Goal: Task Accomplishment & Management: Manage account settings

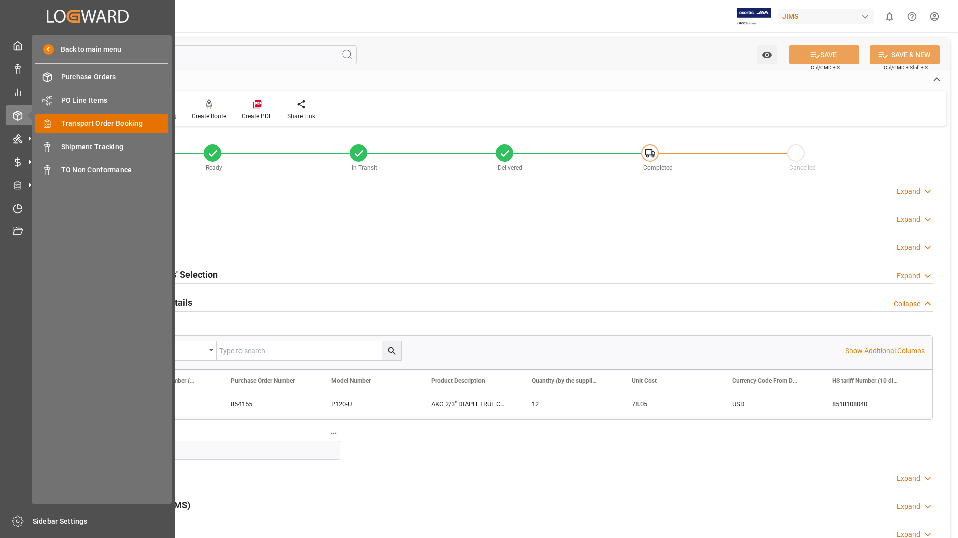
click at [77, 120] on span "Transport Order Booking" at bounding box center [115, 123] width 108 height 11
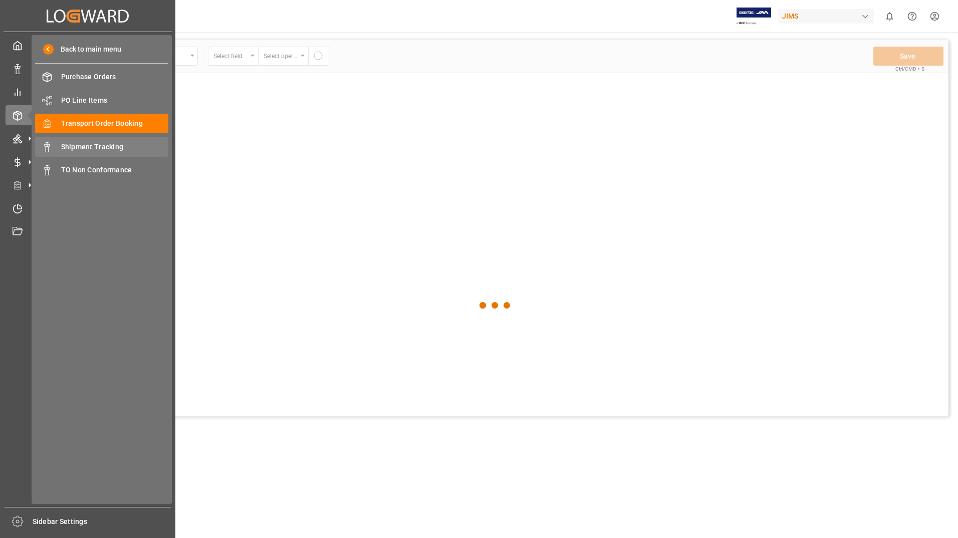
click at [75, 142] on span "Shipment Tracking" at bounding box center [115, 147] width 108 height 11
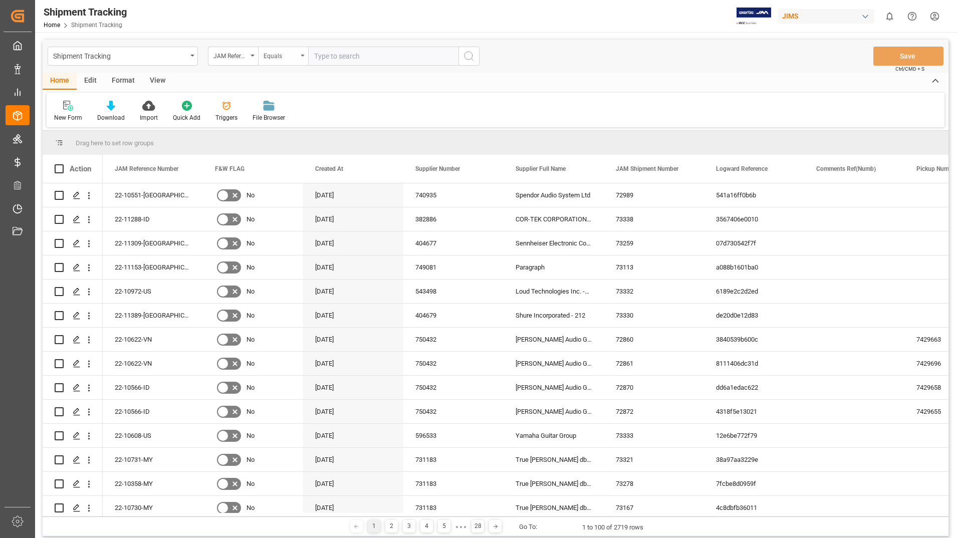
click at [258, 54] on div "Equals" at bounding box center [283, 56] width 50 height 19
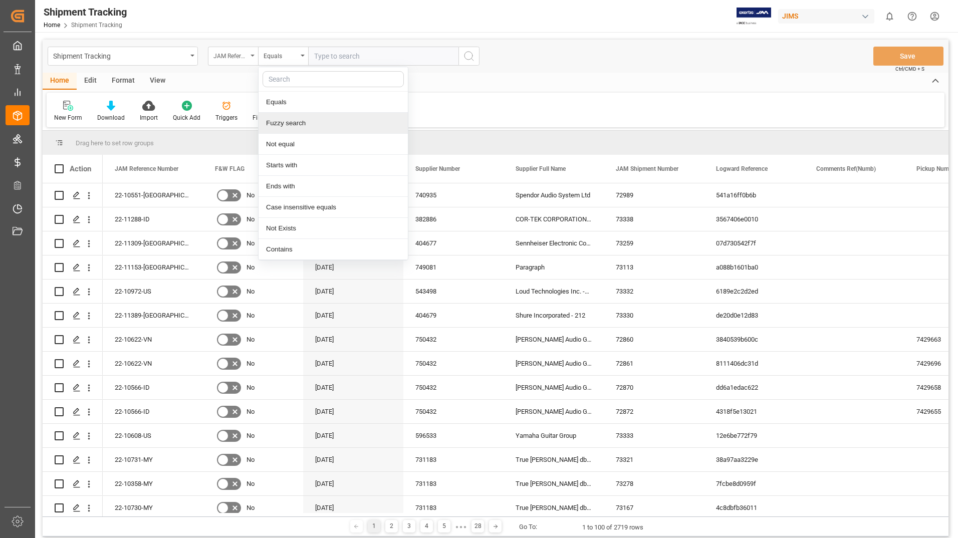
click at [247, 55] on div "JAM Reference Number" at bounding box center [230, 55] width 34 height 12
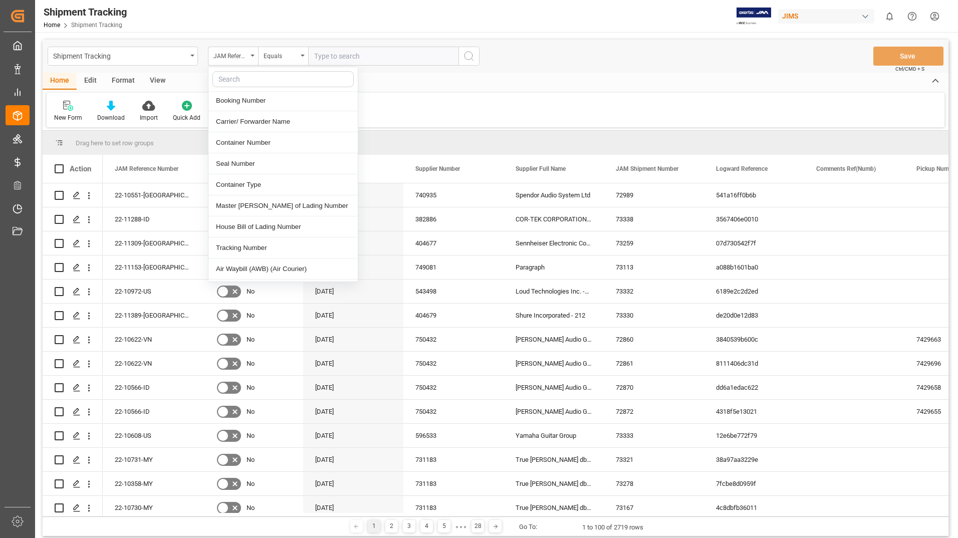
scroll to position [351, 0]
click at [228, 243] on div "Tracking Number" at bounding box center [282, 246] width 149 height 21
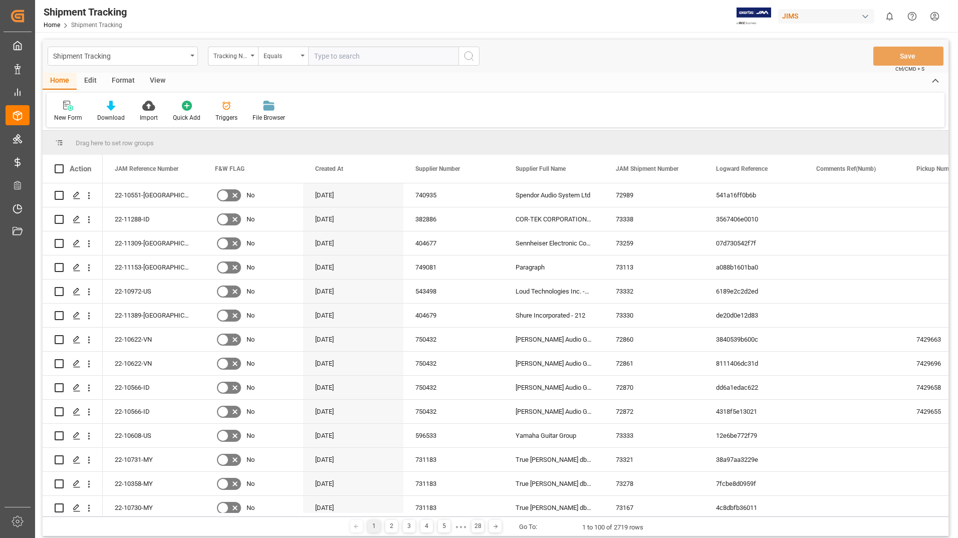
click at [365, 56] on input "text" at bounding box center [383, 56] width 150 height 19
paste input "958748792"
type input "958748792"
click at [468, 56] on icon "search button" at bounding box center [469, 56] width 12 height 12
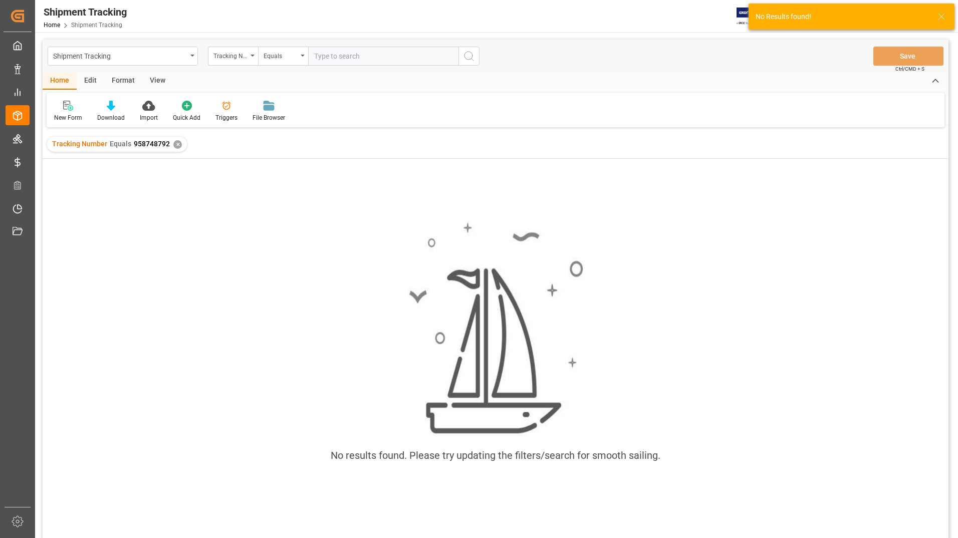
click at [174, 143] on div "✕" at bounding box center [177, 144] width 9 height 9
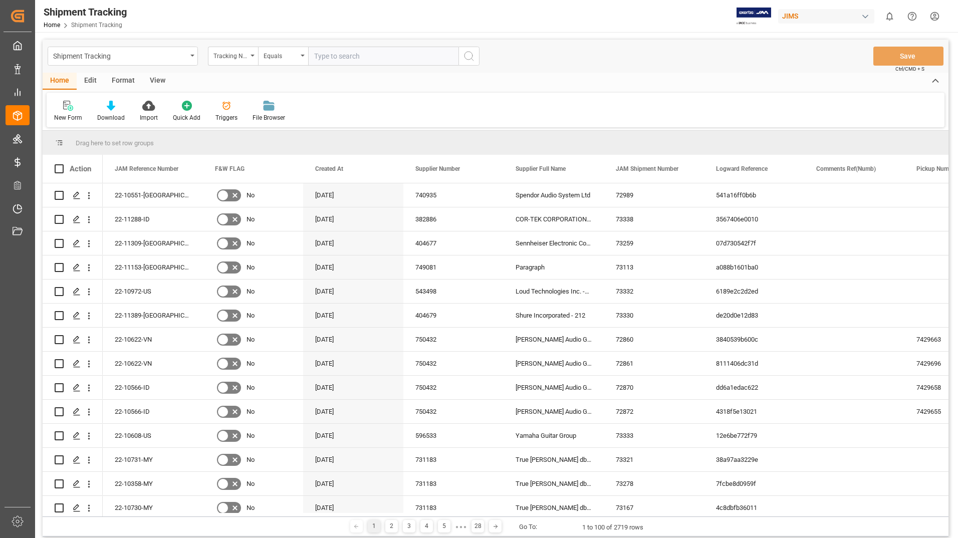
click at [362, 56] on input "text" at bounding box center [383, 56] width 150 height 19
paste input "931106094"
type input "931106094"
click at [465, 57] on icon "search button" at bounding box center [469, 56] width 12 height 12
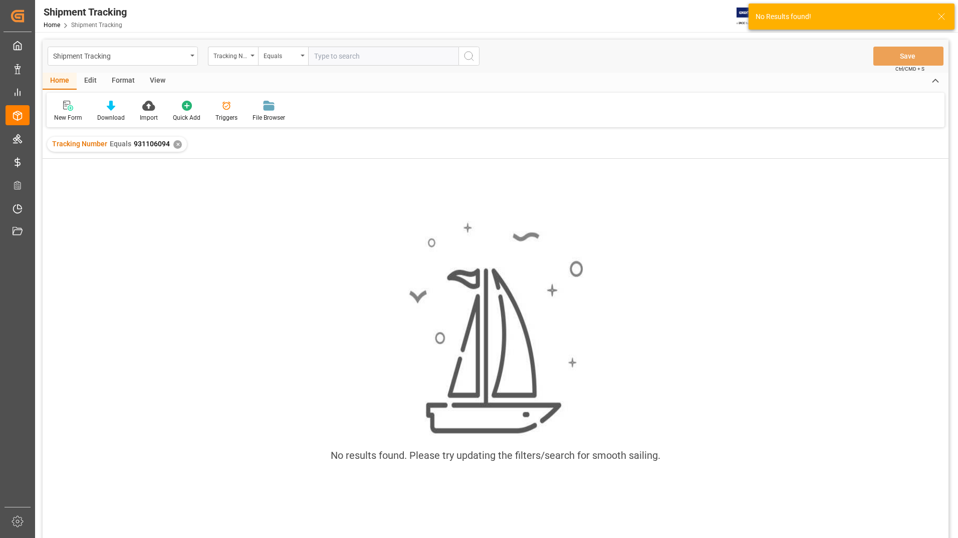
click at [174, 144] on div "✕" at bounding box center [177, 144] width 9 height 9
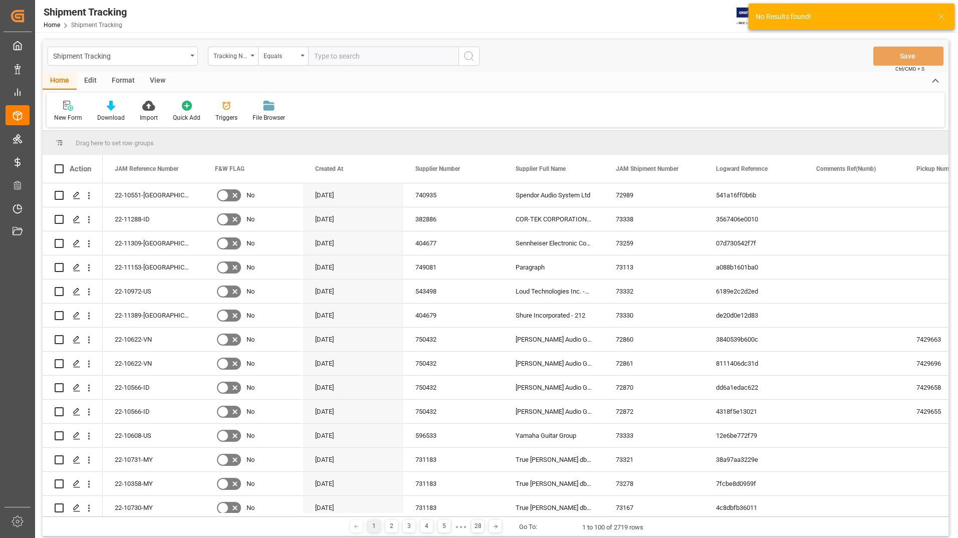
click at [379, 57] on input "text" at bounding box center [383, 56] width 150 height 19
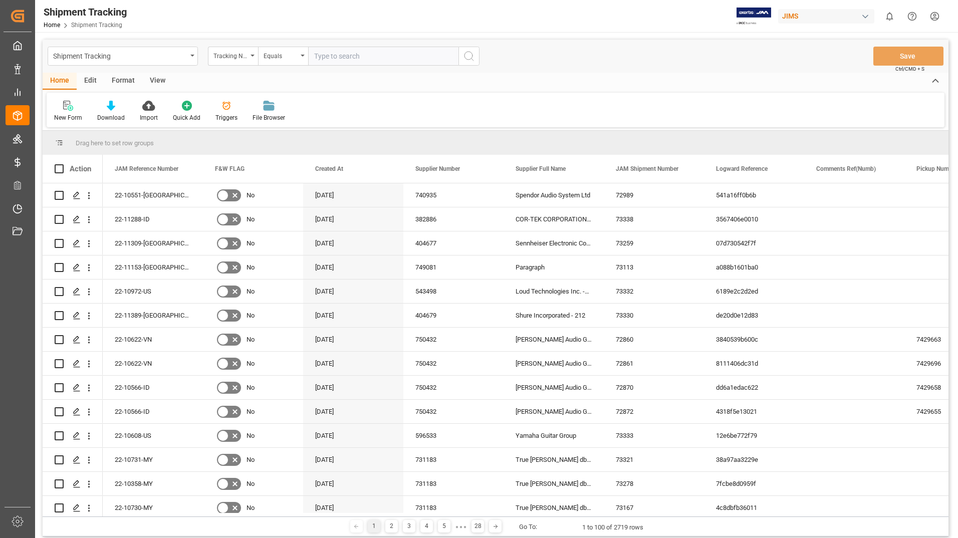
paste input "931106094"
type input "931106094"
click at [465, 57] on icon "search button" at bounding box center [469, 56] width 12 height 12
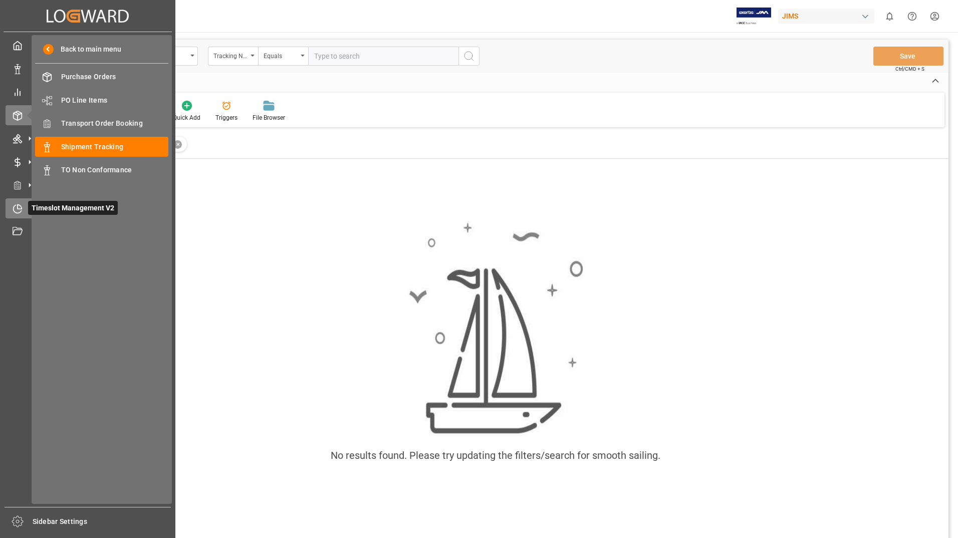
click at [12, 210] on div at bounding box center [14, 208] width 17 height 11
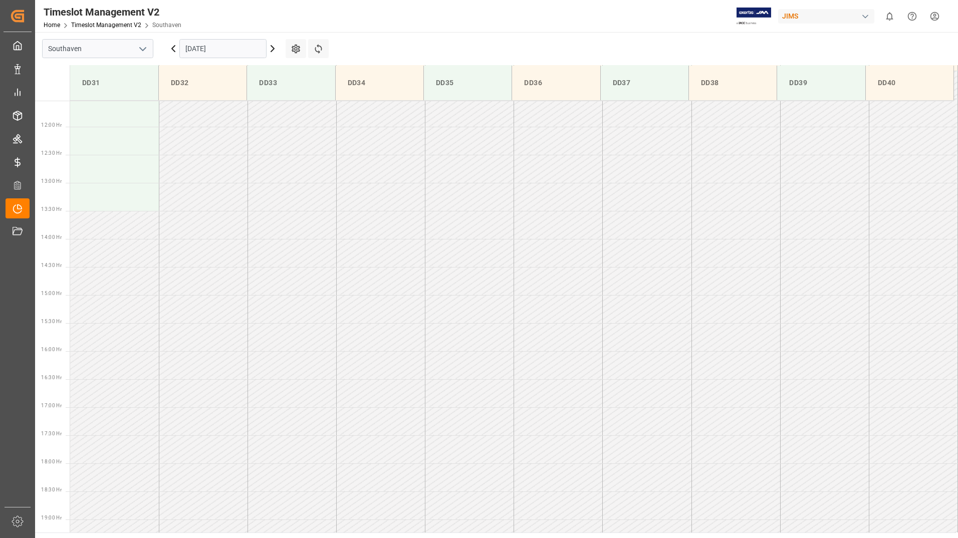
scroll to position [667, 0]
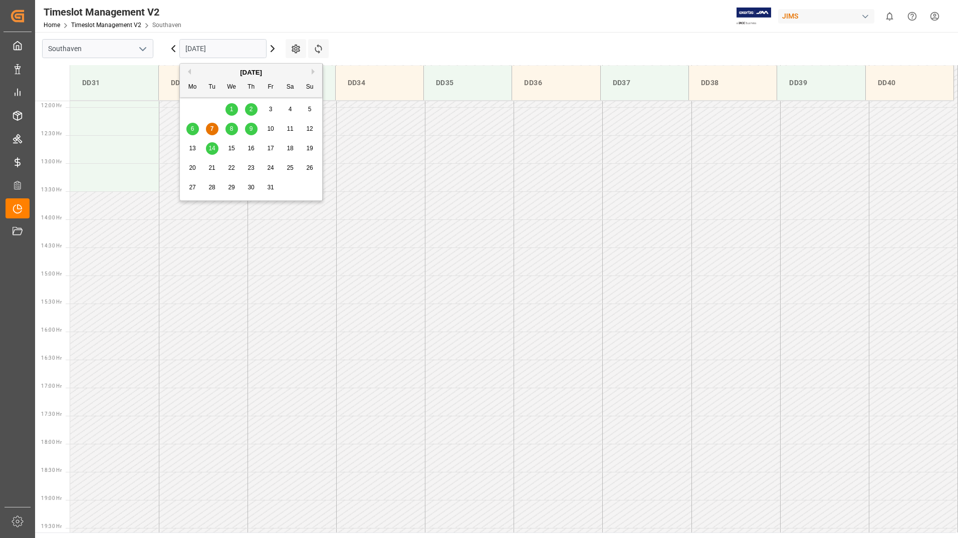
click at [228, 48] on input "[DATE]" at bounding box center [222, 48] width 87 height 19
click at [211, 148] on span "14" at bounding box center [211, 148] width 7 height 7
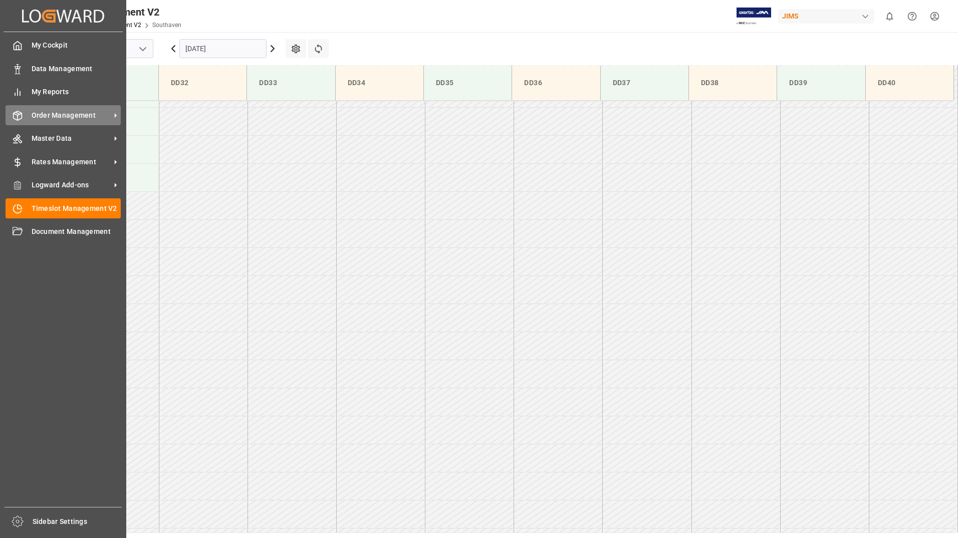
click at [60, 117] on span "Order Management" at bounding box center [71, 115] width 79 height 11
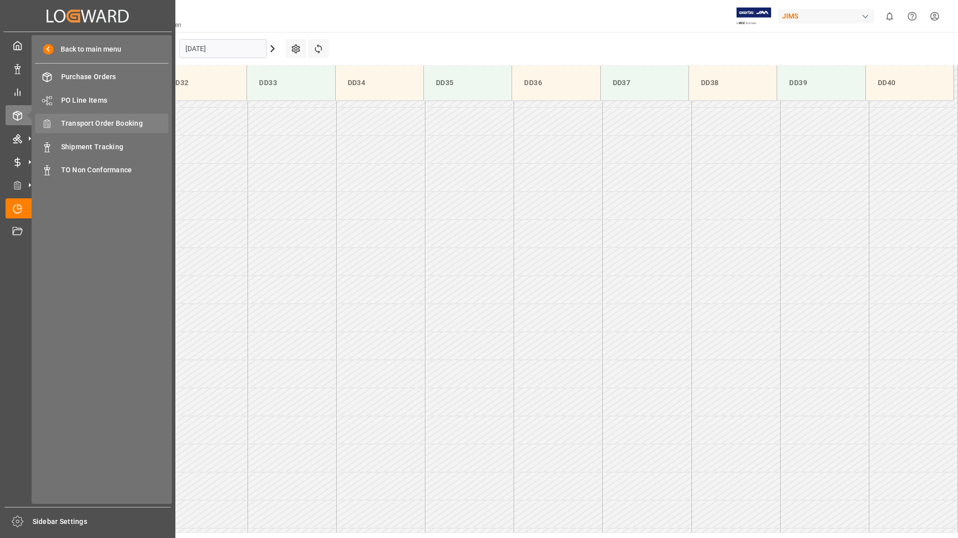
click at [118, 123] on span "Transport Order Booking" at bounding box center [115, 123] width 108 height 11
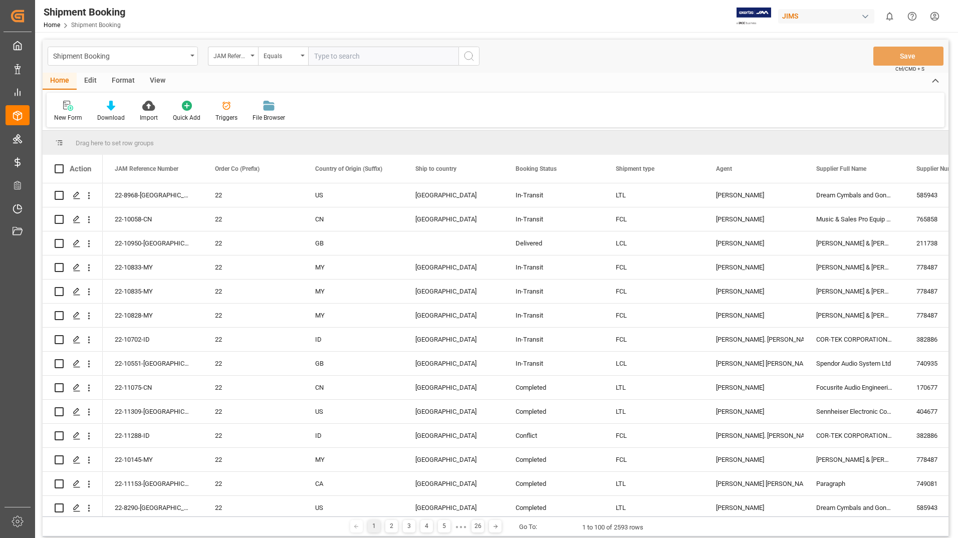
click at [338, 54] on input "text" at bounding box center [383, 56] width 150 height 19
type input "22-10541-gb"
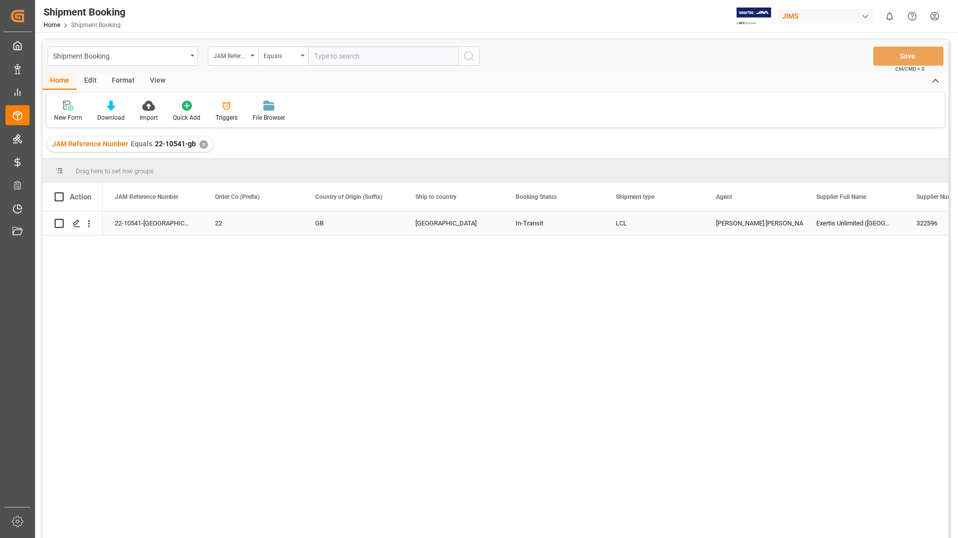
click at [59, 224] on input "Press Space to toggle row selection (unchecked)" at bounding box center [59, 223] width 9 height 9
checkbox input "true"
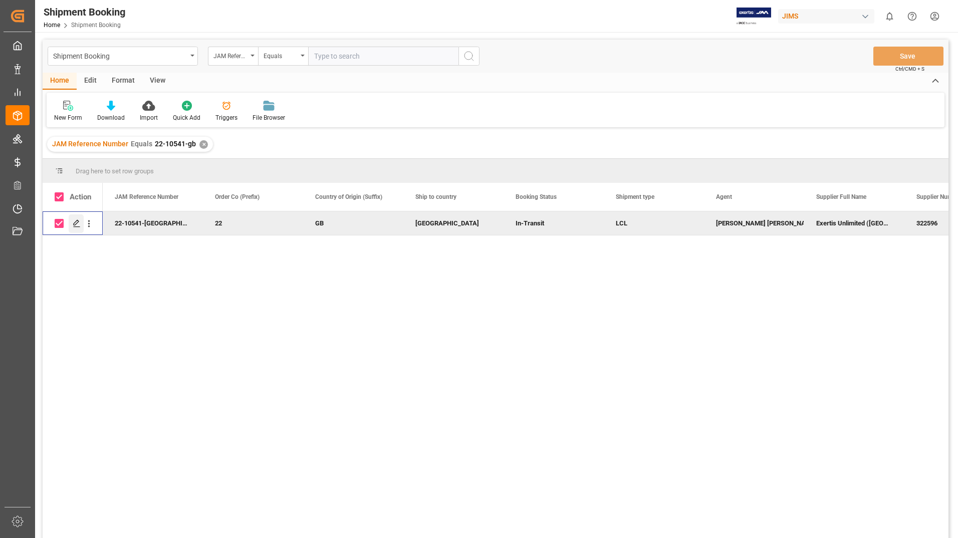
click at [73, 222] on icon "Press SPACE to deselect this row." at bounding box center [77, 223] width 8 height 8
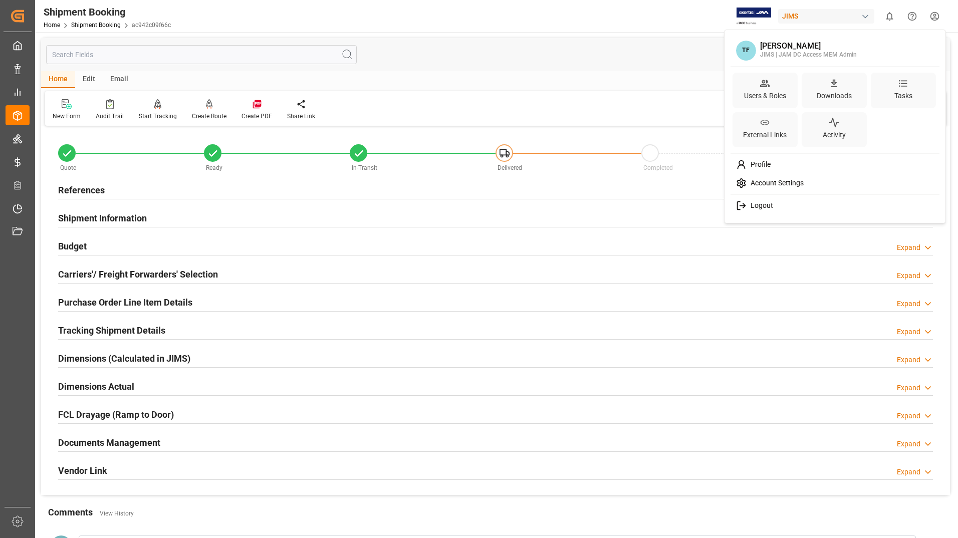
click at [938, 15] on html "Created by potrace 1.15, written by [PERSON_NAME] [DATE]-[DATE] Created by potr…" at bounding box center [479, 269] width 958 height 538
click at [777, 82] on div "Users & Roles" at bounding box center [765, 91] width 65 height 36
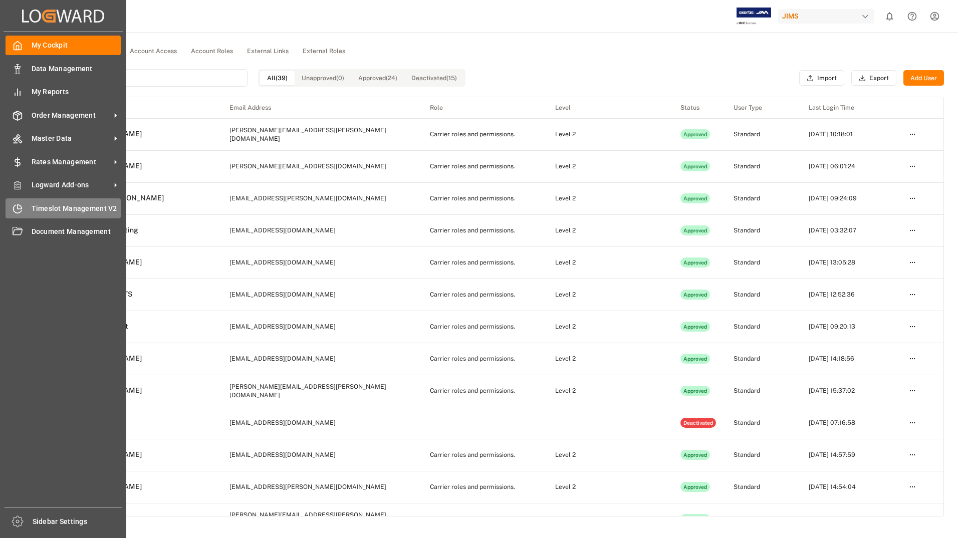
click at [51, 208] on span "Timeslot Management V2" at bounding box center [77, 208] width 90 height 11
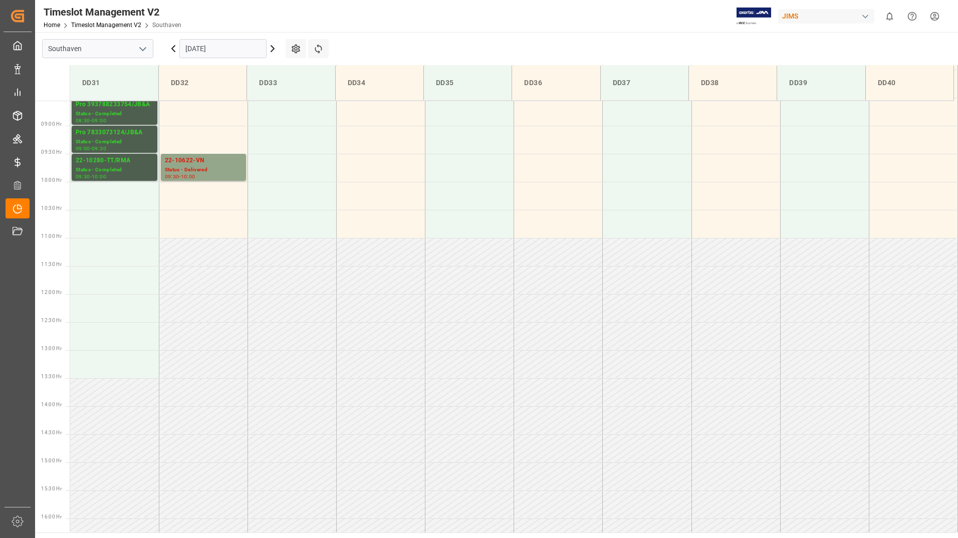
scroll to position [501, 0]
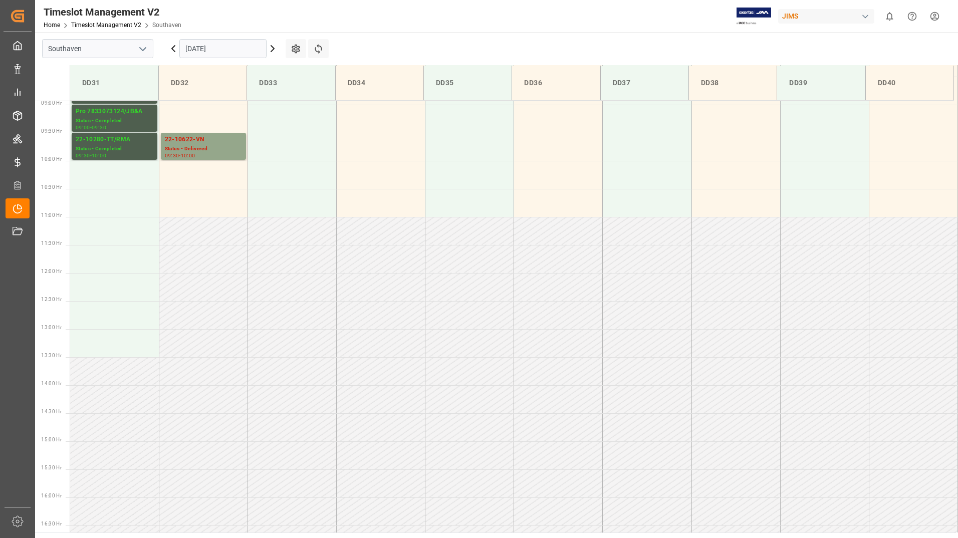
click at [202, 49] on input "[DATE]" at bounding box center [222, 48] width 87 height 19
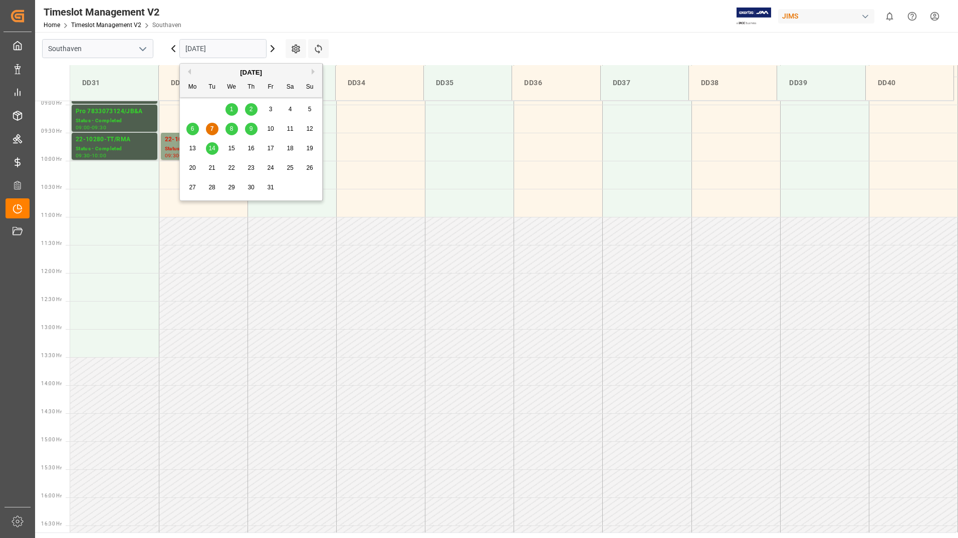
click at [232, 132] on span "8" at bounding box center [232, 128] width 4 height 7
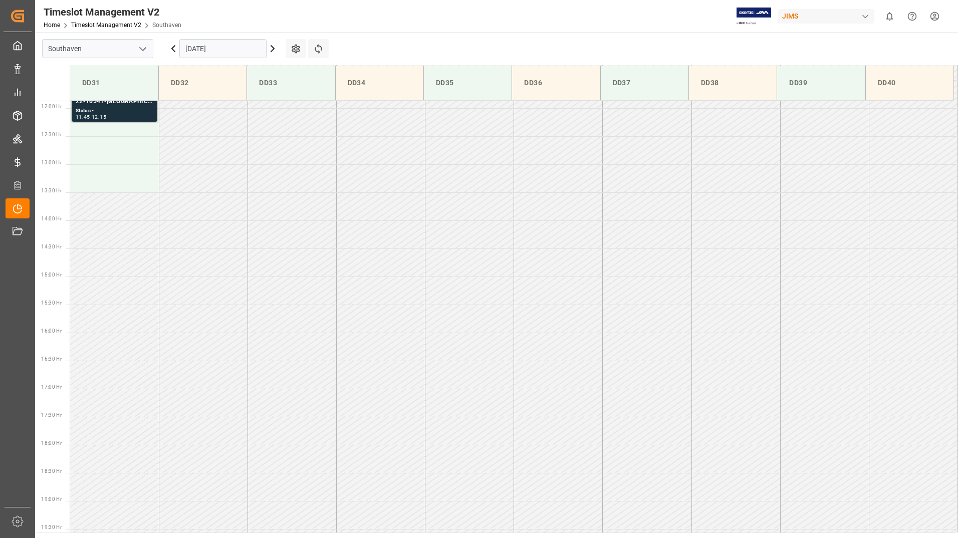
scroll to position [422, 0]
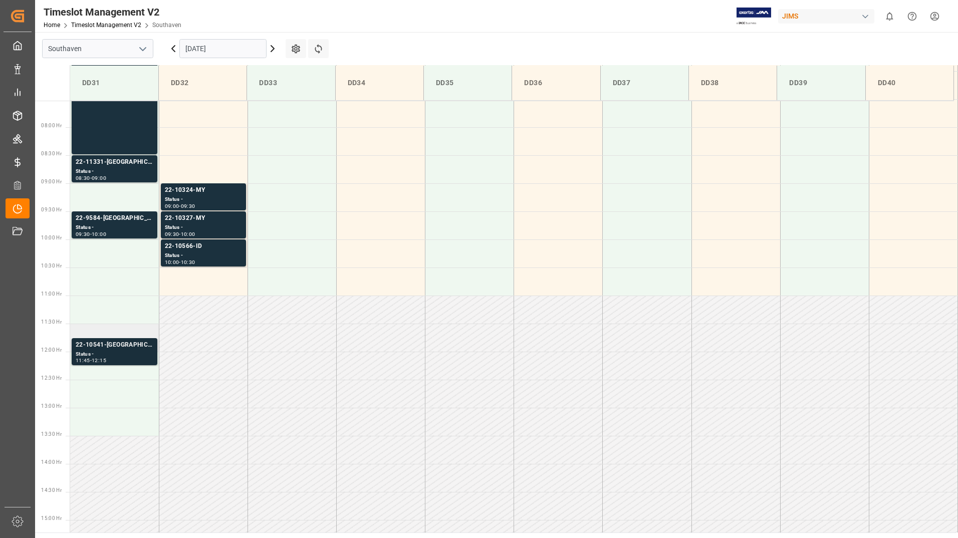
click at [124, 360] on div "11:45 - 12:15" at bounding box center [115, 361] width 78 height 6
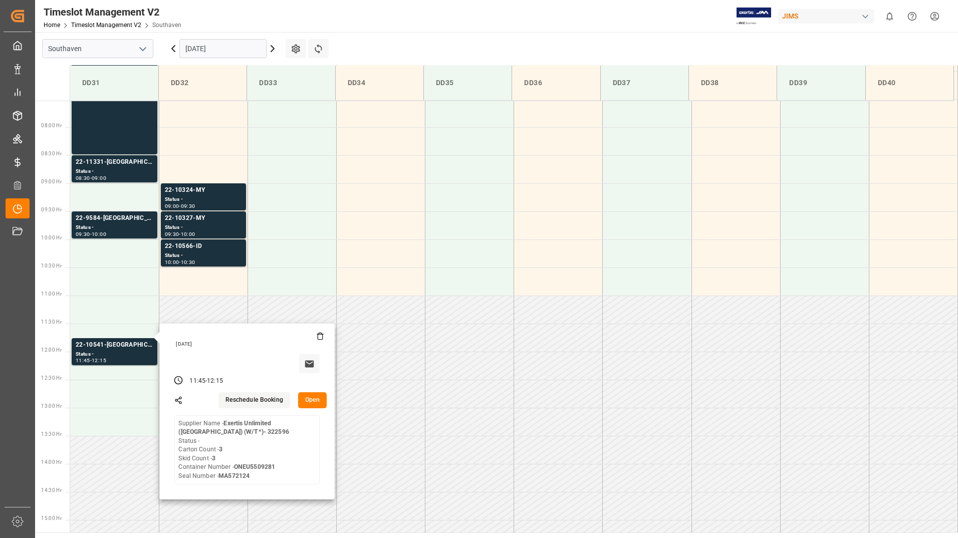
click at [398, 52] on main "Southaven [DATE] Settings Refresh Time Slots DD31 DD32 DD33 DD34 DD35 DD36 DD37…" at bounding box center [495, 282] width 921 height 501
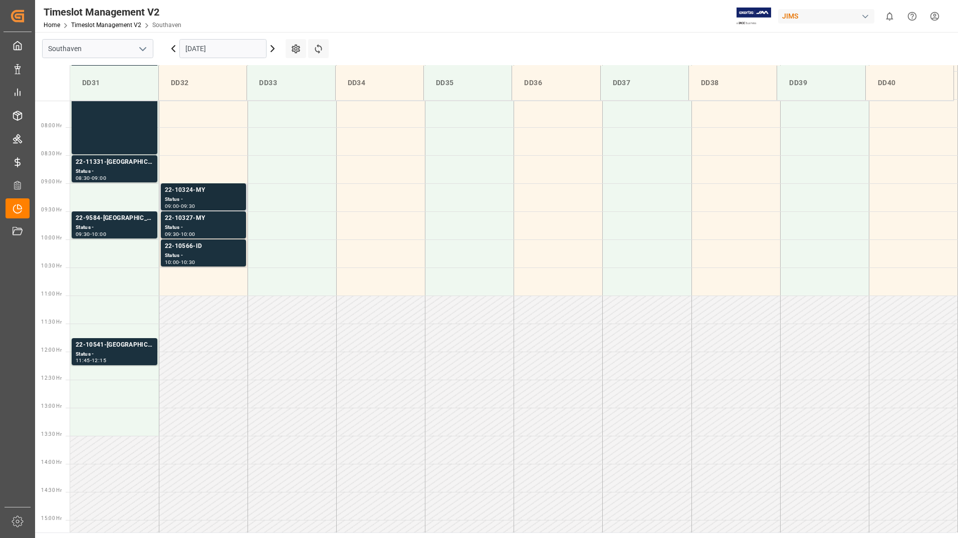
click at [207, 194] on div "22-10324-MY" at bounding box center [203, 190] width 77 height 10
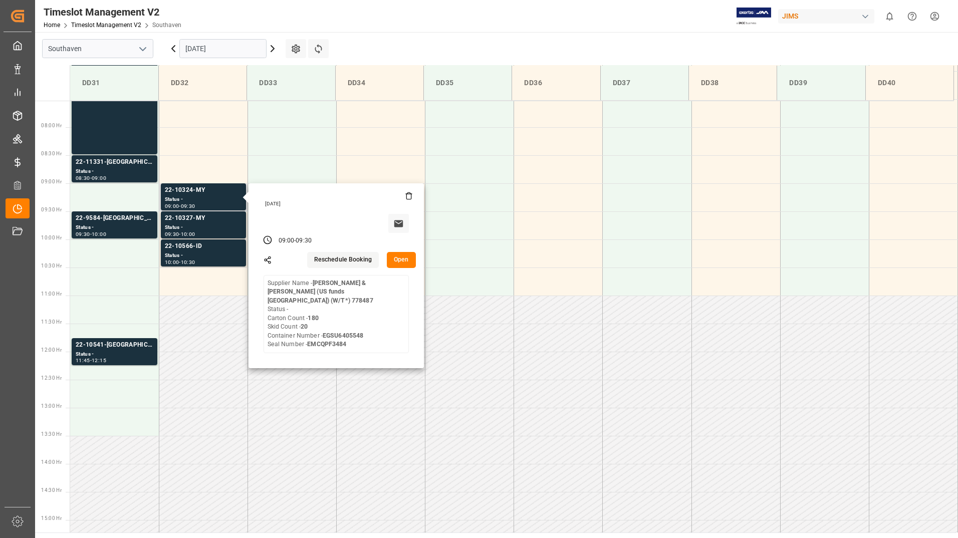
click at [397, 258] on button "Open" at bounding box center [401, 260] width 29 height 16
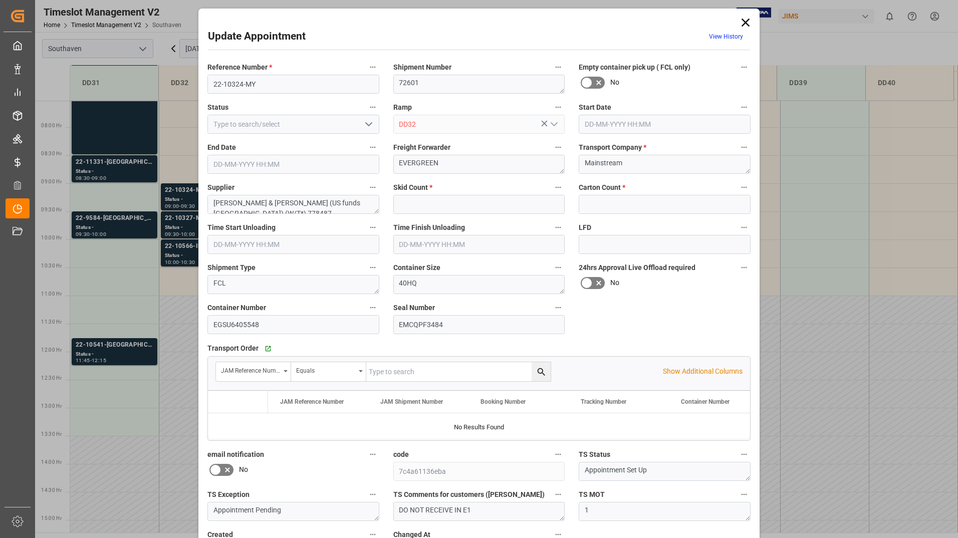
type input "20"
type input "180"
type input "[DATE] 09:00"
type input "[DATE] 09:30"
type input "[DATE] 14:03"
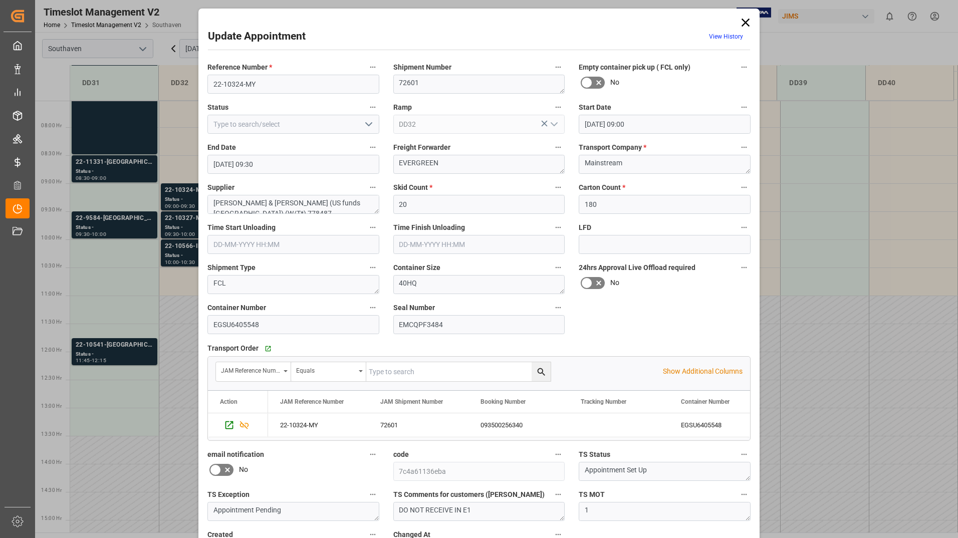
click at [744, 21] on icon at bounding box center [746, 23] width 14 height 14
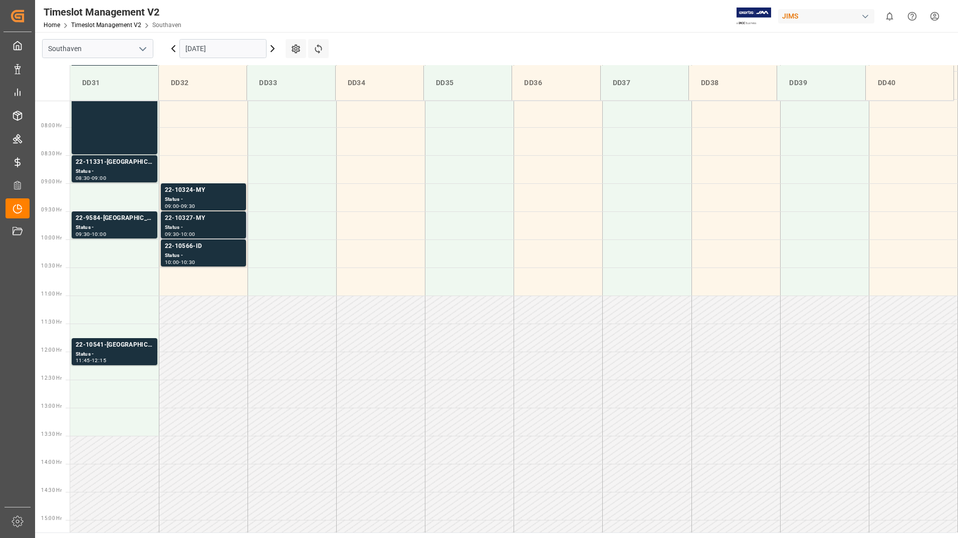
click at [200, 215] on div "22-10327-MY" at bounding box center [203, 218] width 77 height 10
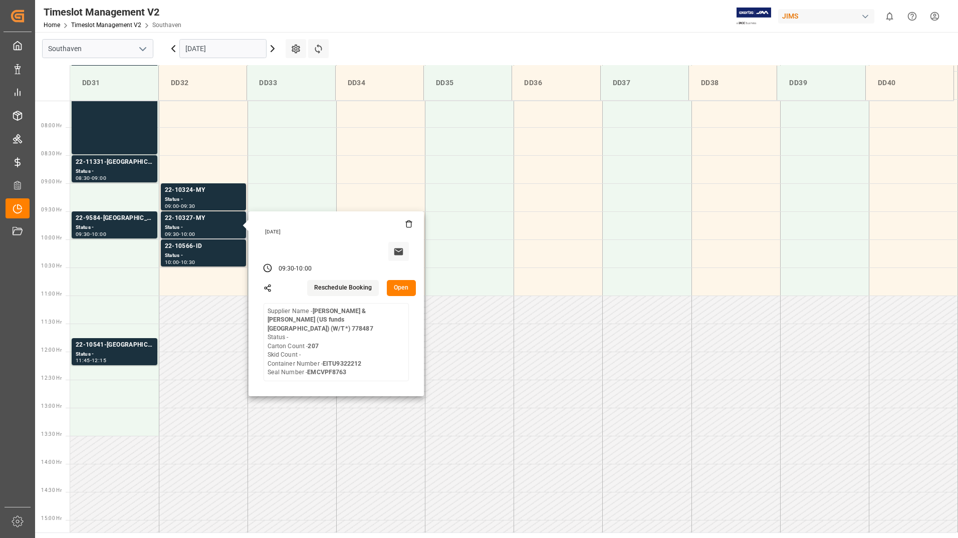
click at [405, 287] on button "Open" at bounding box center [401, 288] width 29 height 16
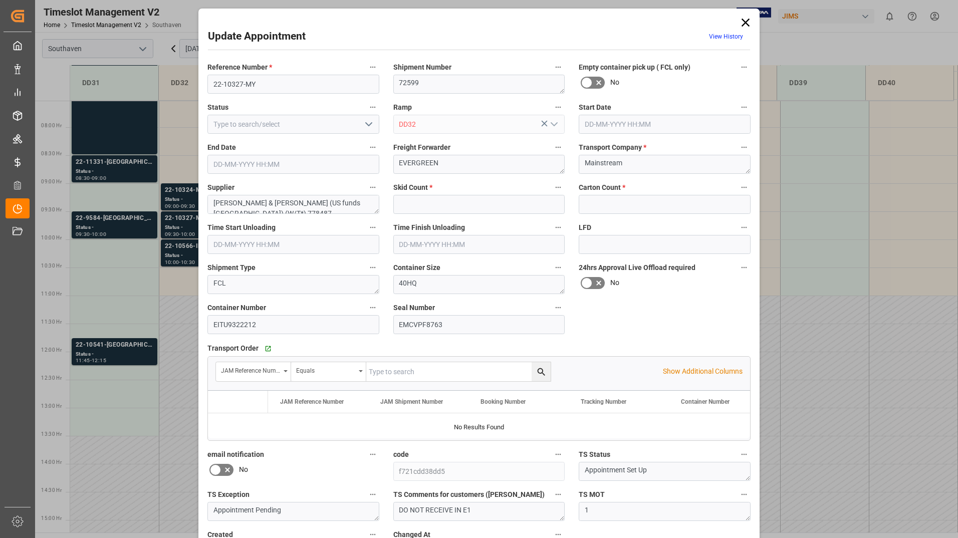
type input "0"
type input "207"
type input "[DATE] 09:30"
type input "[DATE] 10:00"
type input "[DATE] 14:06"
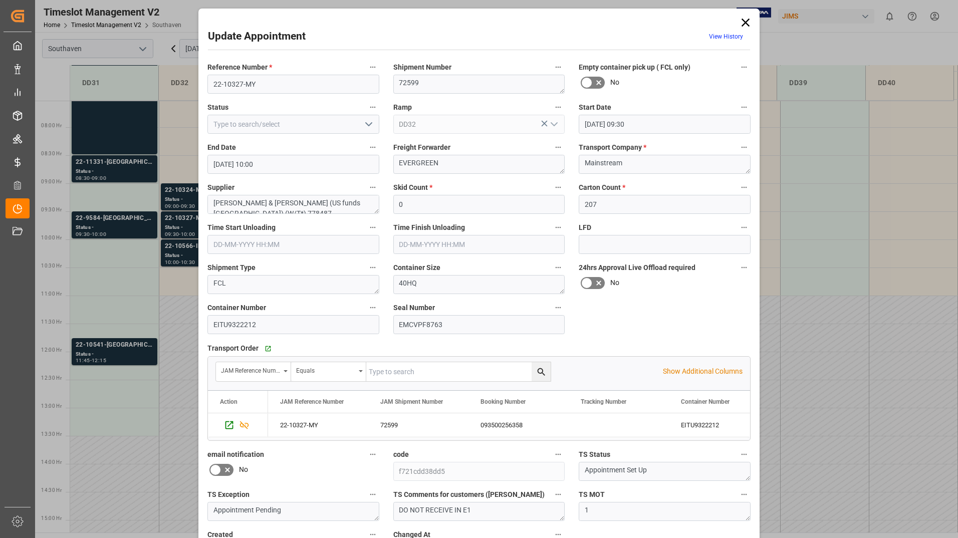
click at [746, 21] on icon at bounding box center [746, 23] width 8 height 8
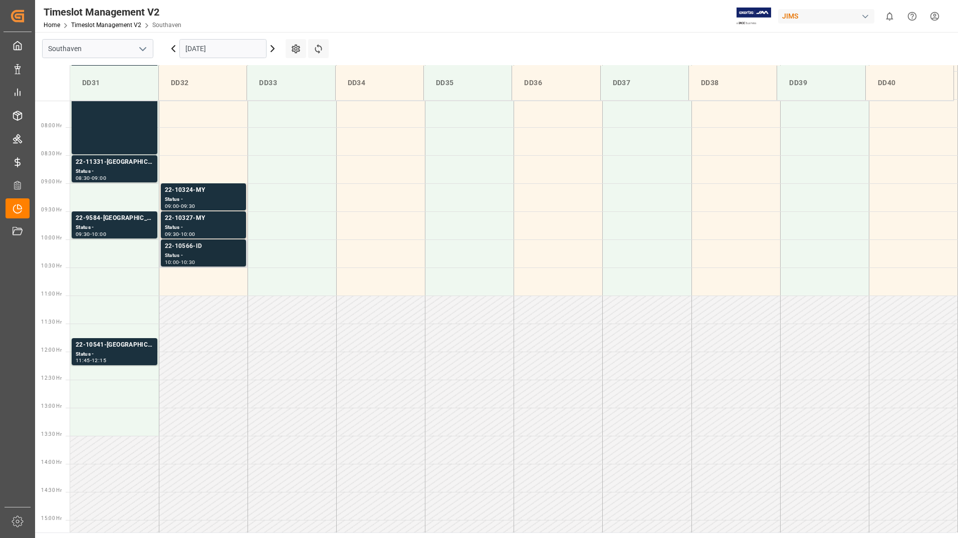
click at [201, 249] on div "22-10566-ID" at bounding box center [203, 247] width 77 height 10
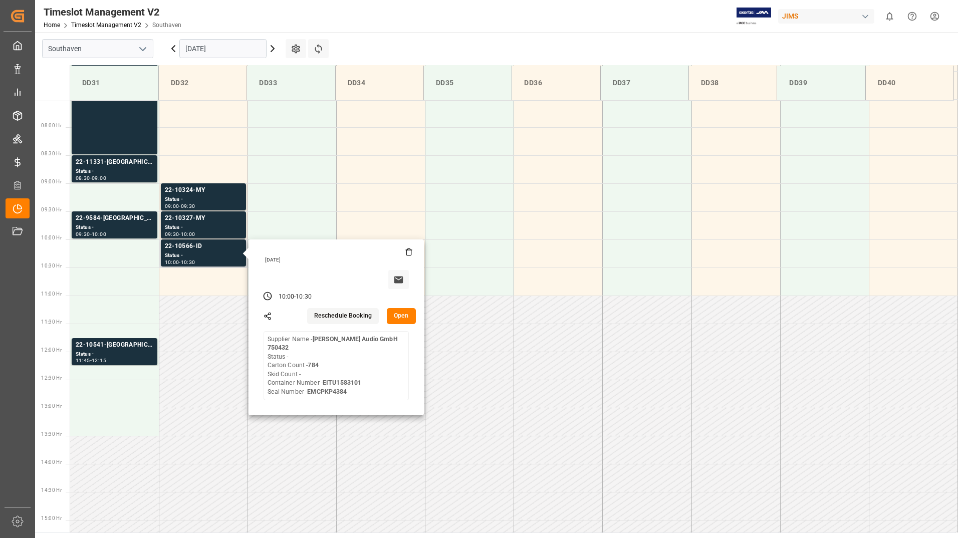
click at [408, 316] on button "Open" at bounding box center [401, 316] width 29 height 16
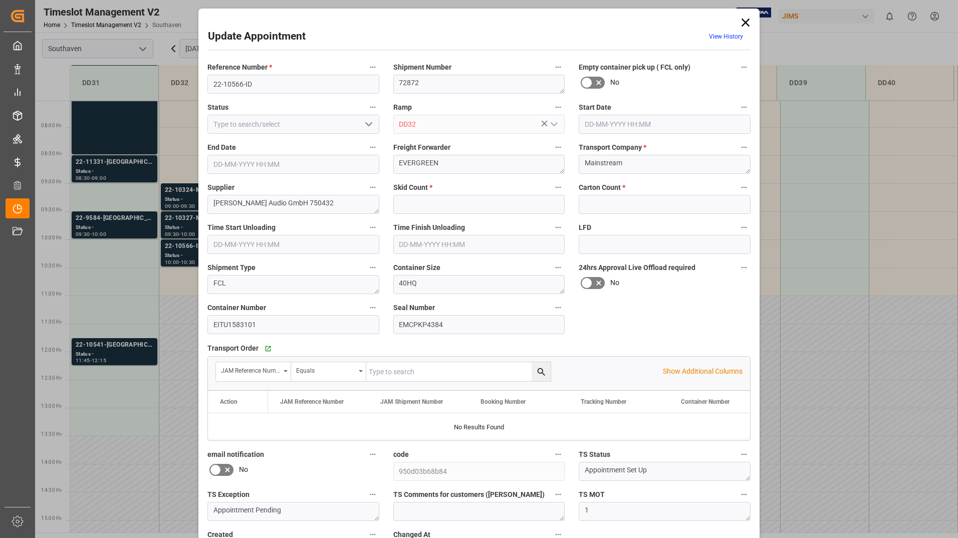
type input "0"
type input "784"
type input "[DATE] 10:00"
type input "[DATE] 10:30"
type input "[DATE] 16:09"
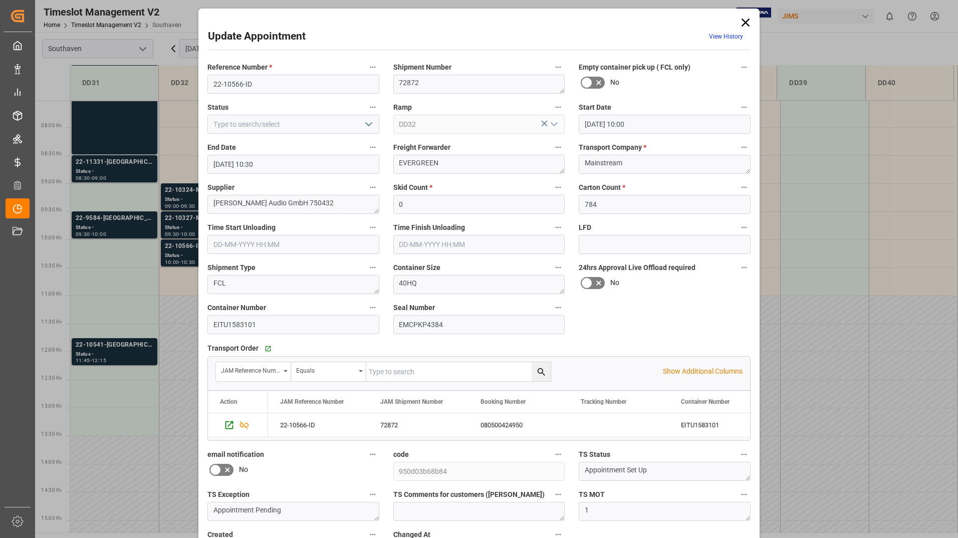
click at [743, 20] on icon at bounding box center [746, 23] width 14 height 14
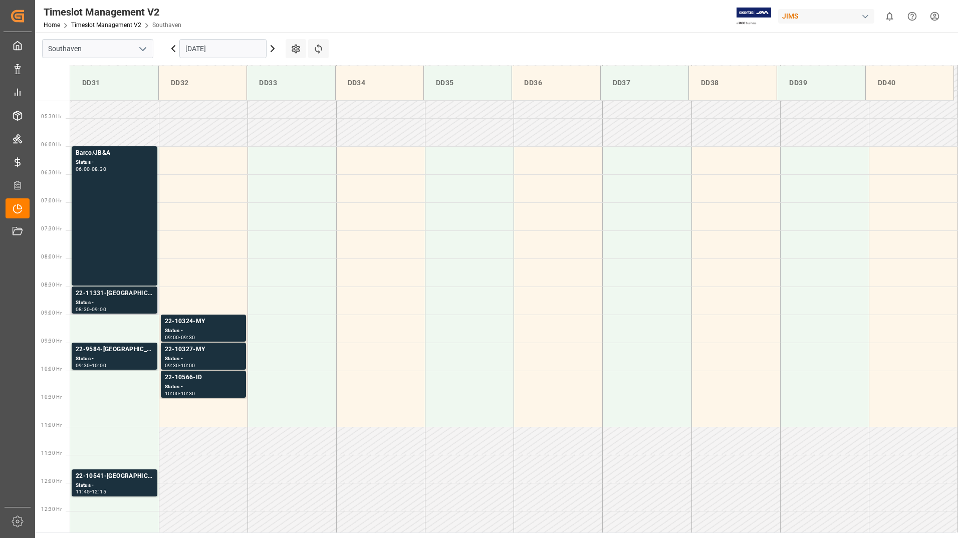
scroll to position [272, 0]
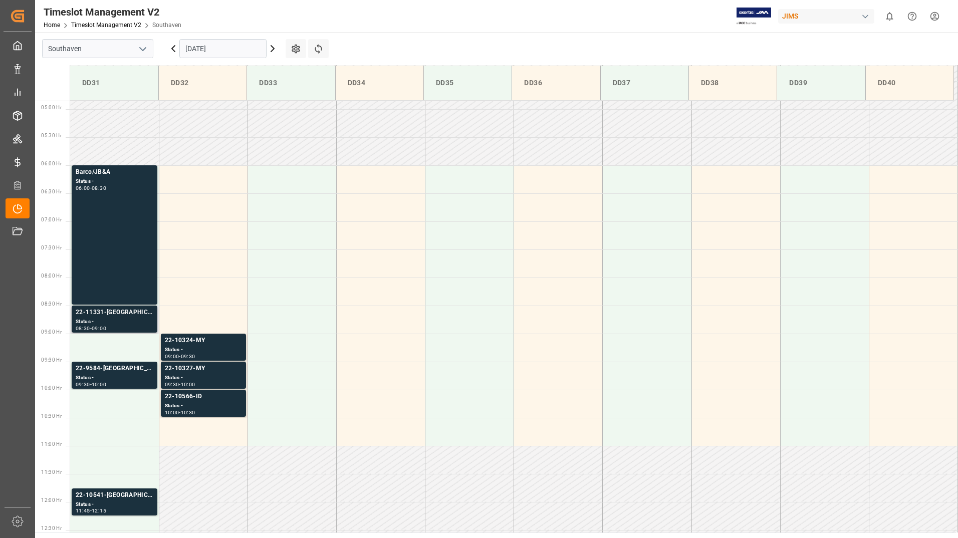
click at [120, 177] on div "Barco/JB&A" at bounding box center [115, 172] width 78 height 10
click at [117, 317] on div "22-11331-[GEOGRAPHIC_DATA]" at bounding box center [115, 313] width 78 height 10
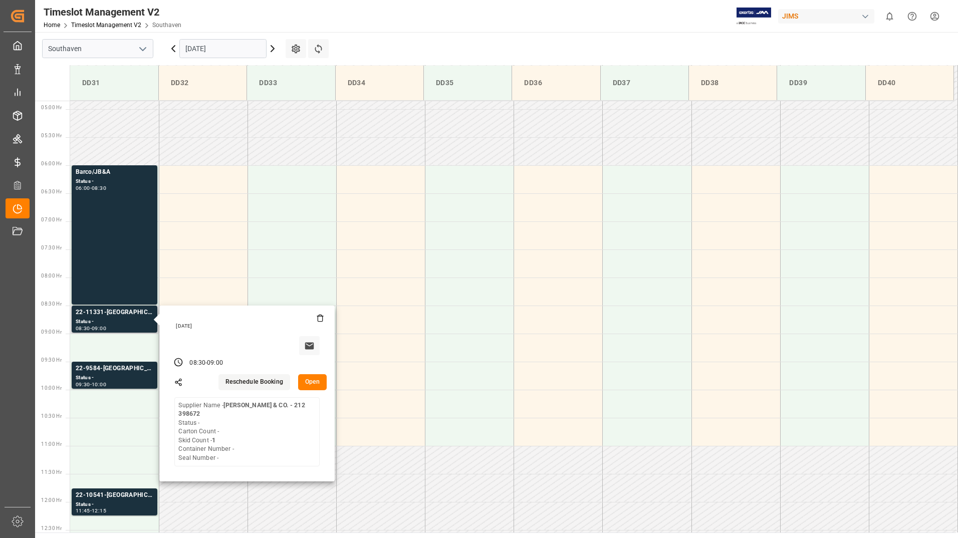
click at [307, 379] on button "Open" at bounding box center [312, 382] width 29 height 16
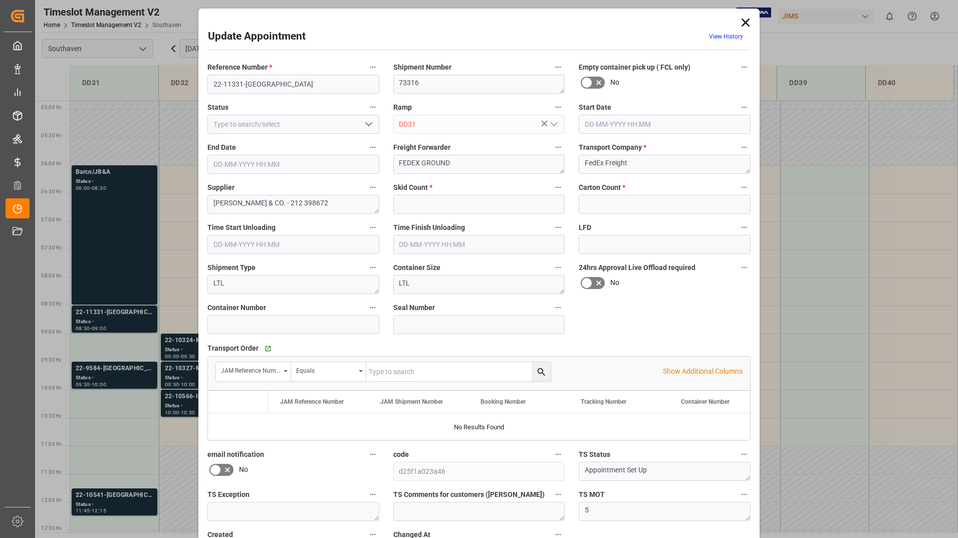
type input "1"
type input "0"
type input "[DATE] 08:30"
type input "[DATE] 09:00"
type input "[DATE] 16:36"
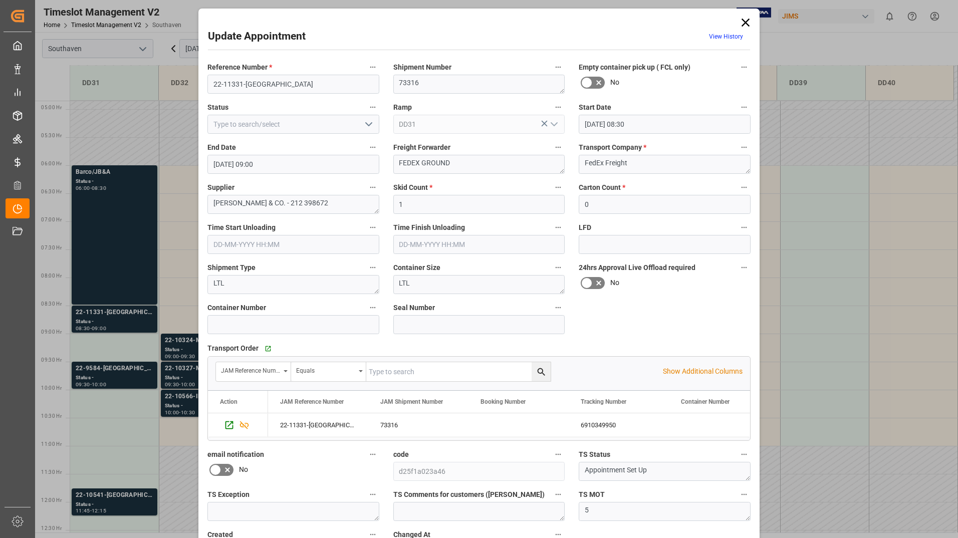
click at [434, 368] on input "text" at bounding box center [458, 371] width 184 height 19
type input "22-11331-us"
click at [537, 366] on button "search button" at bounding box center [541, 371] width 19 height 19
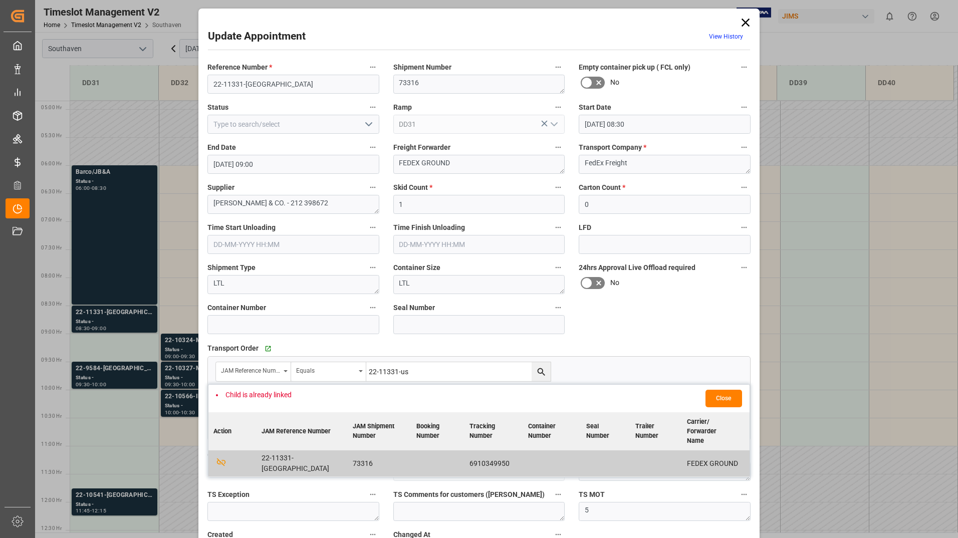
click at [606, 346] on div "Transport Order   Go to Shipment Tracking Grid" at bounding box center [478, 348] width 543 height 15
click at [740, 23] on icon at bounding box center [746, 23] width 14 height 14
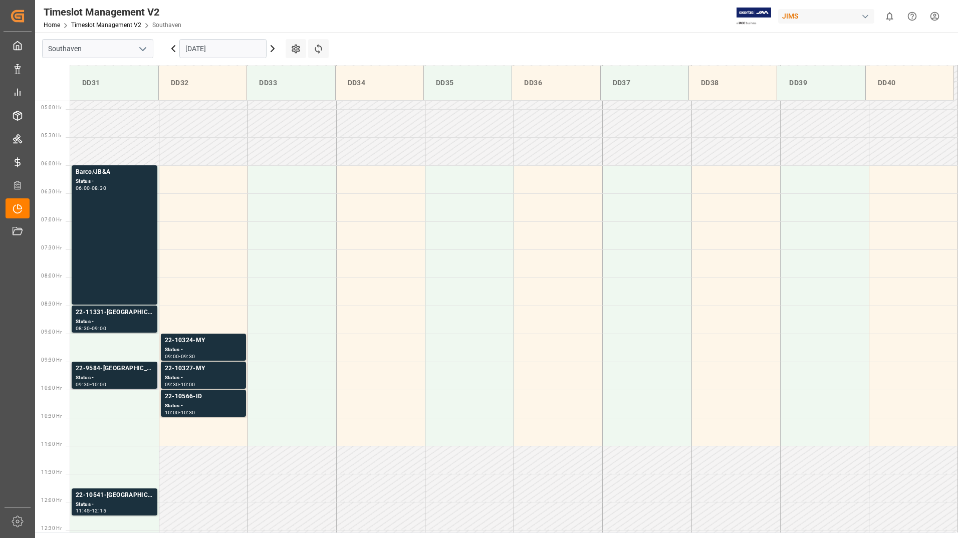
click at [97, 376] on div "Status -" at bounding box center [115, 378] width 78 height 9
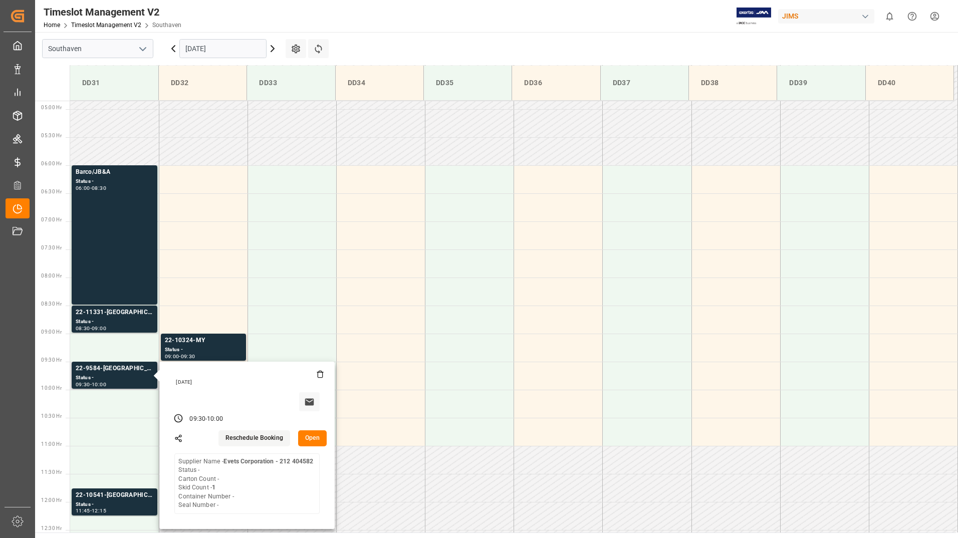
click at [309, 437] on button "Open" at bounding box center [312, 438] width 29 height 16
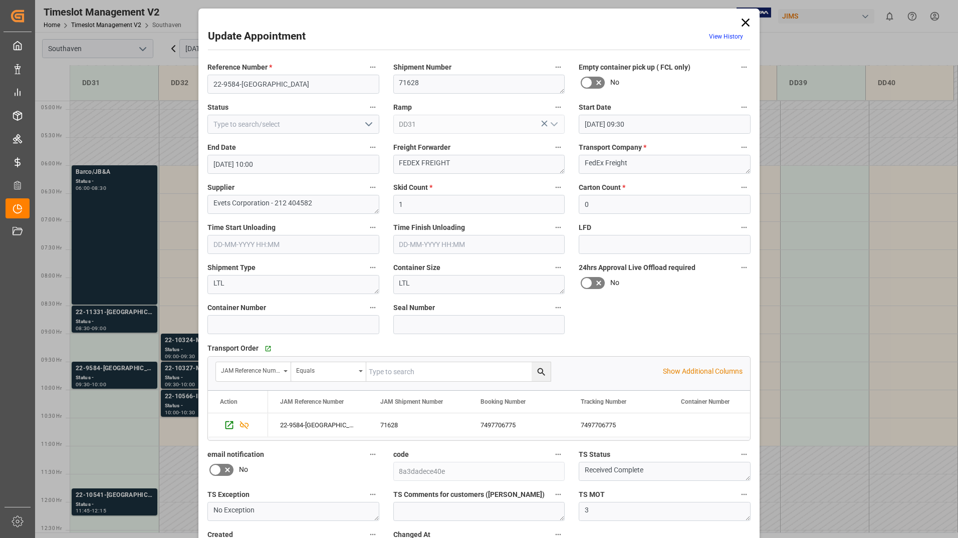
drag, startPoint x: 743, startPoint y: 21, endPoint x: 735, endPoint y: 30, distance: 11.4
click at [743, 21] on icon at bounding box center [746, 23] width 8 height 8
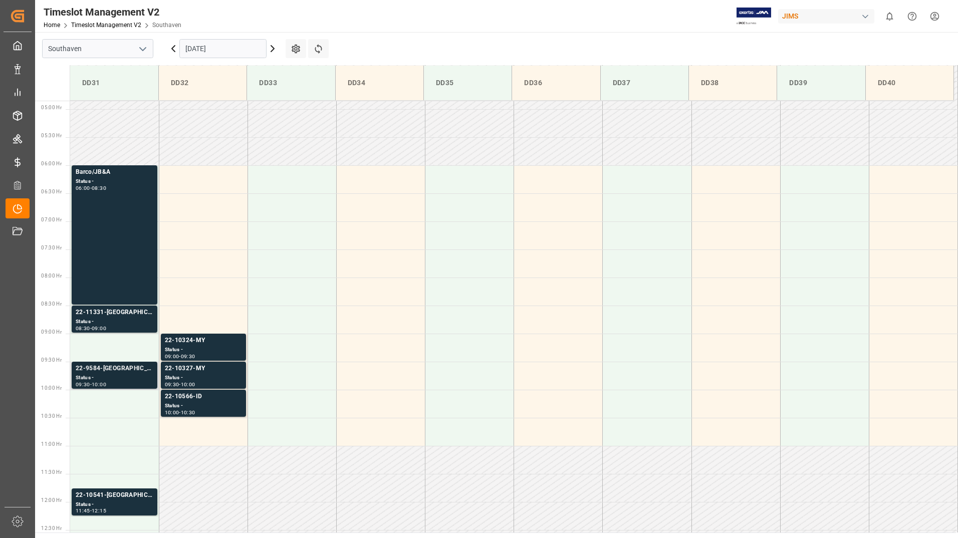
click at [106, 374] on div "Status -" at bounding box center [115, 378] width 78 height 9
click at [109, 497] on div "22-10541-[GEOGRAPHIC_DATA]" at bounding box center [115, 496] width 78 height 10
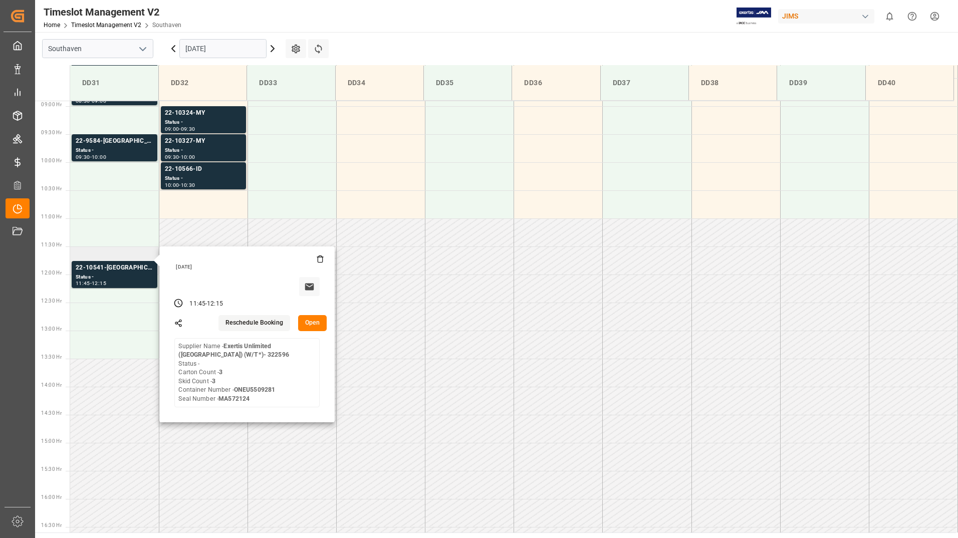
scroll to position [523, 0]
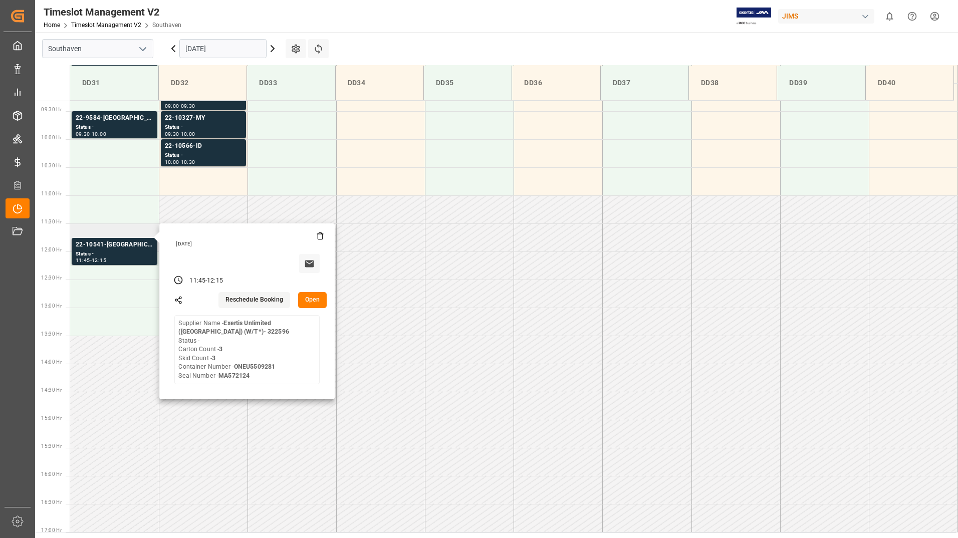
click at [309, 297] on button "Open" at bounding box center [312, 300] width 29 height 16
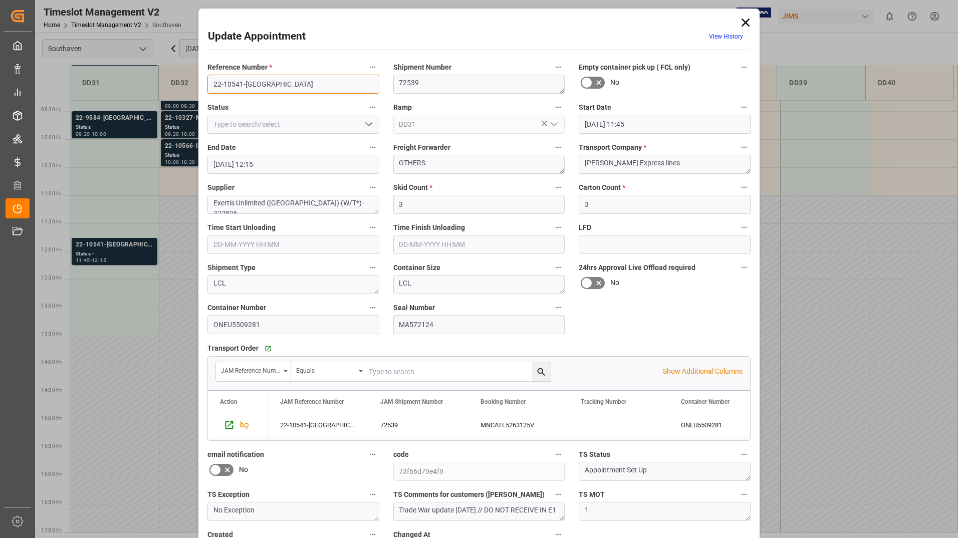
drag, startPoint x: 212, startPoint y: 81, endPoint x: 256, endPoint y: 82, distance: 43.6
click at [256, 82] on input "22-10541-[GEOGRAPHIC_DATA]" at bounding box center [293, 84] width 172 height 19
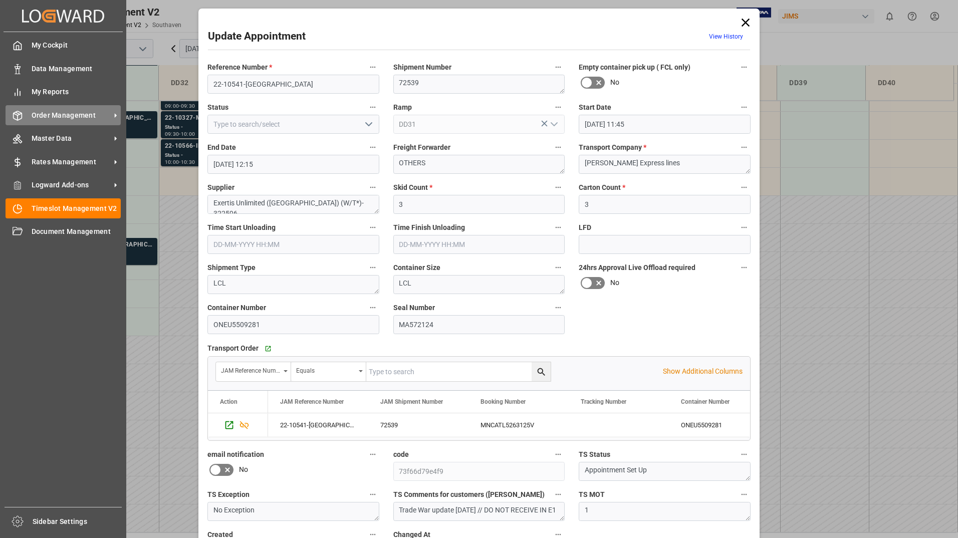
click at [59, 117] on span "Order Management" at bounding box center [71, 115] width 79 height 11
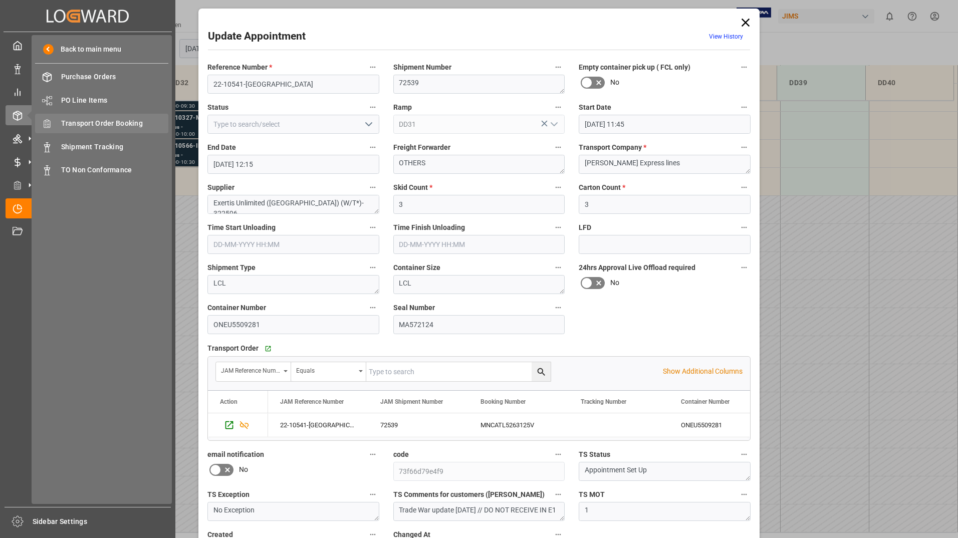
click at [145, 125] on span "Transport Order Booking" at bounding box center [115, 123] width 108 height 11
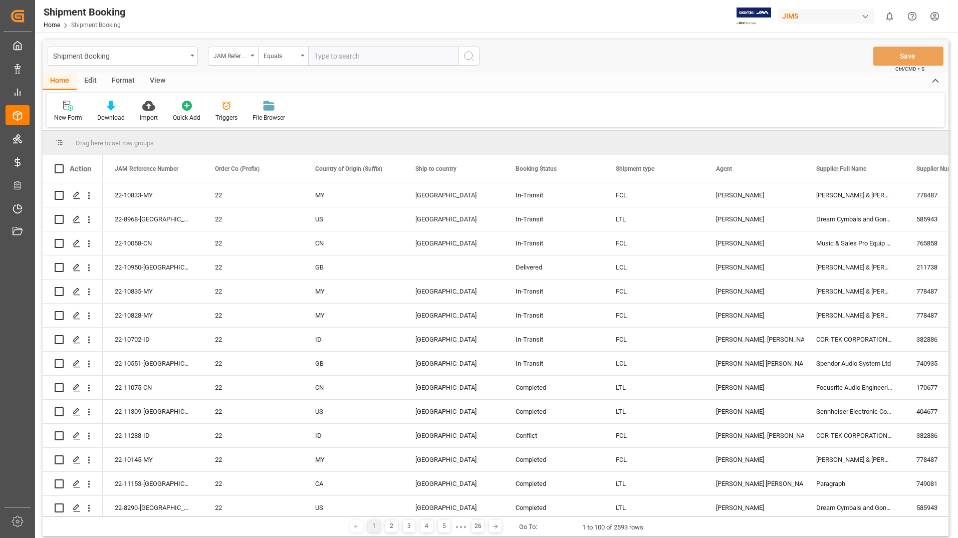
click at [373, 58] on input "text" at bounding box center [383, 56] width 150 height 19
type input "22-10541-[GEOGRAPHIC_DATA]"
click at [465, 57] on circle "search button" at bounding box center [469, 56] width 8 height 8
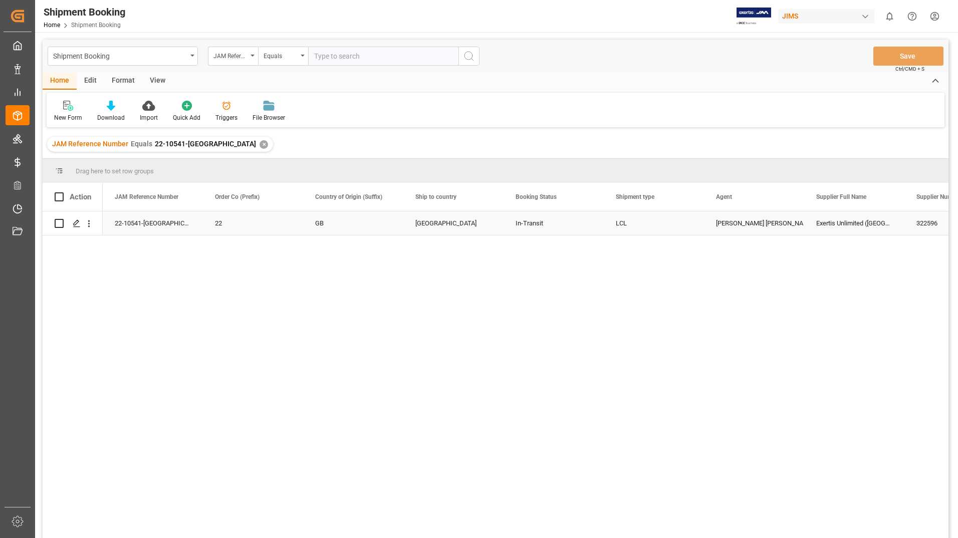
click at [59, 220] on input "Press Space to toggle row selection (unchecked)" at bounding box center [59, 223] width 9 height 9
checkbox input "true"
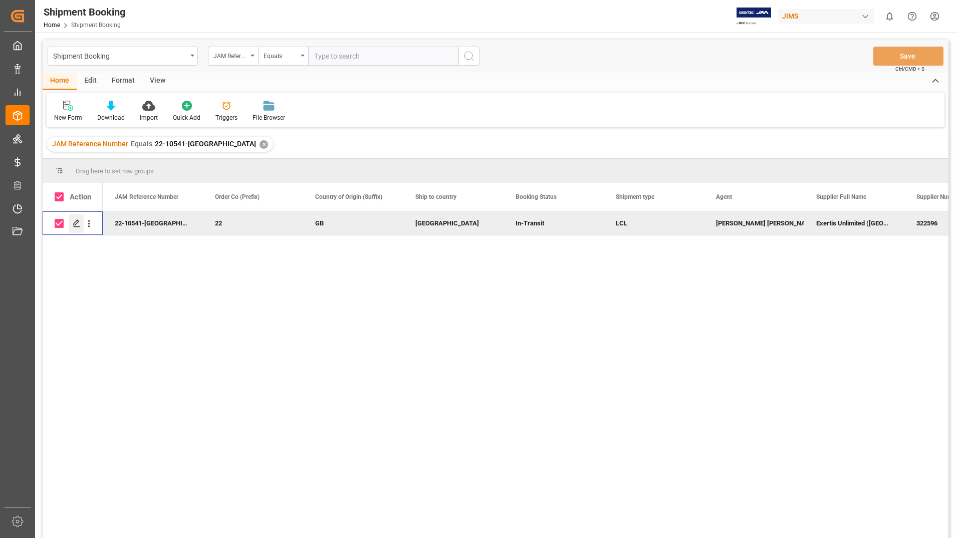
click at [76, 223] on icon "Press SPACE to deselect this row." at bounding box center [77, 223] width 8 height 8
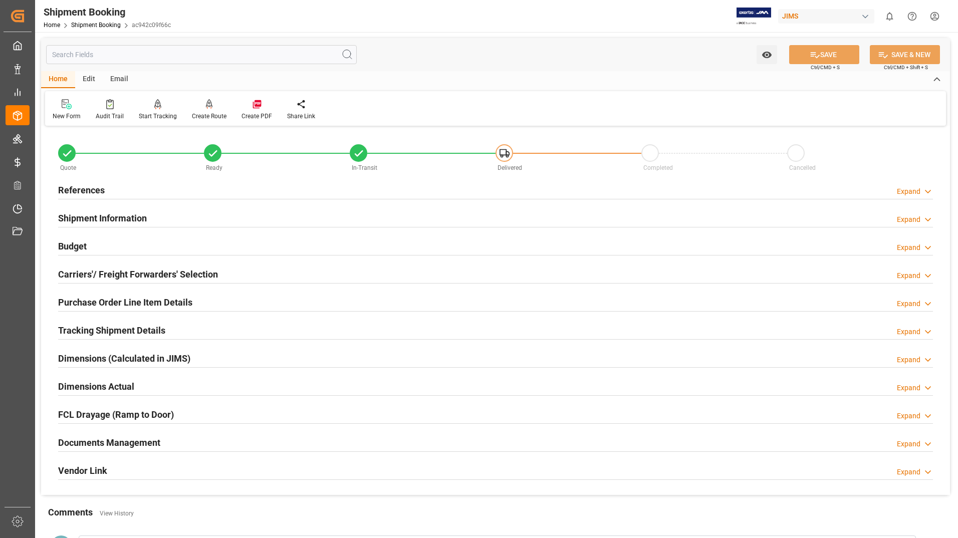
click at [120, 440] on h2 "Documents Management" at bounding box center [109, 443] width 102 height 14
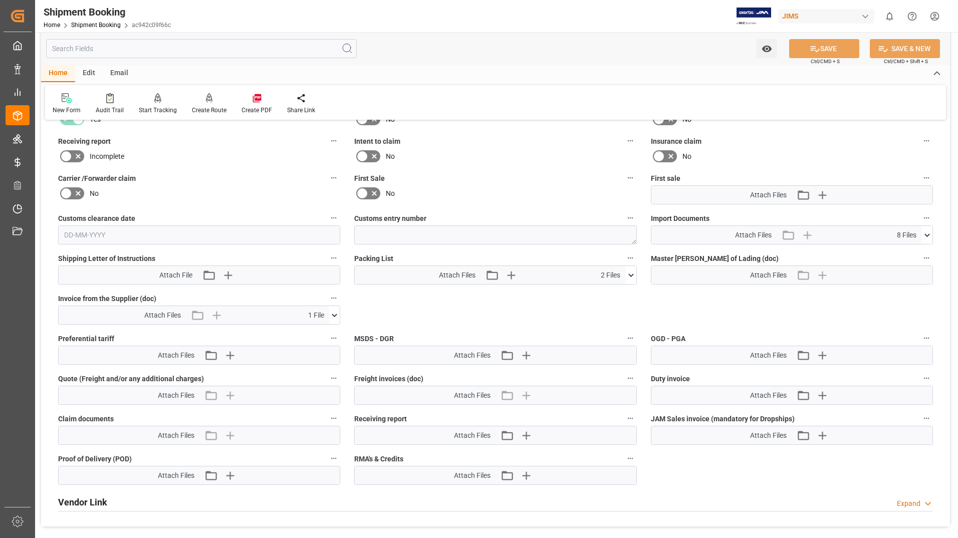
scroll to position [401, 0]
click at [629, 274] on icon at bounding box center [631, 274] width 6 height 3
click at [627, 291] on icon at bounding box center [625, 293] width 11 height 11
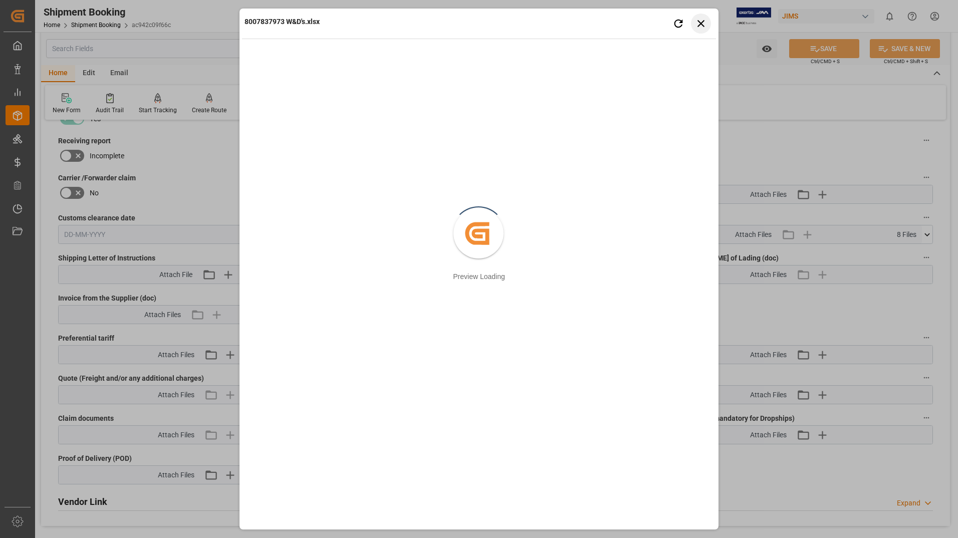
click at [702, 15] on button "Close preview" at bounding box center [701, 24] width 20 height 20
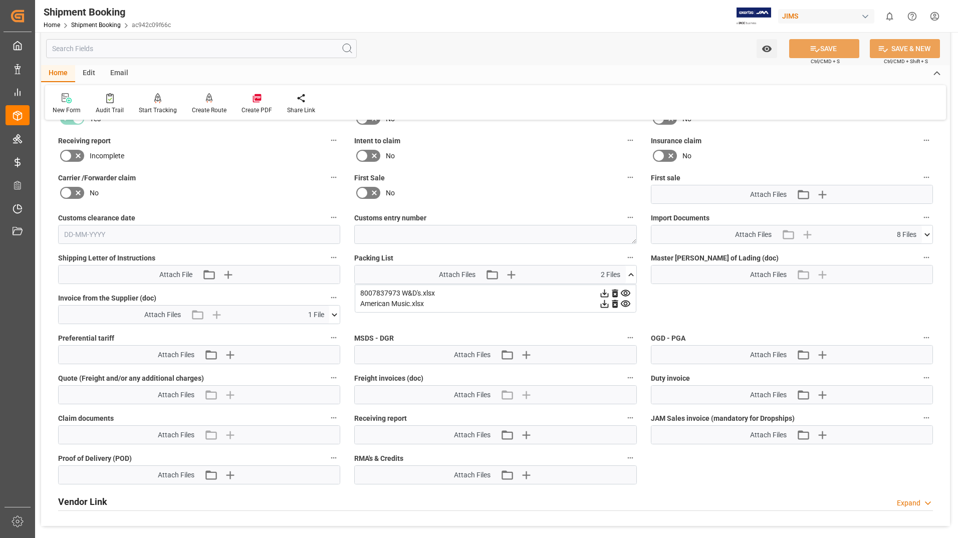
click at [334, 312] on icon at bounding box center [334, 315] width 11 height 11
click at [327, 330] on icon at bounding box center [329, 333] width 11 height 11
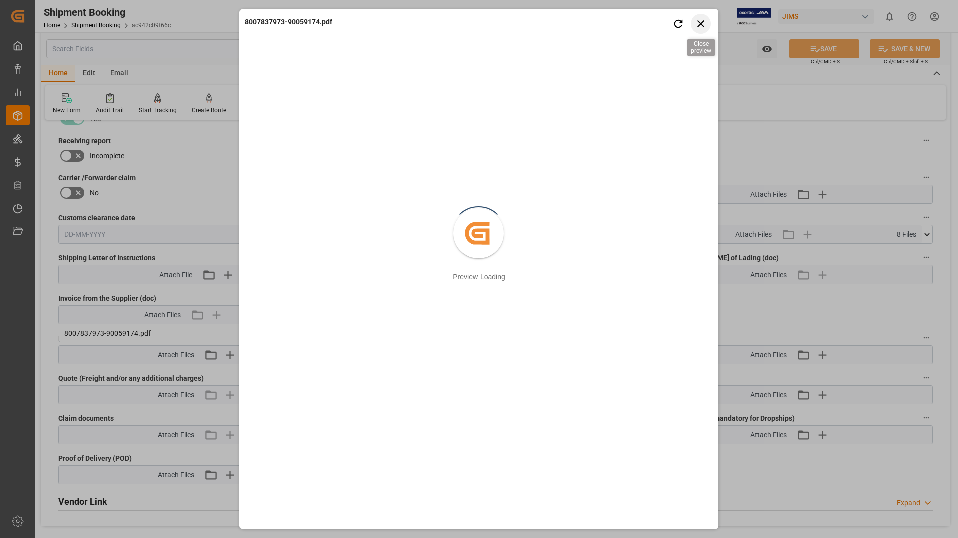
click at [704, 24] on icon "button" at bounding box center [701, 23] width 13 height 13
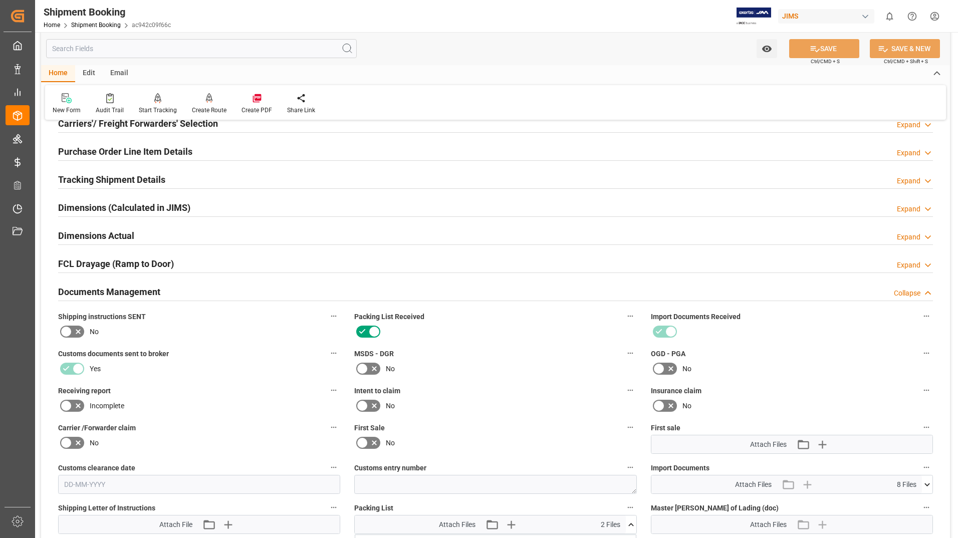
scroll to position [150, 0]
click at [118, 202] on h2 "Dimensions (Calculated in JIMS)" at bounding box center [124, 208] width 132 height 14
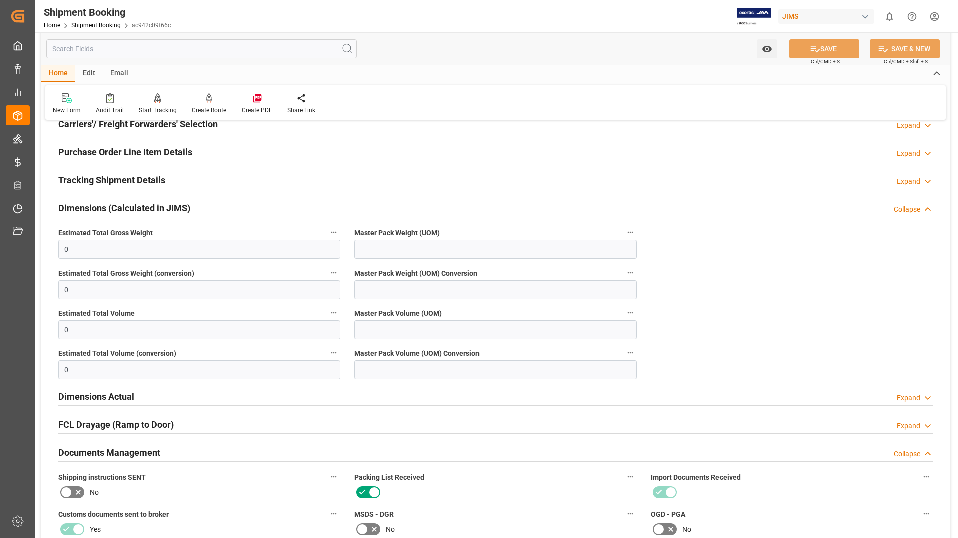
scroll to position [251, 0]
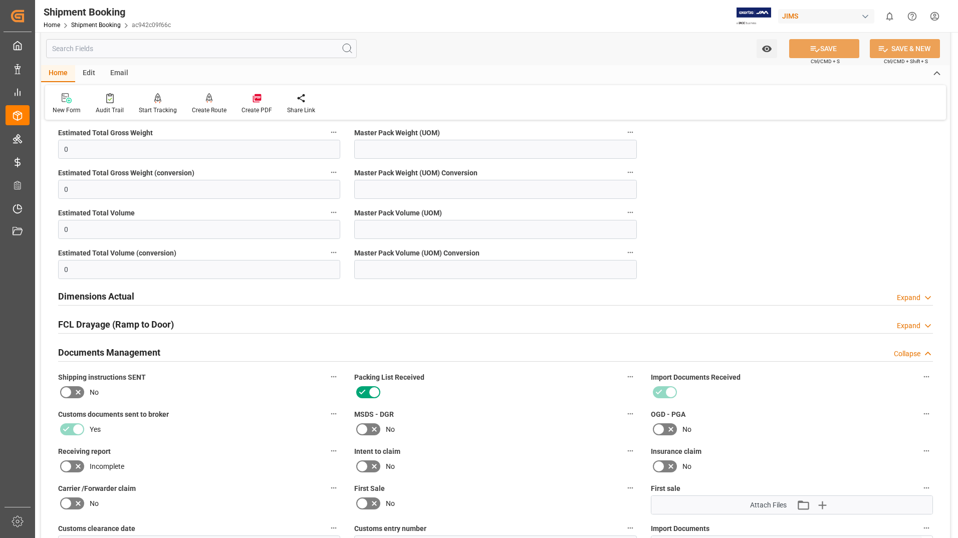
click at [78, 294] on h2 "Dimensions Actual" at bounding box center [96, 297] width 76 height 14
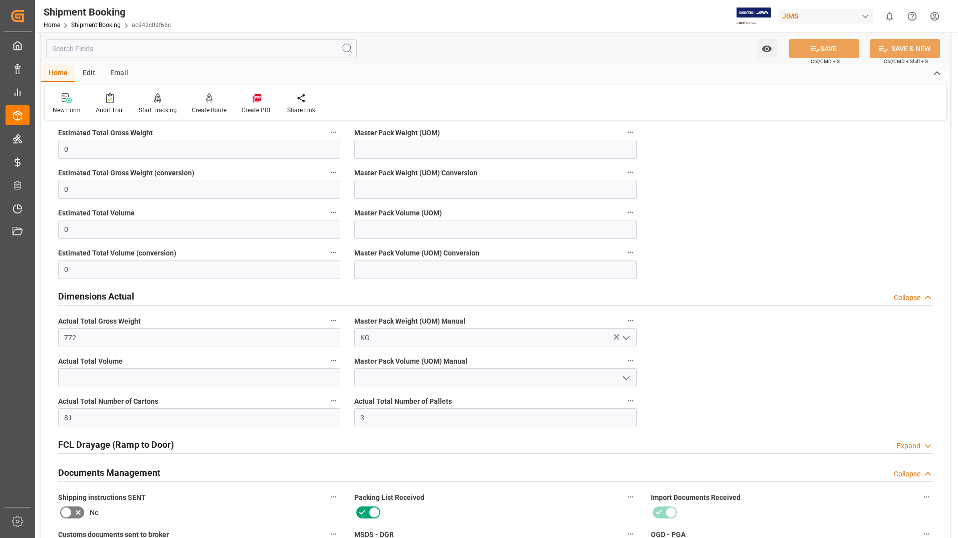
scroll to position [0, 0]
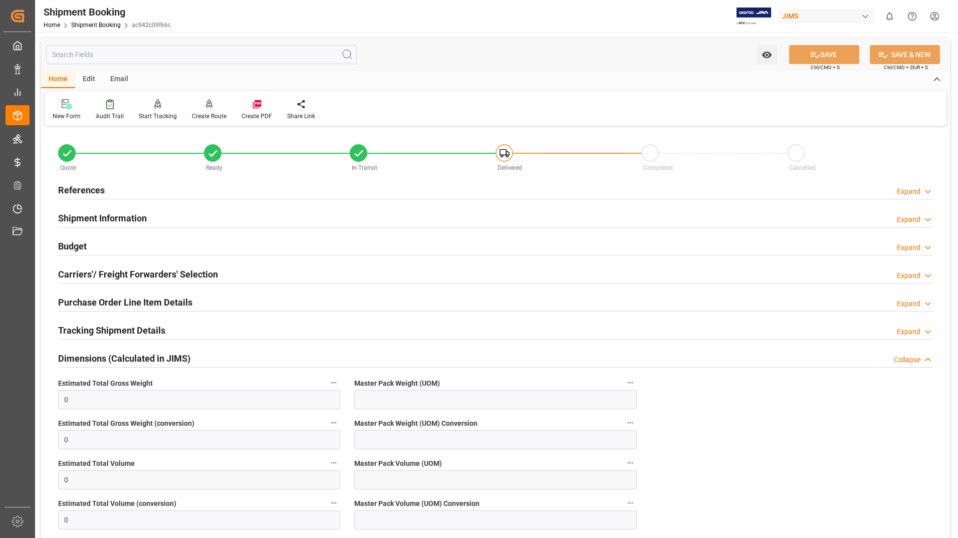
click at [85, 302] on h2 "Purchase Order Line Item Details" at bounding box center [125, 303] width 134 height 14
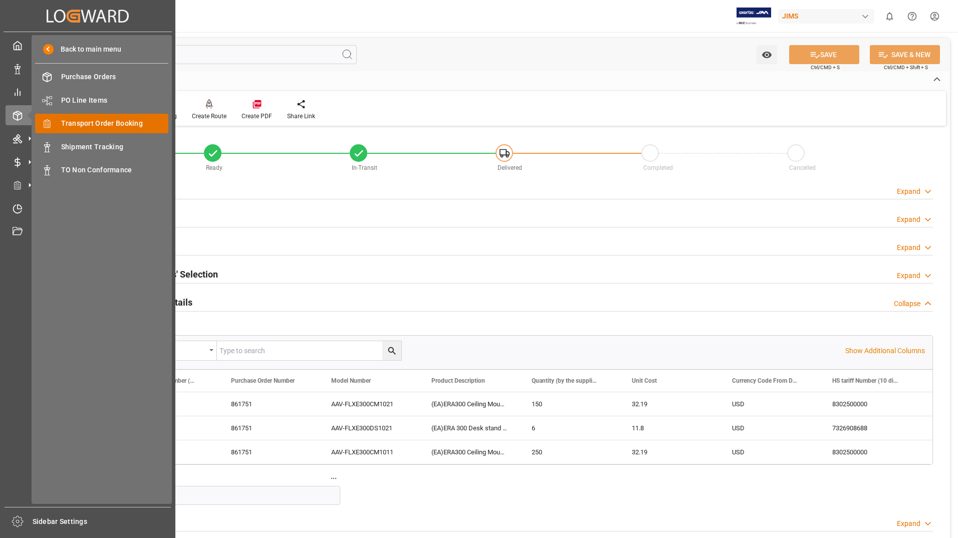
click at [108, 121] on span "Transport Order Booking" at bounding box center [115, 123] width 108 height 11
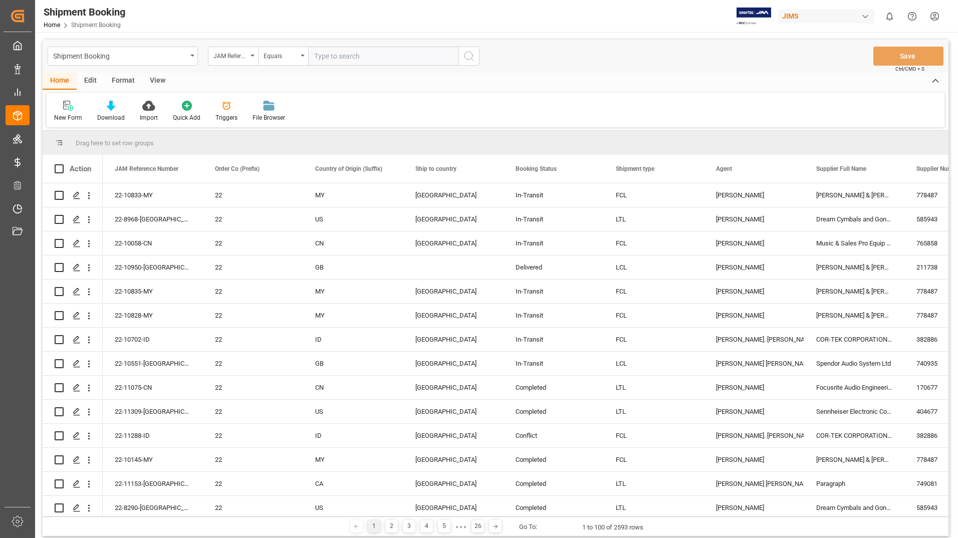
click at [347, 55] on input "text" at bounding box center [383, 56] width 150 height 19
type input "22-9584-us"
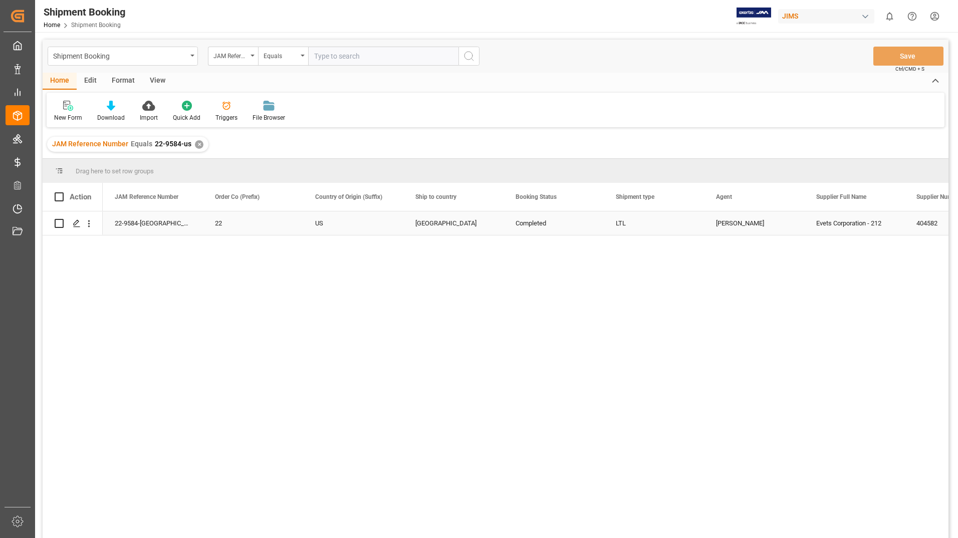
click at [59, 223] on input "Press Space to toggle row selection (unchecked)" at bounding box center [59, 223] width 9 height 9
checkbox input "true"
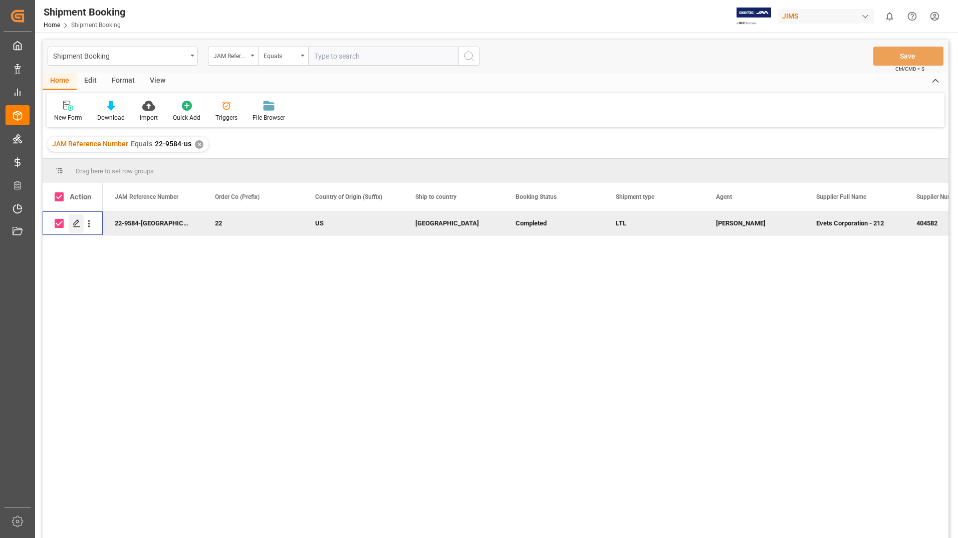
click at [76, 222] on icon "Press SPACE to deselect this row." at bounding box center [77, 223] width 8 height 8
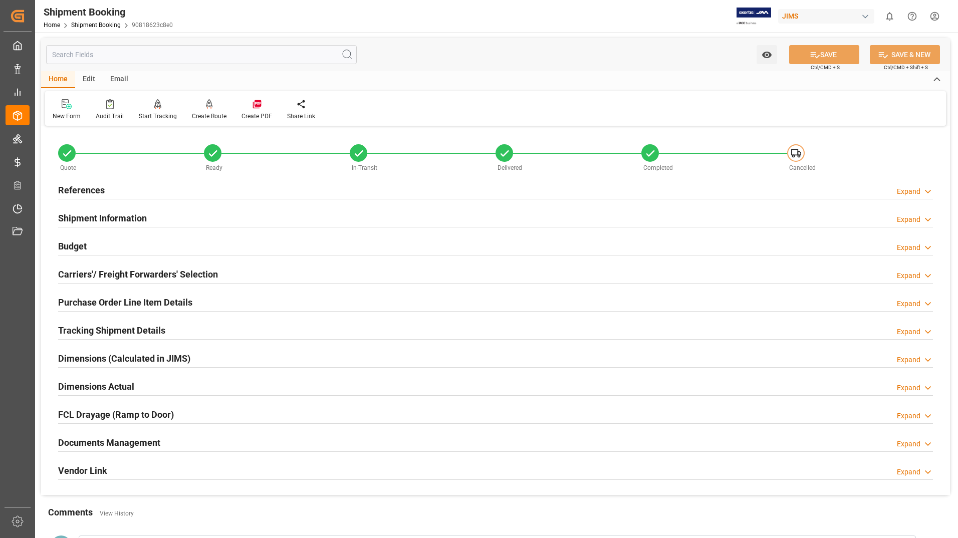
drag, startPoint x: 112, startPoint y: 441, endPoint x: 128, endPoint y: 441, distance: 15.5
click at [113, 441] on h2 "Documents Management" at bounding box center [109, 443] width 102 height 14
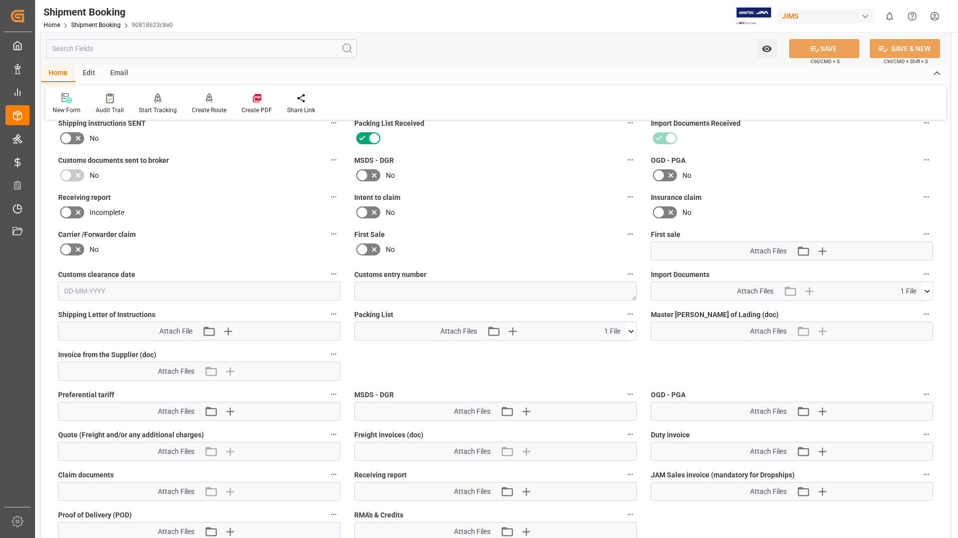
scroll to position [351, 0]
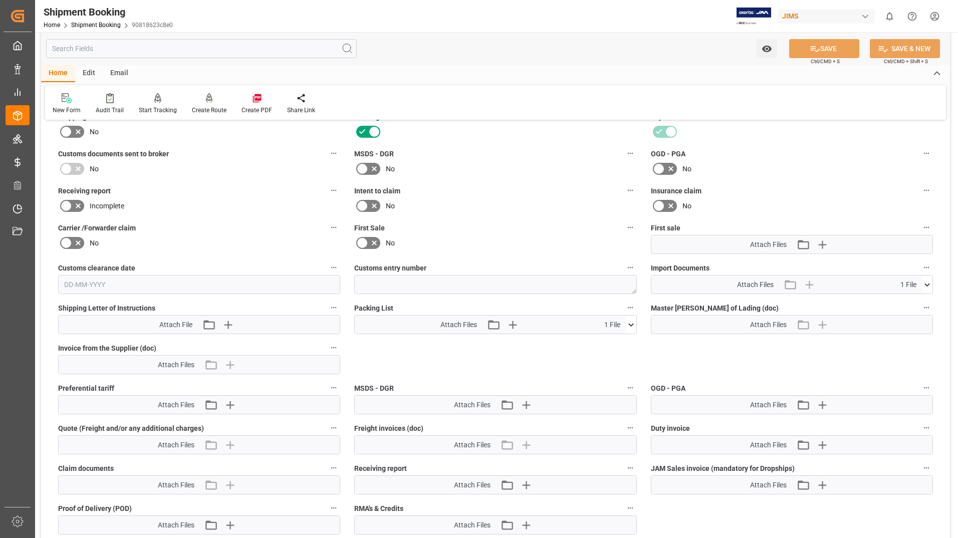
click at [634, 325] on icon at bounding box center [631, 325] width 11 height 11
click at [624, 341] on icon at bounding box center [625, 343] width 11 height 11
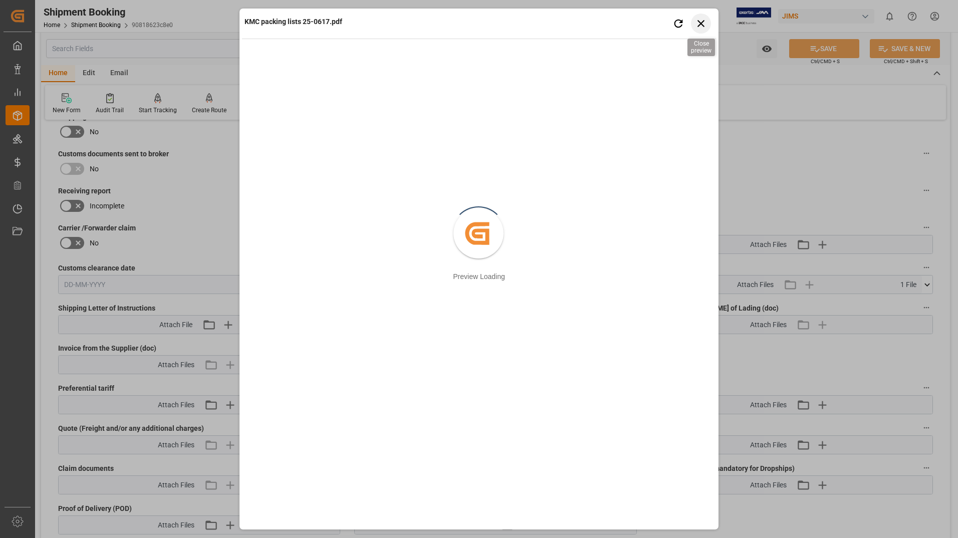
click at [697, 22] on icon "button" at bounding box center [701, 23] width 13 height 13
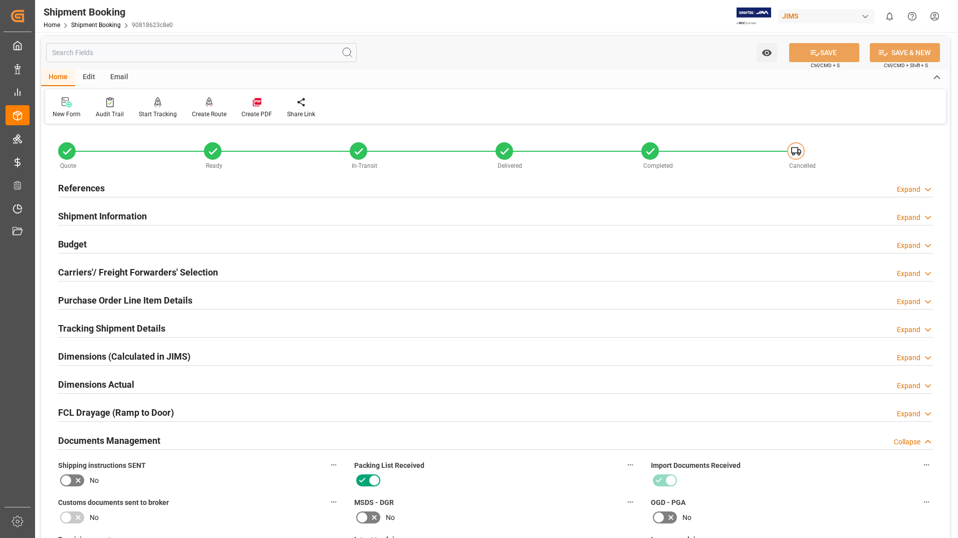
scroll to position [0, 0]
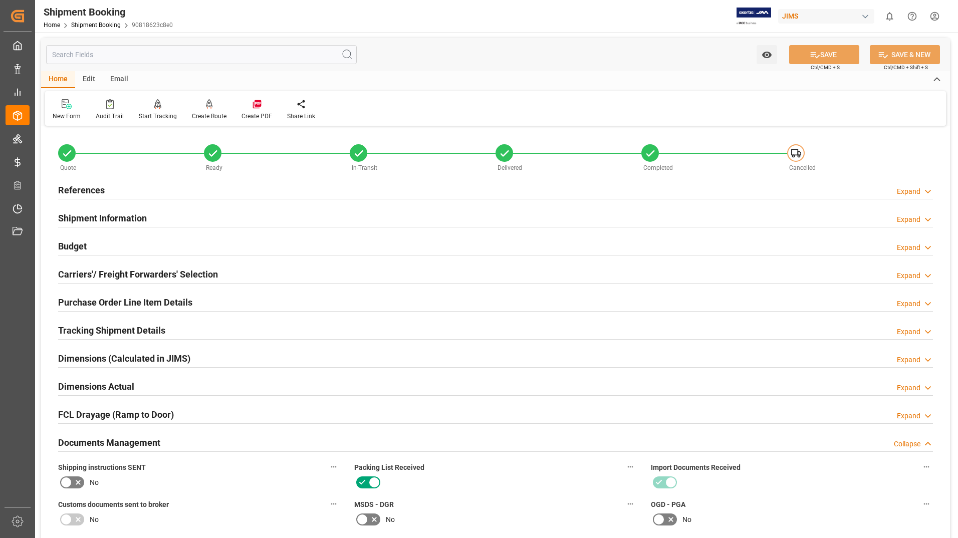
click at [112, 304] on h2 "Purchase Order Line Item Details" at bounding box center [125, 303] width 134 height 14
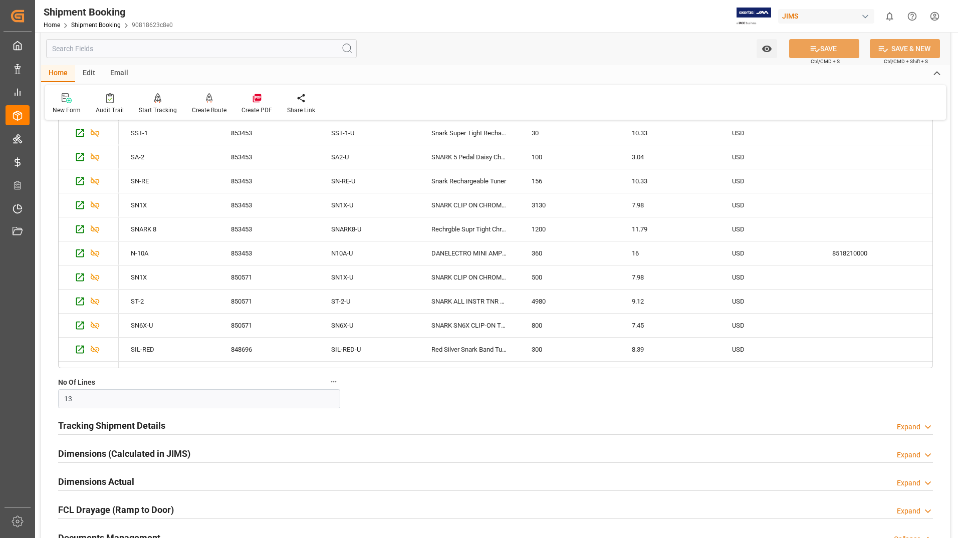
scroll to position [301, 0]
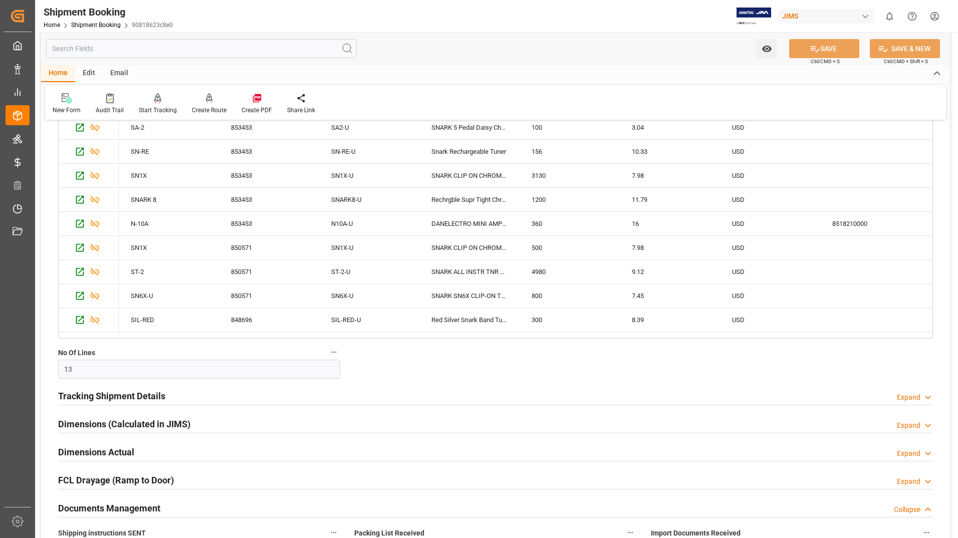
click at [130, 426] on h2 "Dimensions (Calculated in JIMS)" at bounding box center [124, 424] width 132 height 14
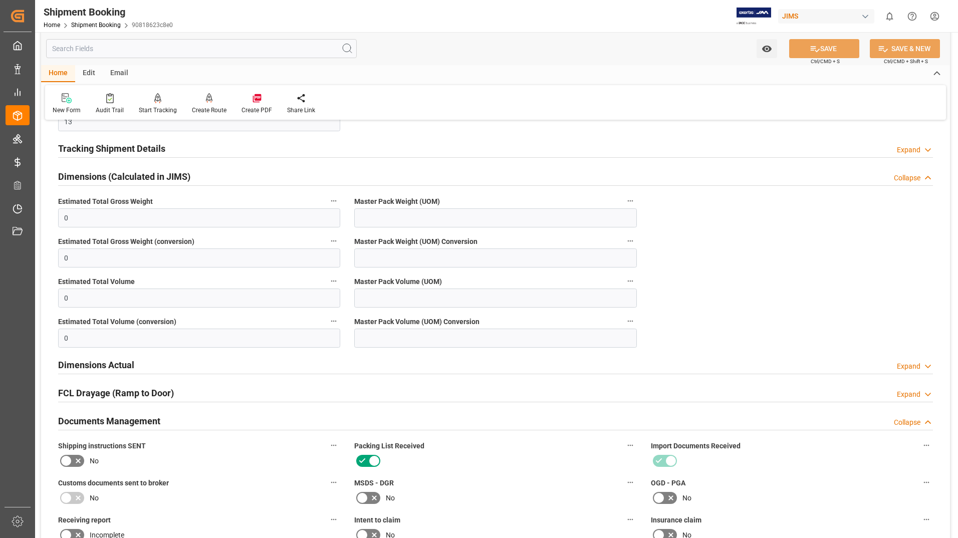
scroll to position [551, 0]
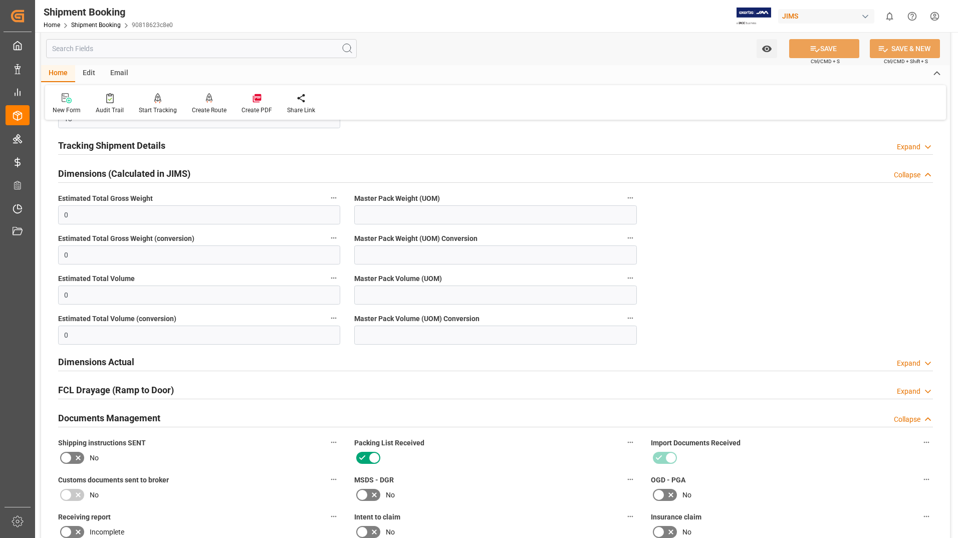
click at [129, 357] on h2 "Dimensions Actual" at bounding box center [96, 362] width 76 height 14
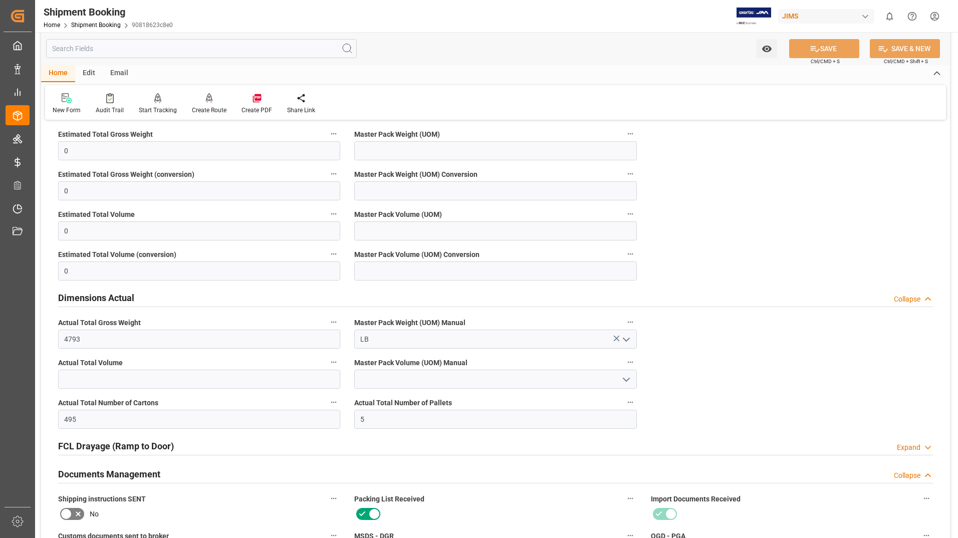
scroll to position [752, 0]
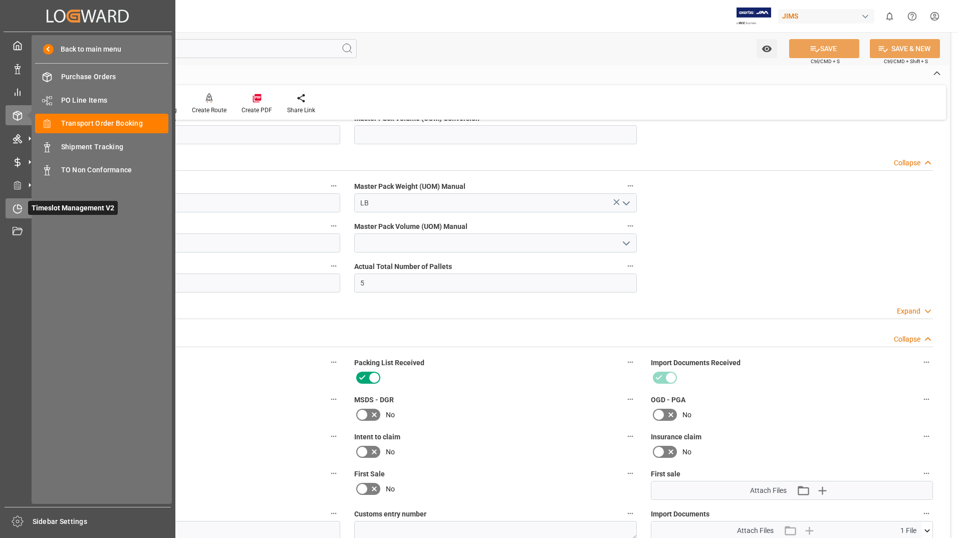
click at [47, 208] on span "Timeslot Management V2" at bounding box center [73, 208] width 90 height 14
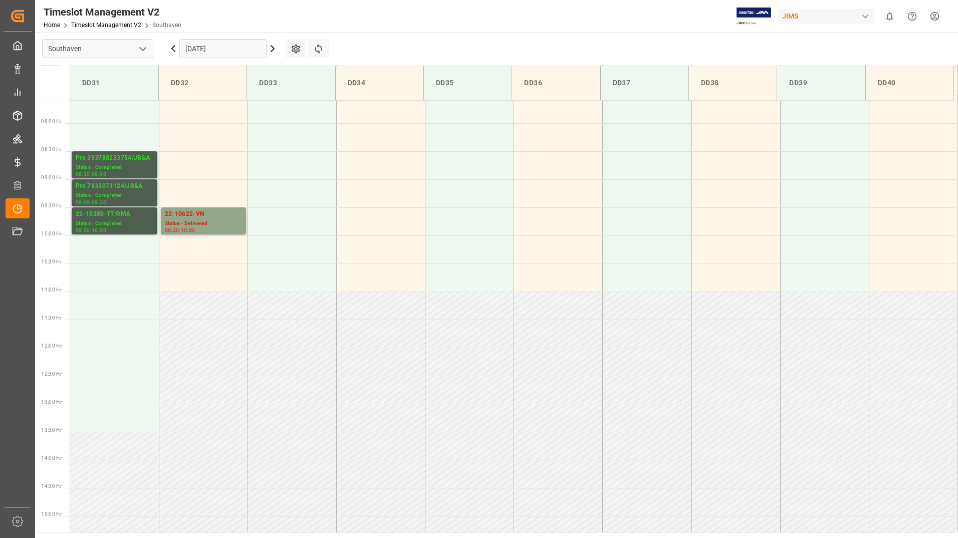
scroll to position [422, 0]
click at [207, 48] on input "[DATE]" at bounding box center [222, 48] width 87 height 19
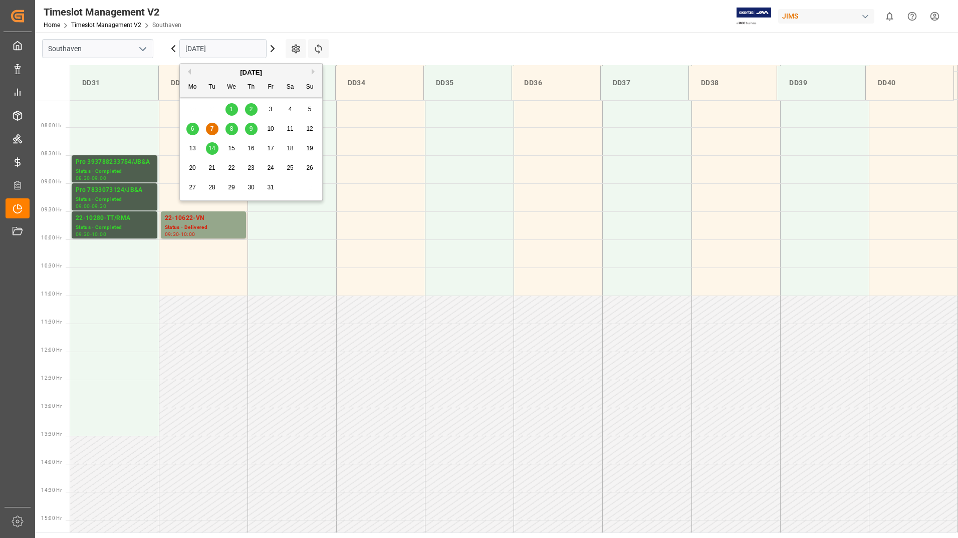
click at [230, 128] on span "8" at bounding box center [232, 128] width 4 height 7
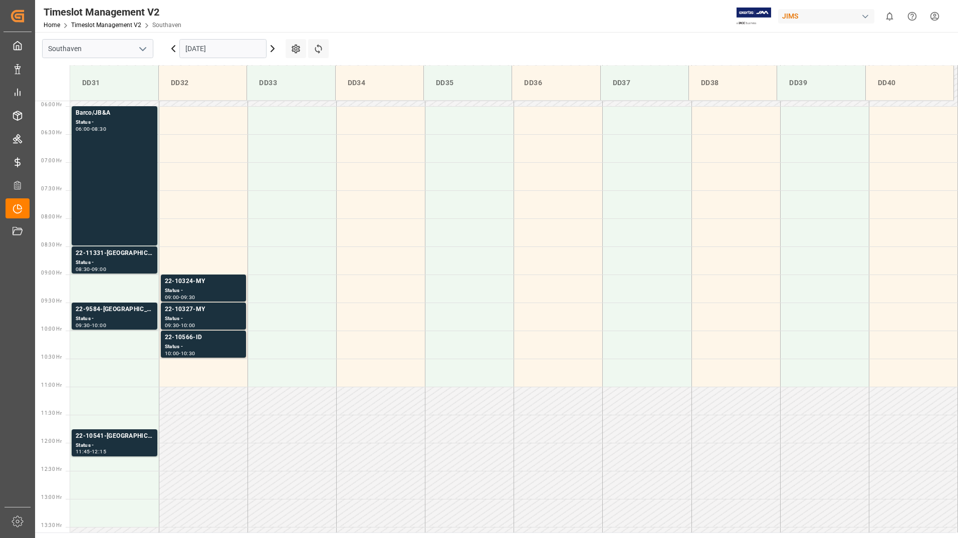
scroll to position [322, 0]
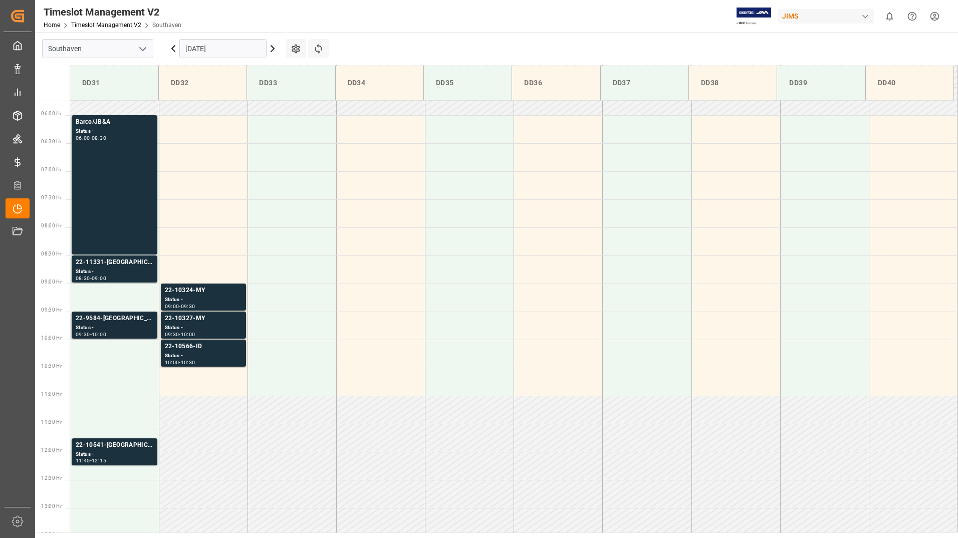
click at [102, 316] on div "22-9584-[GEOGRAPHIC_DATA]" at bounding box center [115, 319] width 78 height 10
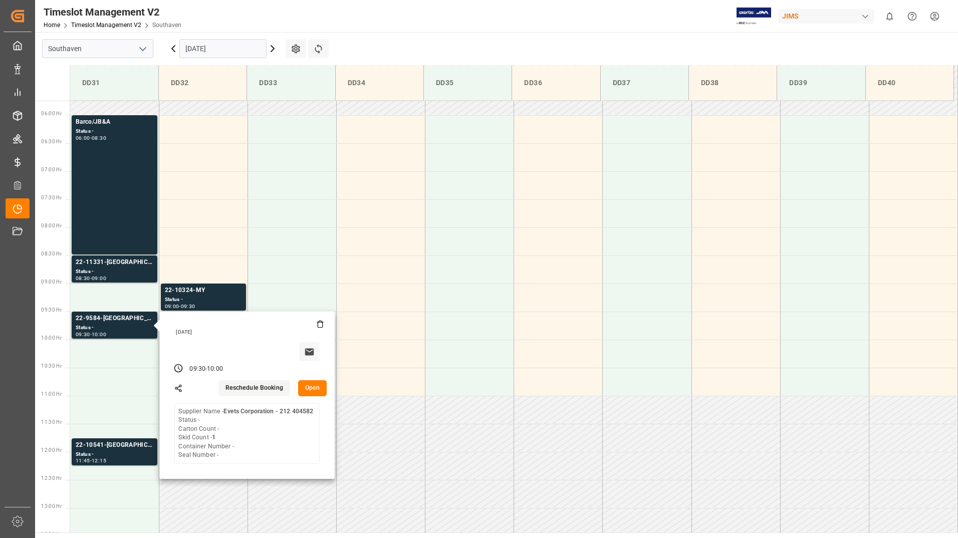
click at [317, 390] on button "Open" at bounding box center [312, 388] width 29 height 16
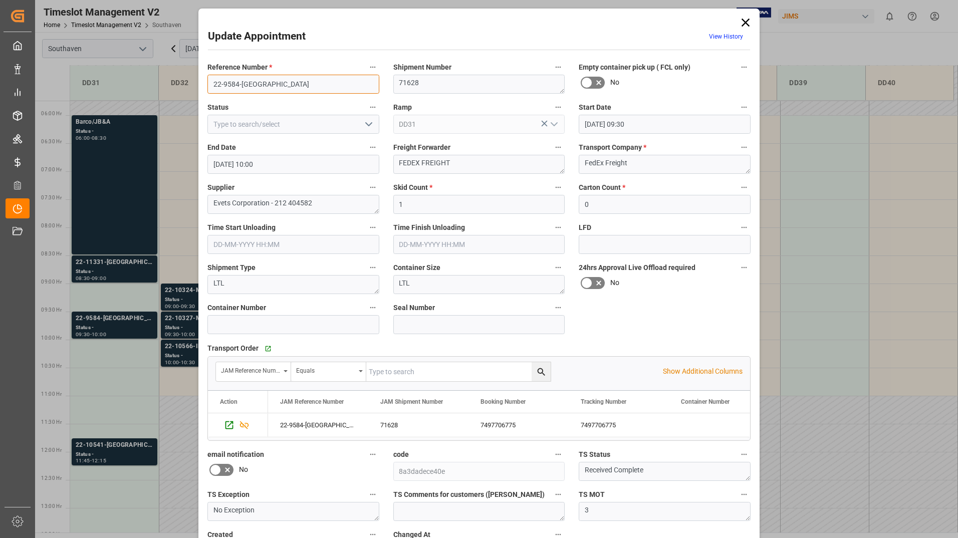
drag, startPoint x: 208, startPoint y: 81, endPoint x: 256, endPoint y: 83, distance: 47.6
click at [256, 83] on input "22-9584-[GEOGRAPHIC_DATA]" at bounding box center [293, 84] width 172 height 19
type input "0"
click at [241, 425] on icon "Press SPACE to select this row." at bounding box center [244, 425] width 11 height 11
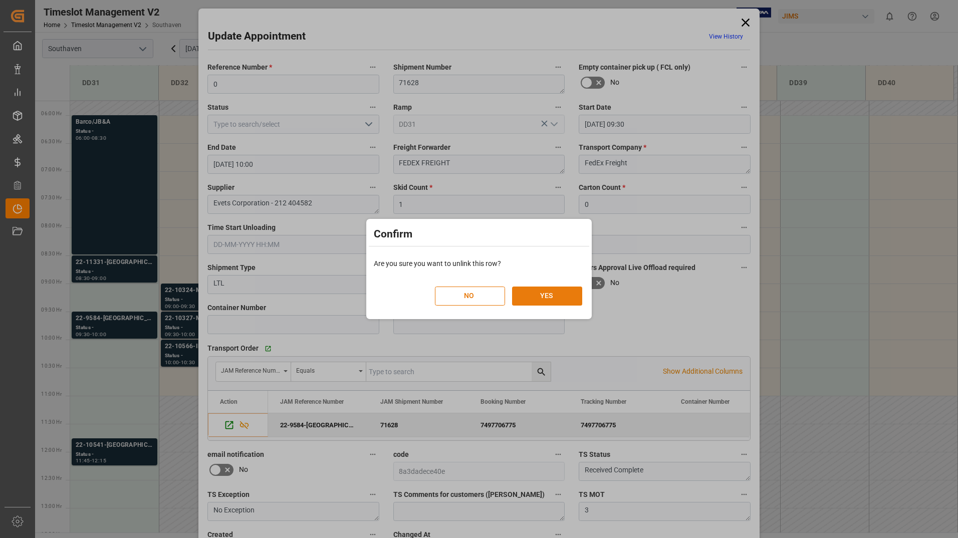
click at [523, 296] on button "YES" at bounding box center [547, 296] width 70 height 19
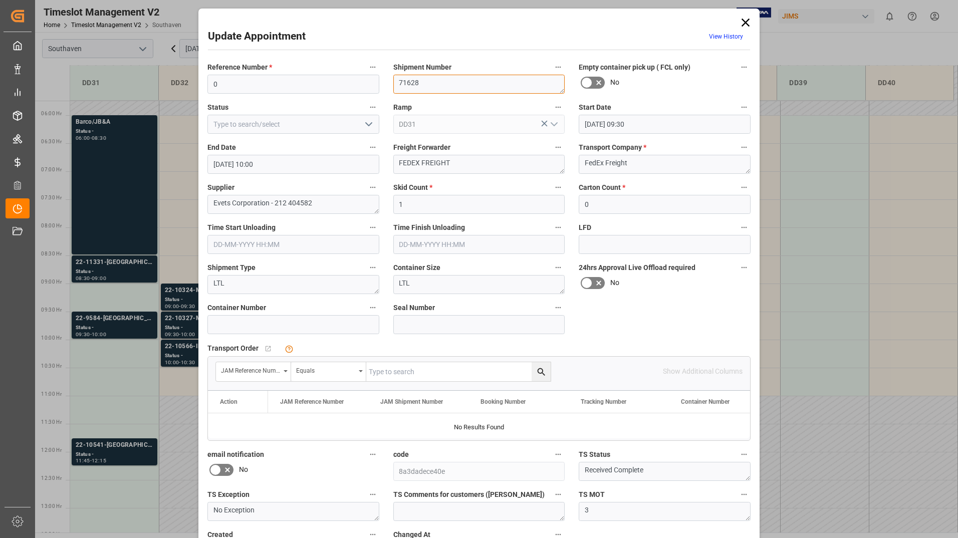
click at [433, 84] on textarea "71628" at bounding box center [479, 84] width 172 height 19
type textarea "7"
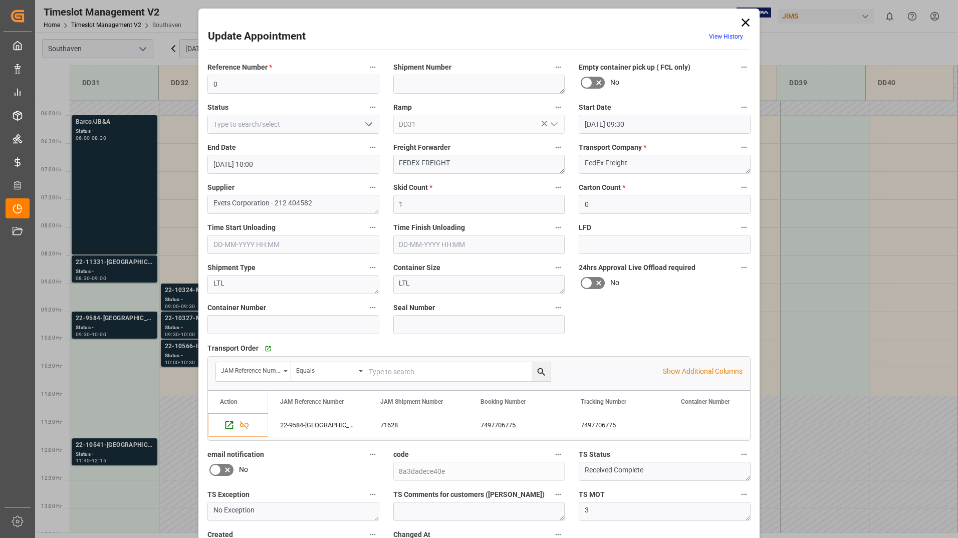
click at [549, 184] on label "Skid Count *" at bounding box center [479, 188] width 172 height 14
click at [552, 184] on button "Skid Count *" at bounding box center [558, 187] width 13 height 13
click at [245, 425] on div at bounding box center [479, 269] width 958 height 538
click at [242, 425] on icon "Press SPACE to select this row." at bounding box center [244, 425] width 9 height 8
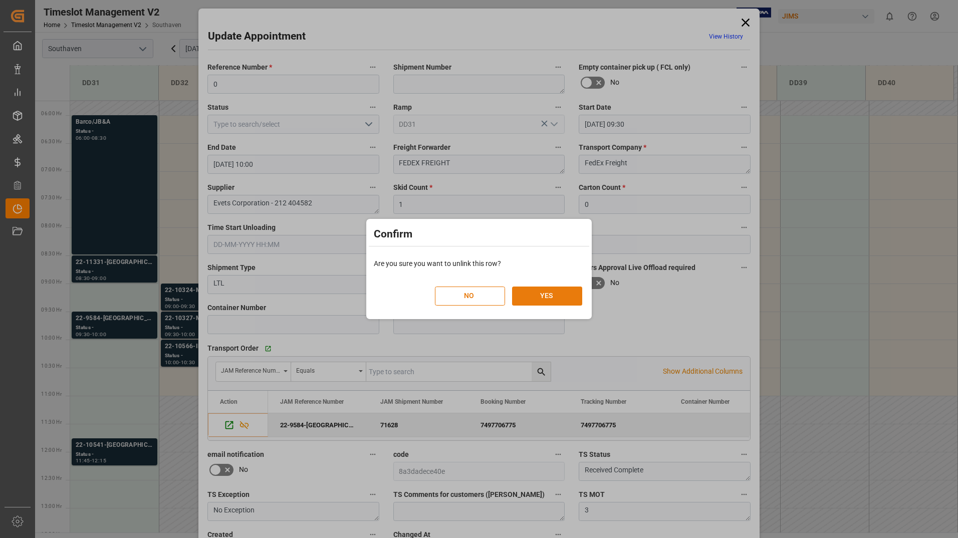
click at [539, 293] on button "YES" at bounding box center [547, 296] width 70 height 19
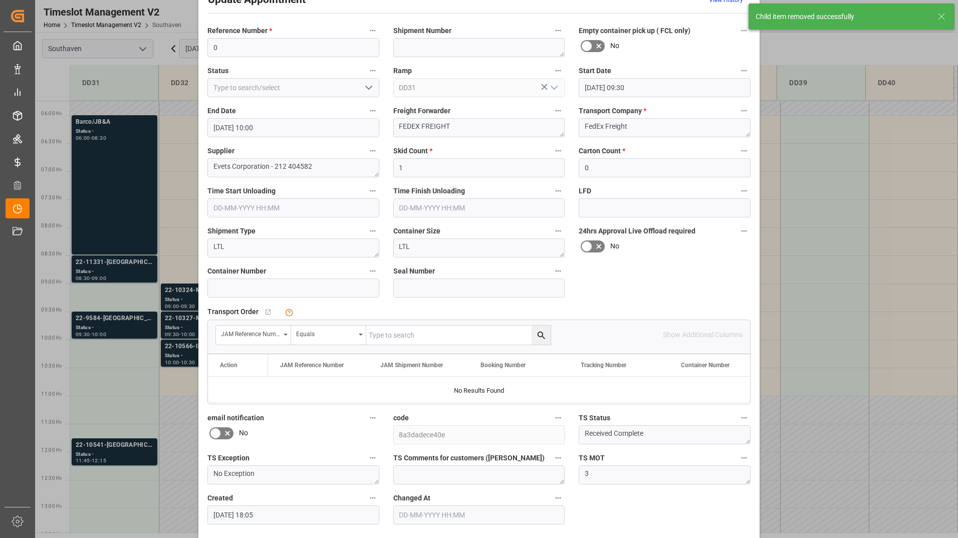
scroll to position [74, 0]
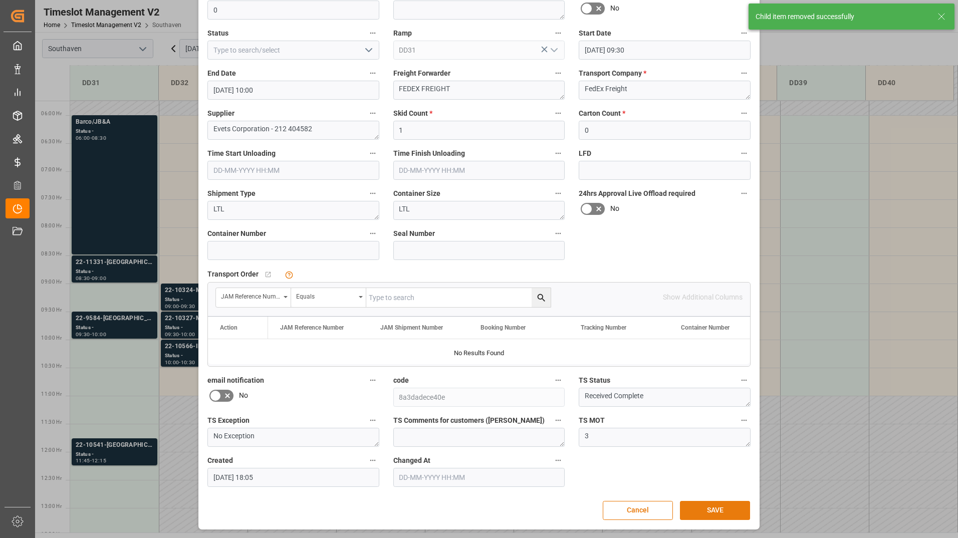
click at [691, 504] on button "SAVE" at bounding box center [715, 510] width 70 height 19
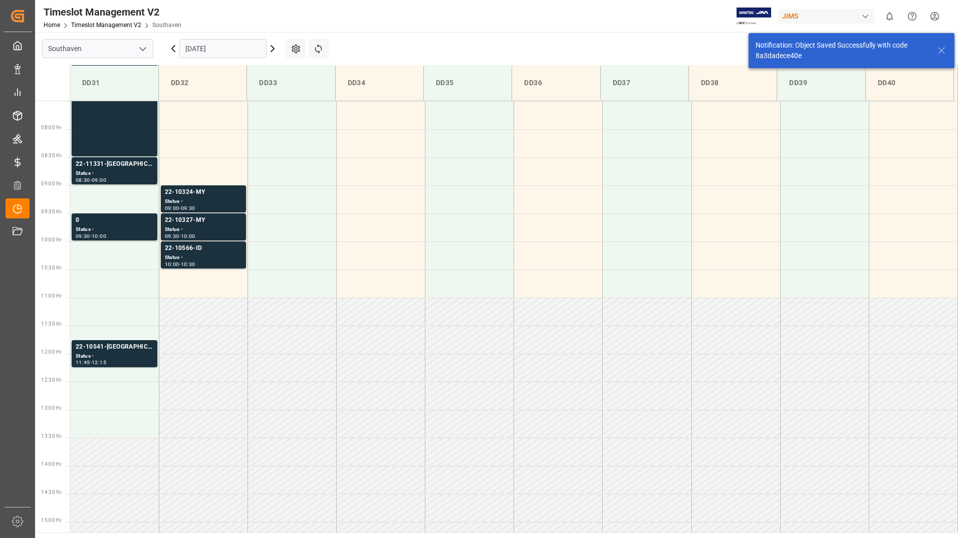
scroll to position [442, 0]
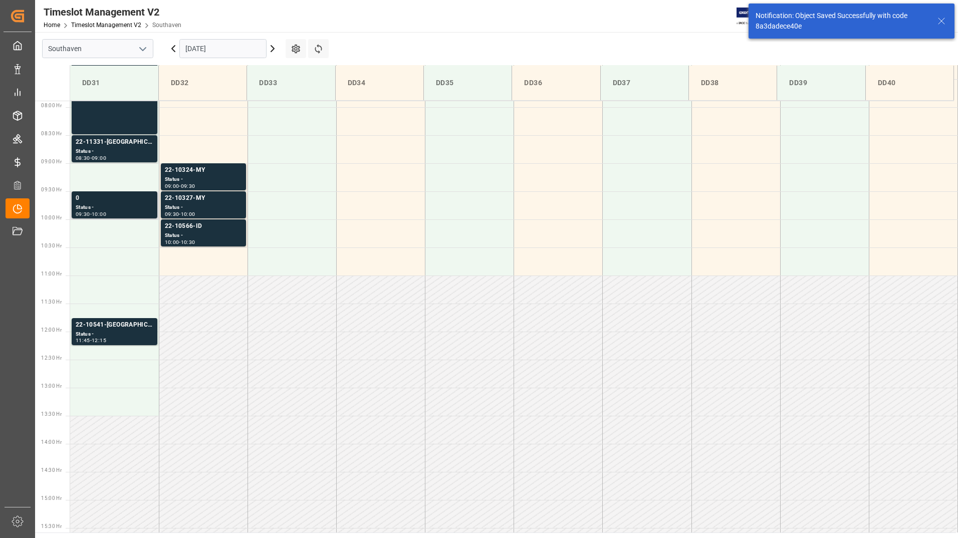
click at [111, 201] on div "0" at bounding box center [115, 198] width 78 height 10
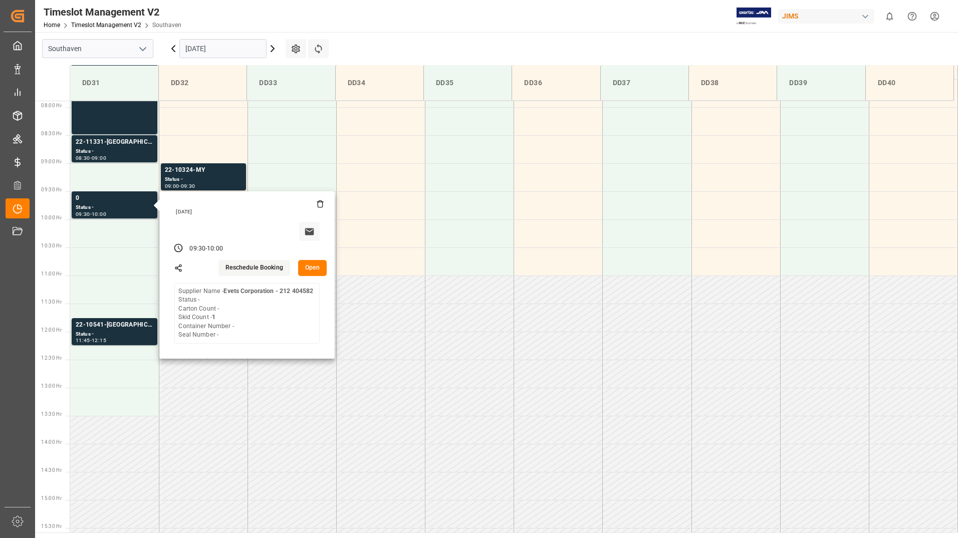
click at [314, 270] on button "Open" at bounding box center [312, 268] width 29 height 16
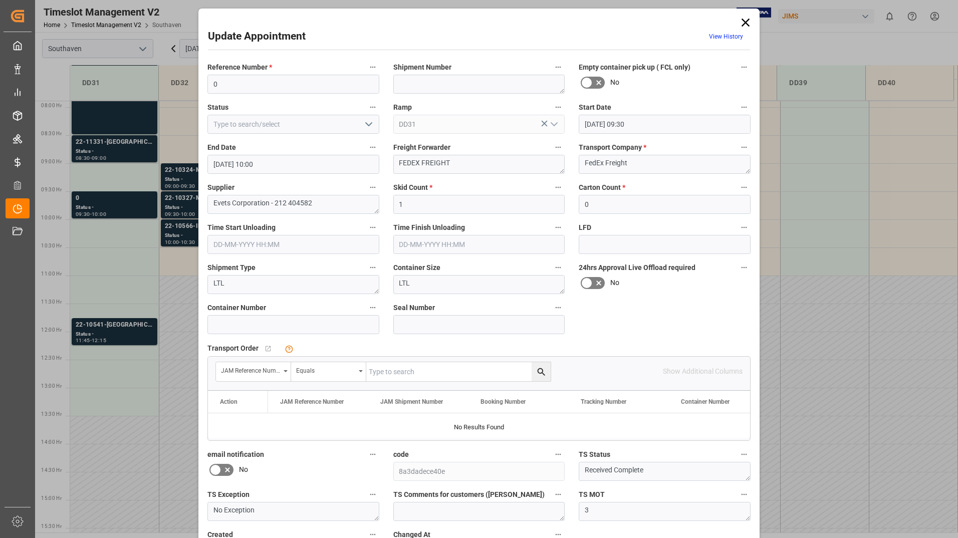
click at [743, 22] on icon at bounding box center [746, 23] width 8 height 8
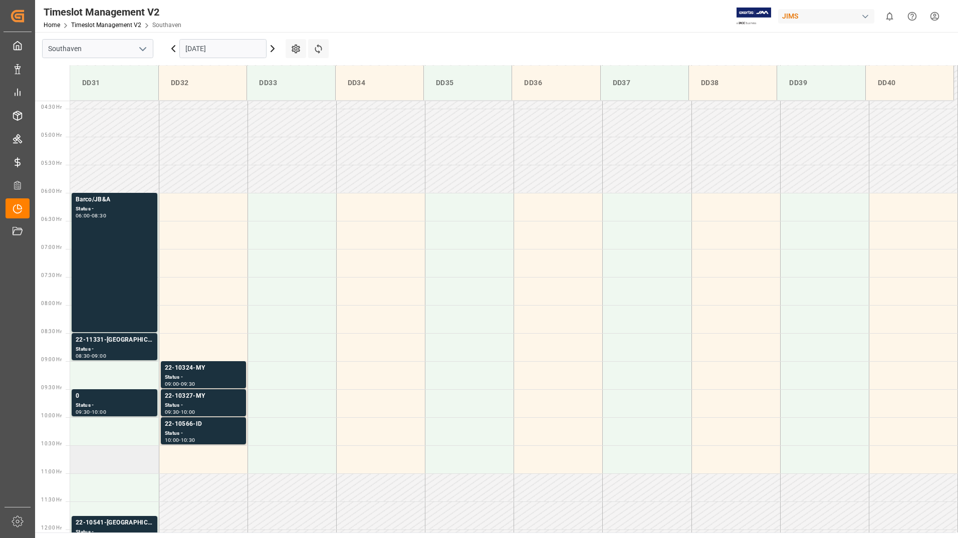
scroll to position [242, 0]
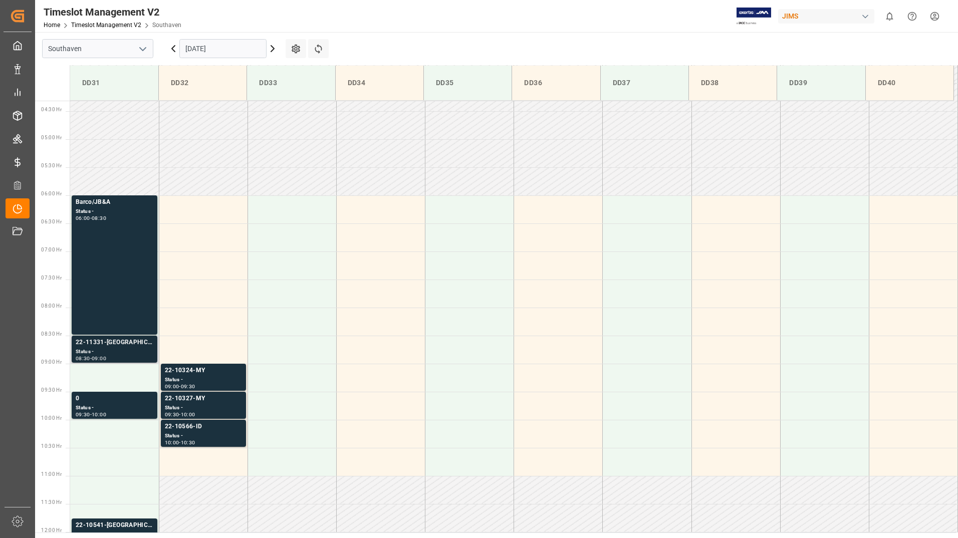
click at [114, 349] on div "Status -" at bounding box center [115, 352] width 78 height 9
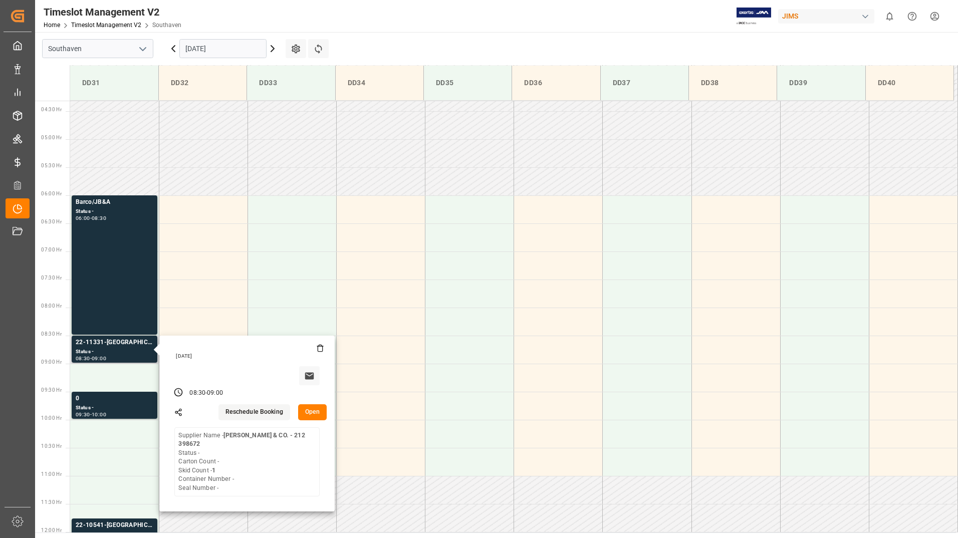
click at [310, 410] on button "Open" at bounding box center [312, 412] width 29 height 16
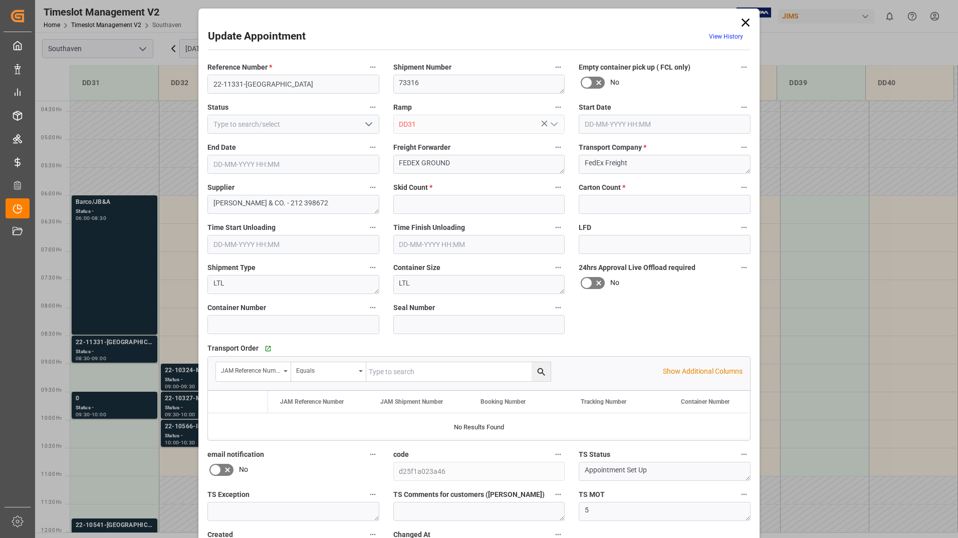
type input "1"
type input "0"
type input "[DATE] 08:30"
type input "[DATE] 09:00"
type input "[DATE] 16:36"
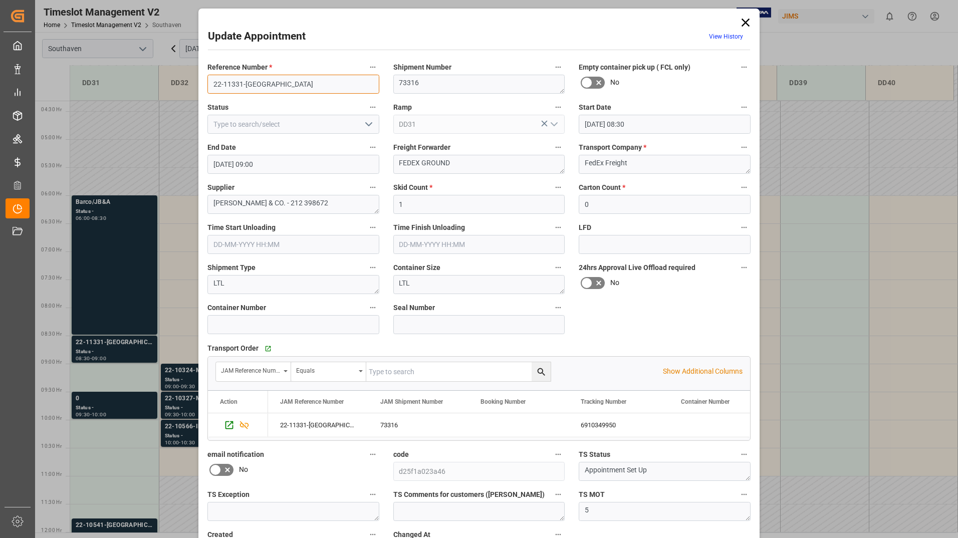
drag, startPoint x: 208, startPoint y: 82, endPoint x: 260, endPoint y: 86, distance: 51.8
click at [260, 86] on input "22-11331-[GEOGRAPHIC_DATA]" at bounding box center [293, 84] width 172 height 19
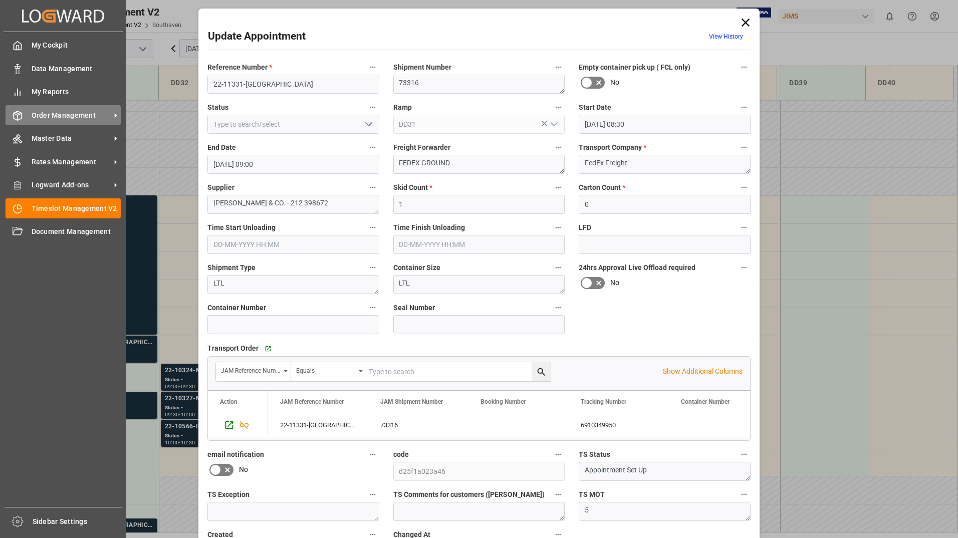
click at [95, 113] on span "Order Management" at bounding box center [71, 115] width 79 height 11
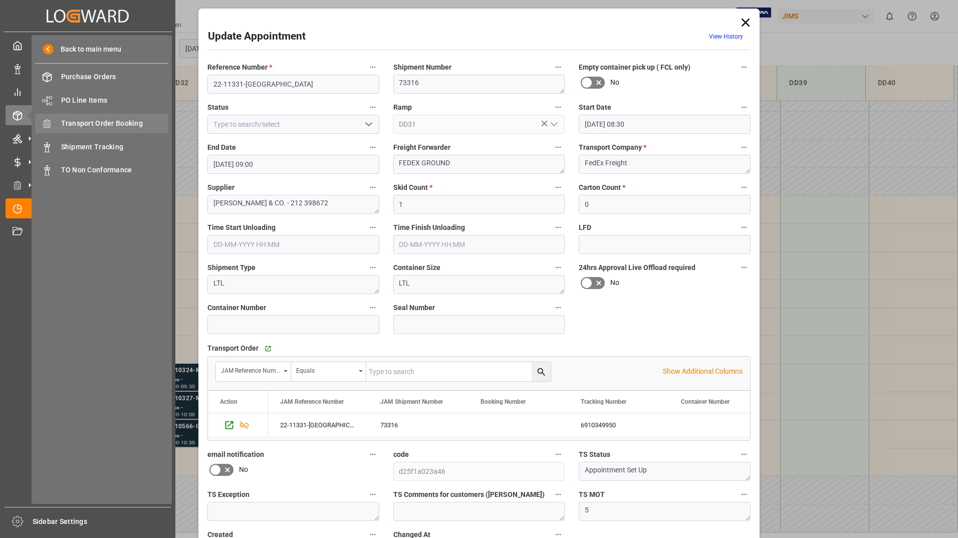
click at [123, 123] on span "Transport Order Booking" at bounding box center [115, 123] width 108 height 11
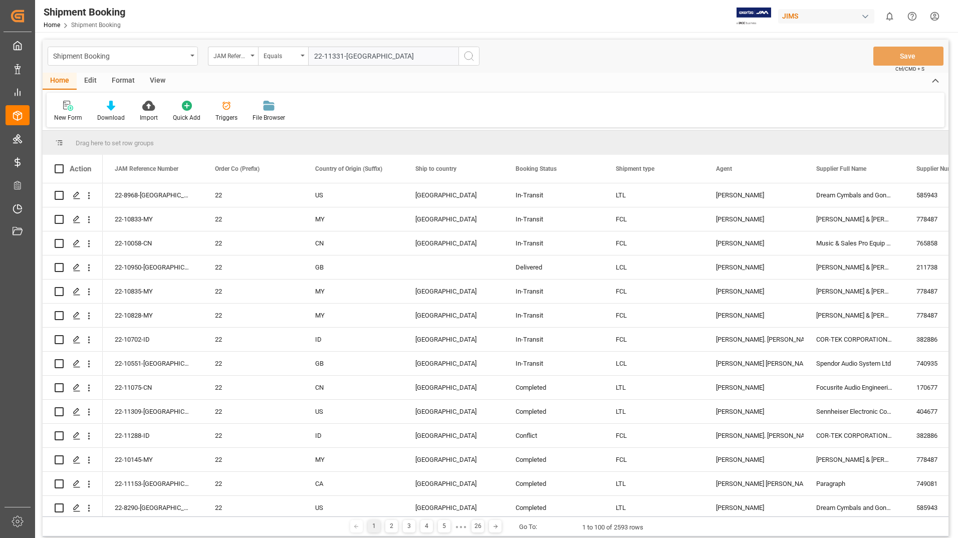
type input "22-11331-[GEOGRAPHIC_DATA]"
click at [470, 58] on icon "search button" at bounding box center [469, 56] width 12 height 12
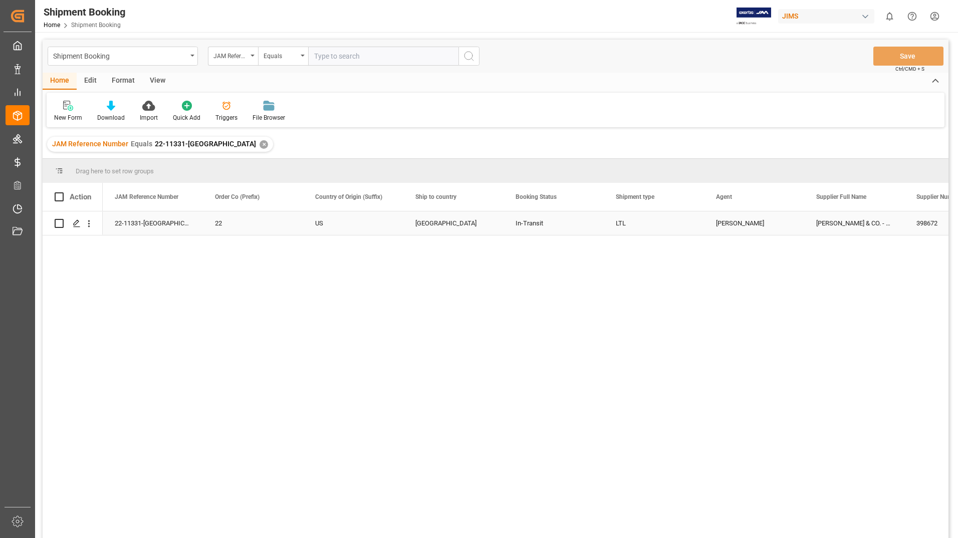
click at [56, 224] on input "Press Space to toggle row selection (unchecked)" at bounding box center [59, 223] width 9 height 9
checkbox input "true"
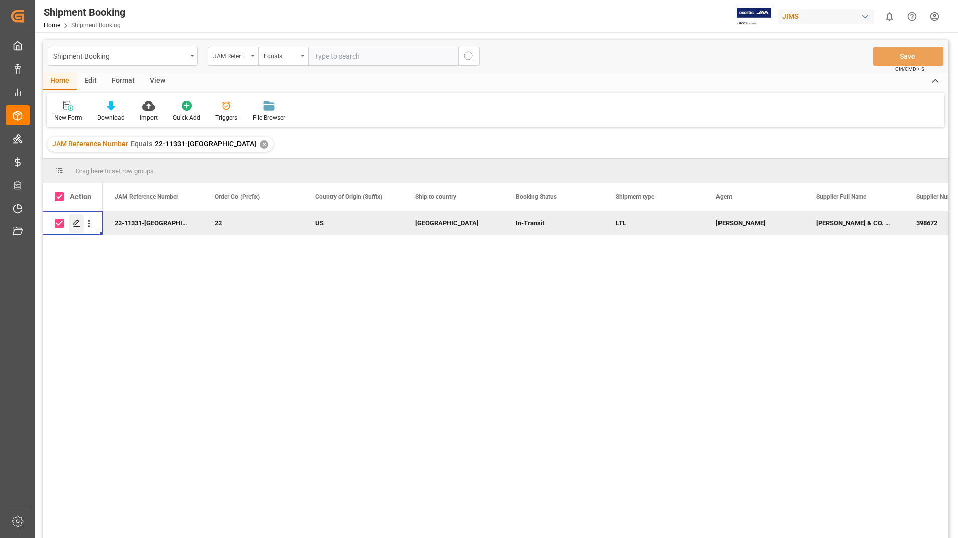
click at [74, 223] on icon "Press SPACE to deselect this row." at bounding box center [77, 223] width 8 height 8
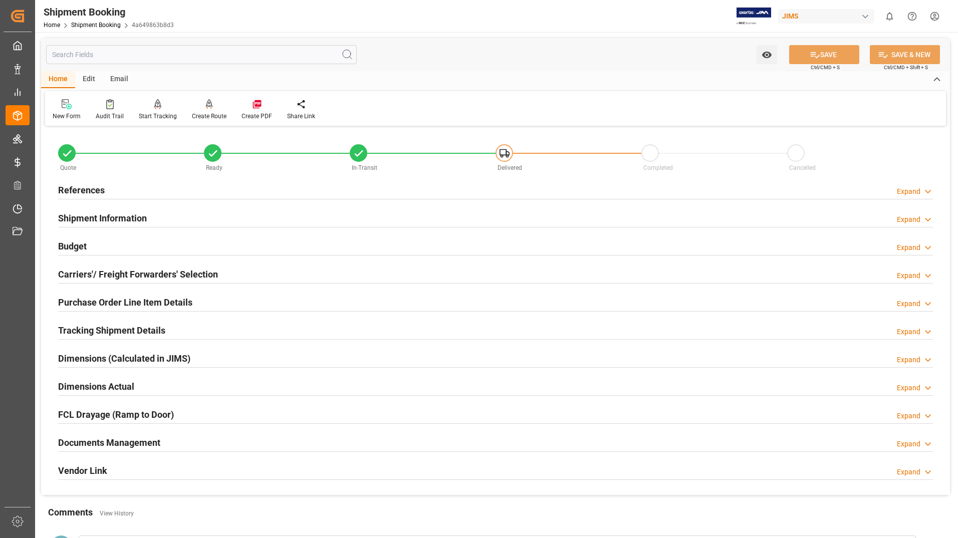
click at [102, 445] on h2 "Documents Management" at bounding box center [109, 443] width 102 height 14
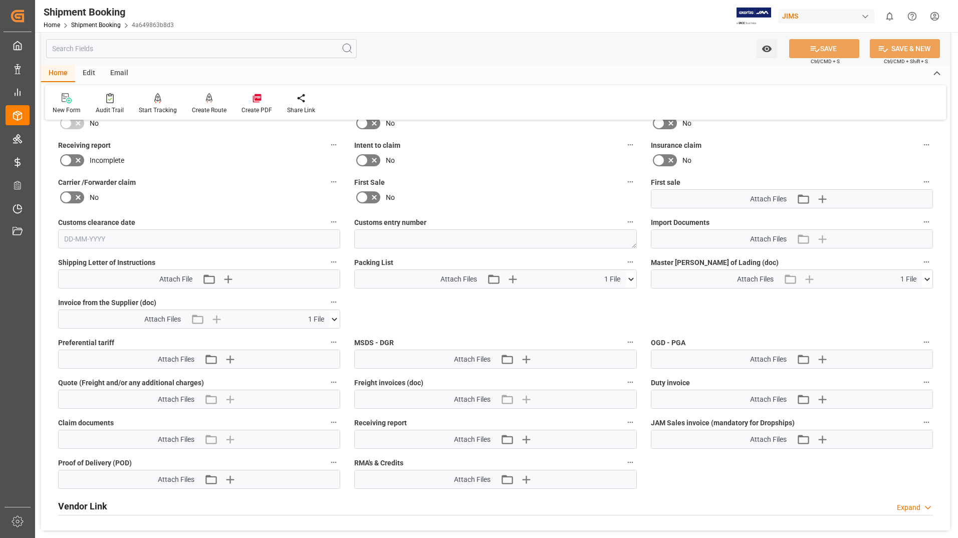
scroll to position [401, 0]
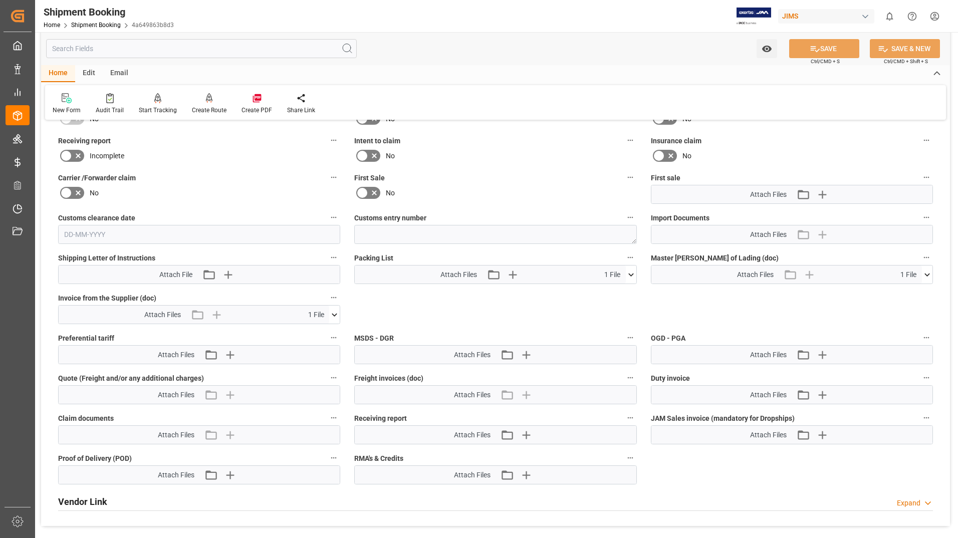
click at [628, 271] on icon at bounding box center [631, 275] width 11 height 11
click at [629, 293] on icon at bounding box center [626, 293] width 10 height 7
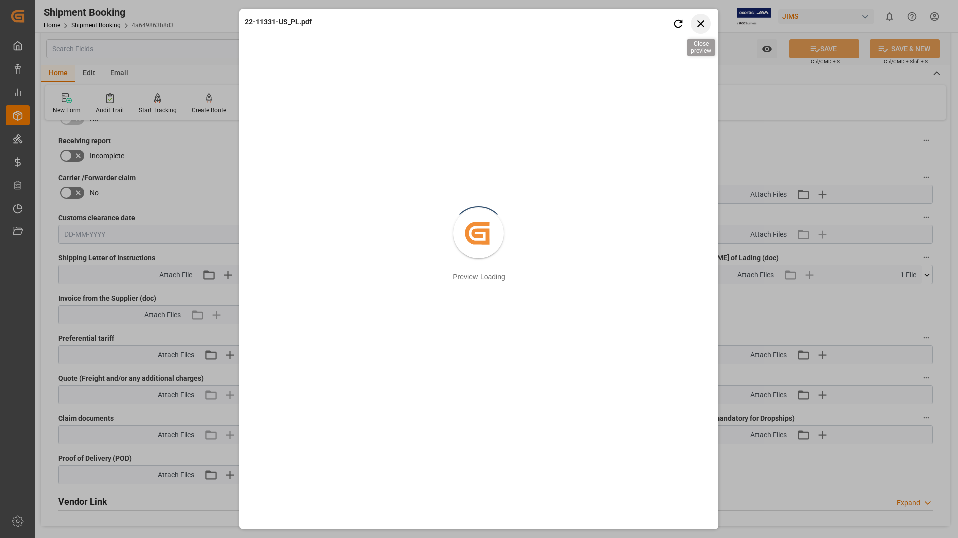
click at [700, 25] on icon "button" at bounding box center [701, 23] width 7 height 7
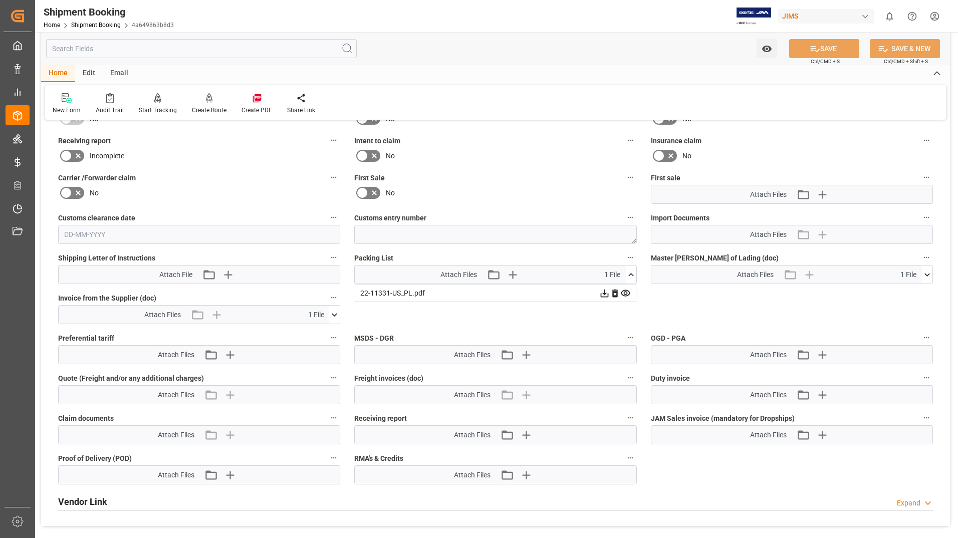
scroll to position [50, 0]
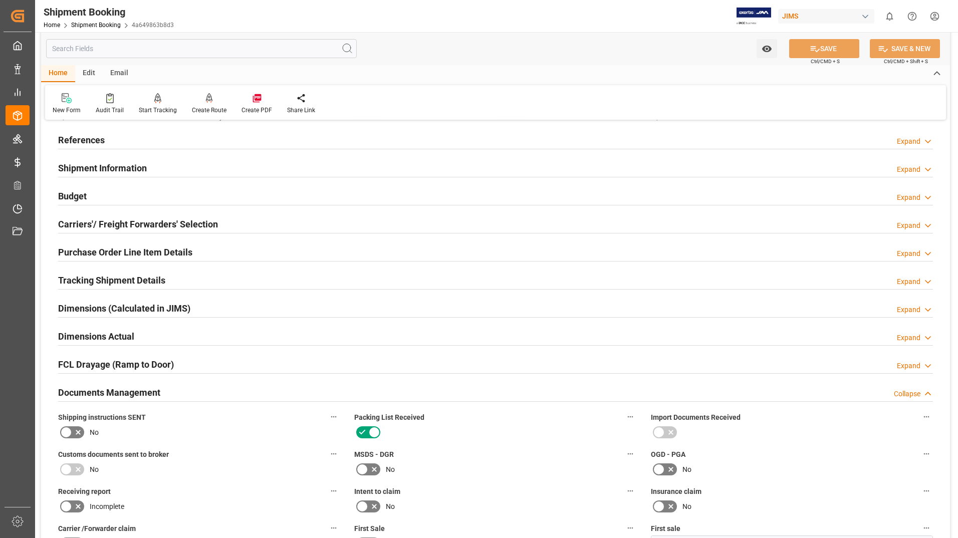
click at [97, 252] on h2 "Purchase Order Line Item Details" at bounding box center [125, 253] width 134 height 14
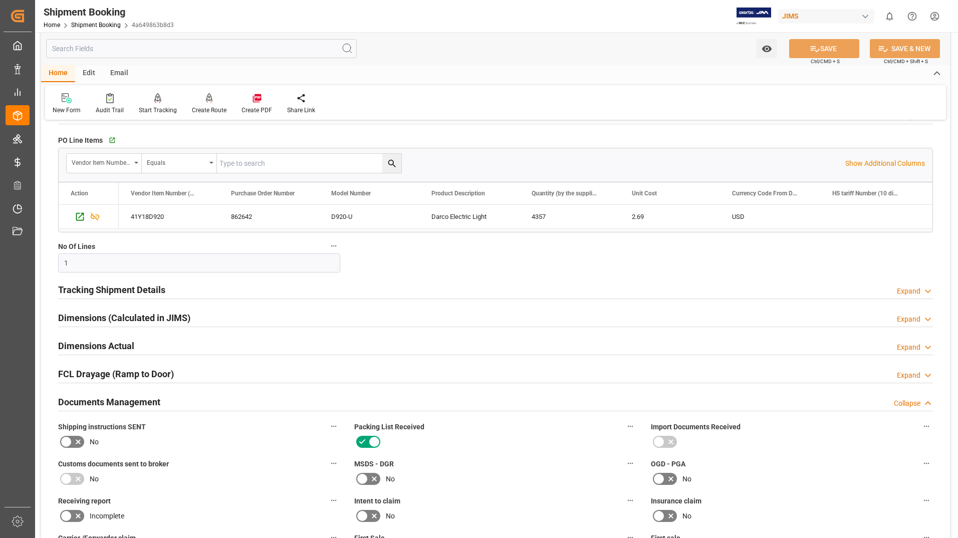
scroll to position [200, 0]
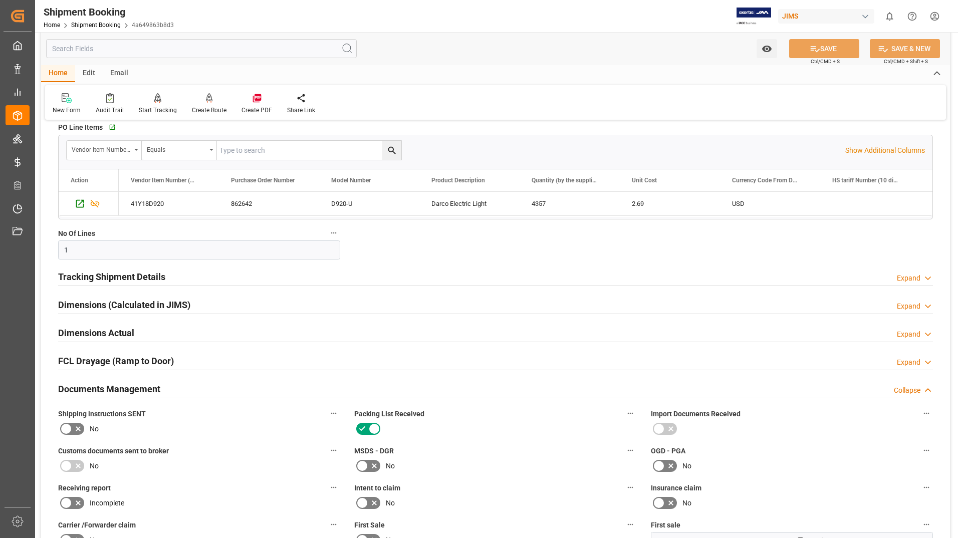
click at [135, 302] on h2 "Dimensions (Calculated in JIMS)" at bounding box center [124, 305] width 132 height 14
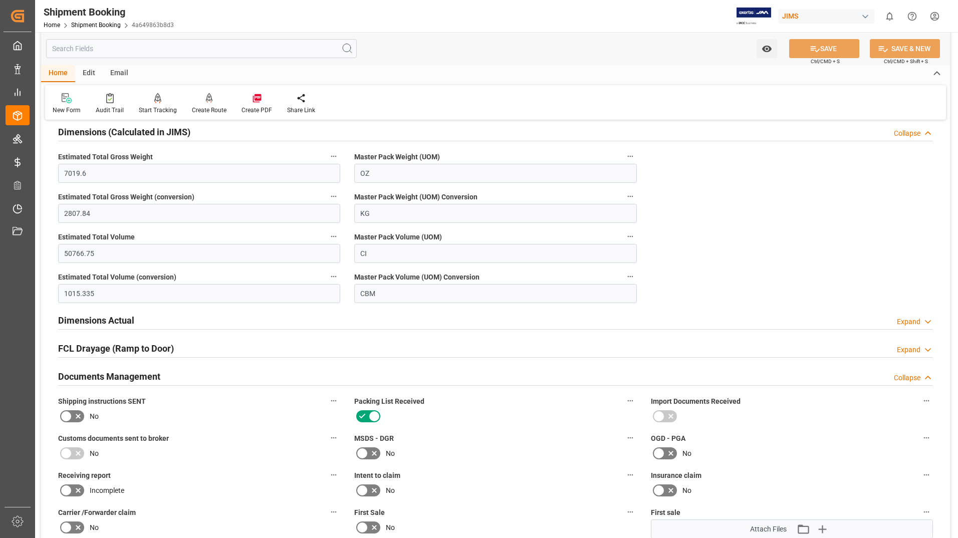
scroll to position [351, 0]
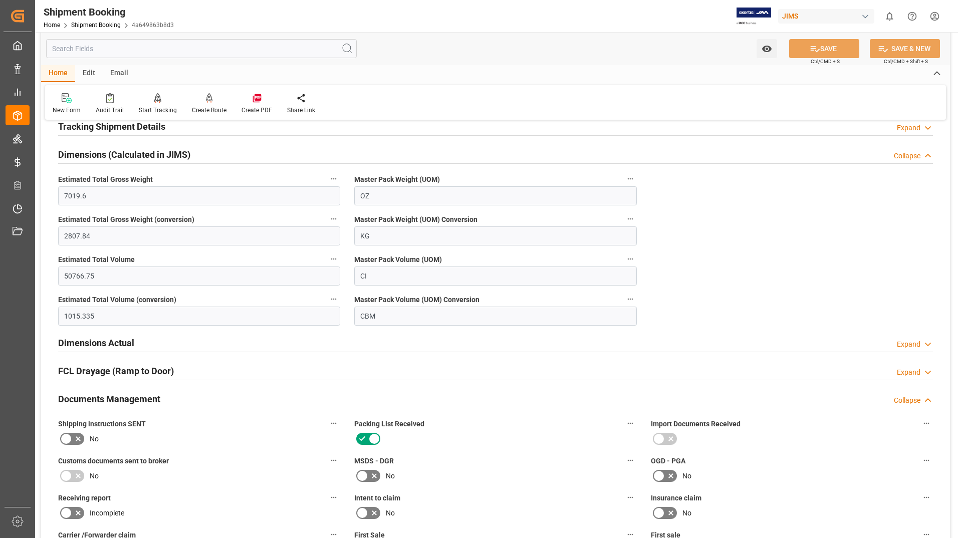
click at [104, 338] on h2 "Dimensions Actual" at bounding box center [96, 343] width 76 height 14
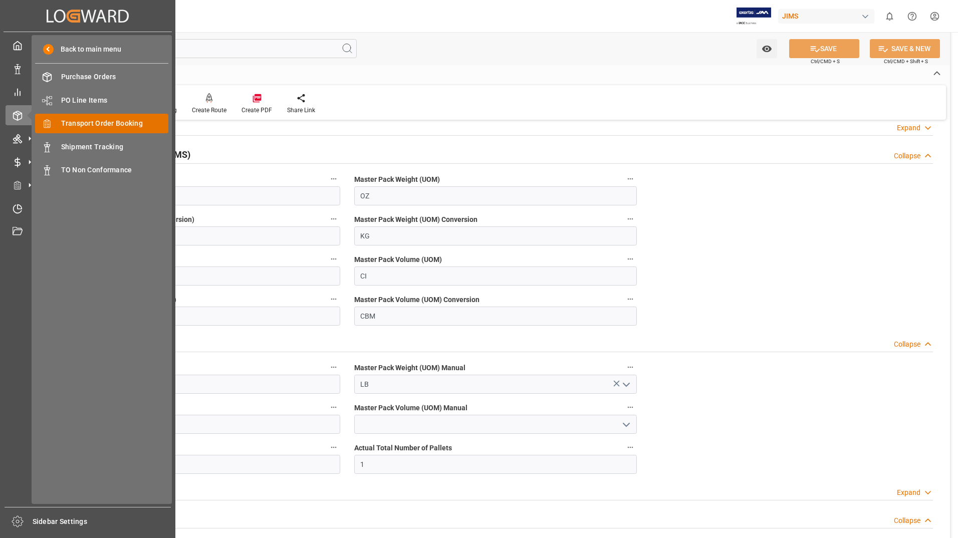
click at [81, 123] on span "Transport Order Booking" at bounding box center [115, 123] width 108 height 11
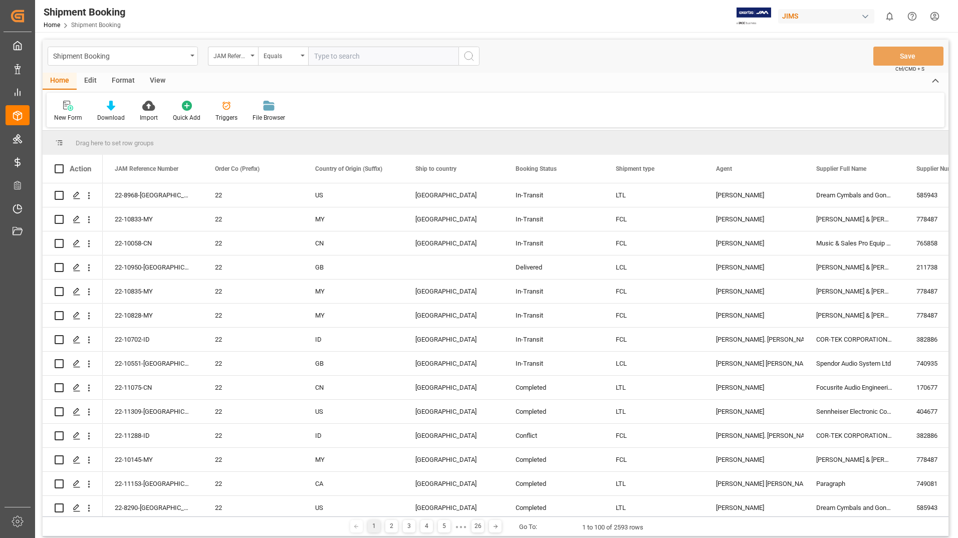
click at [363, 58] on input "text" at bounding box center [383, 56] width 150 height 19
click at [362, 55] on input "text" at bounding box center [383, 56] width 150 height 19
type input "22-10566-ID"
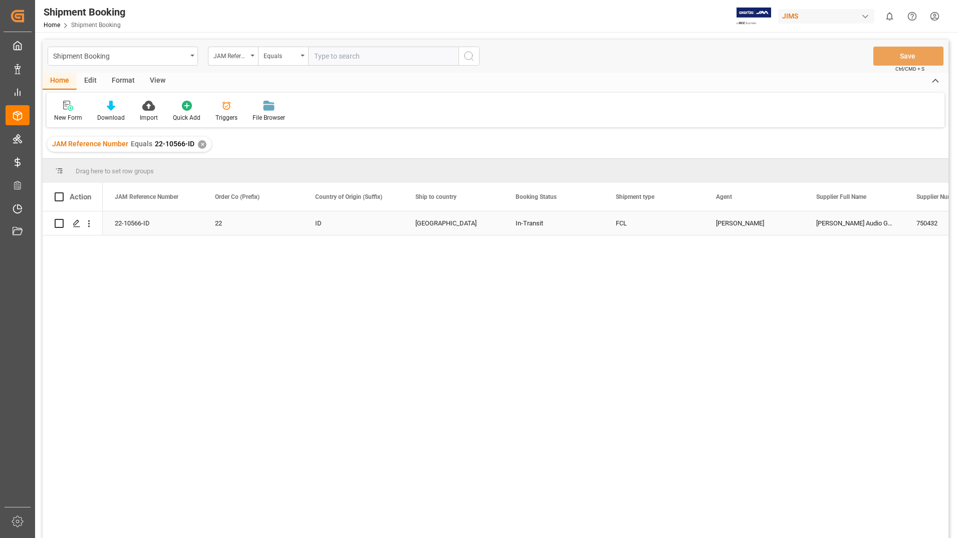
click at [56, 222] on input "Press Space to toggle row selection (unchecked)" at bounding box center [59, 223] width 9 height 9
checkbox input "true"
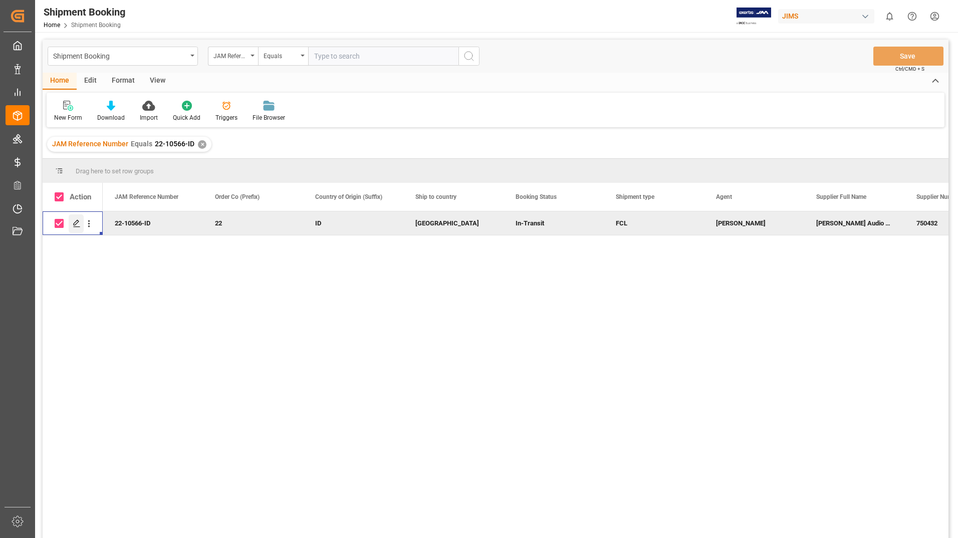
click at [78, 221] on polygon "Press SPACE to deselect this row." at bounding box center [76, 222] width 5 height 5
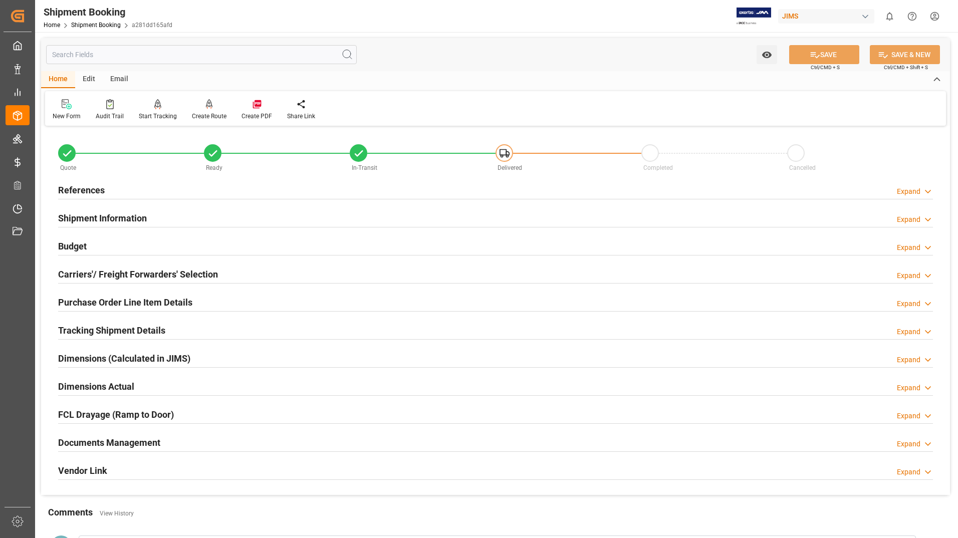
click at [153, 439] on h2 "Documents Management" at bounding box center [109, 443] width 102 height 14
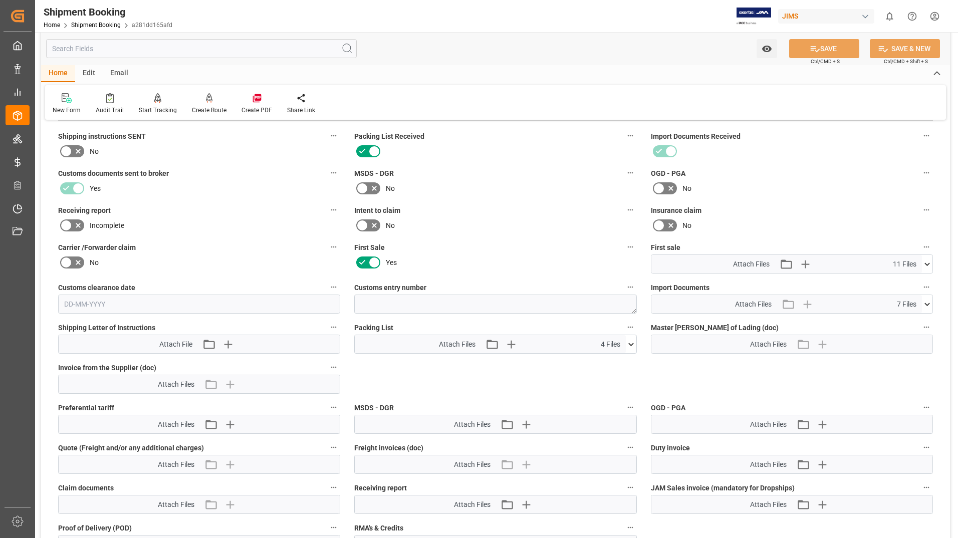
scroll to position [351, 0]
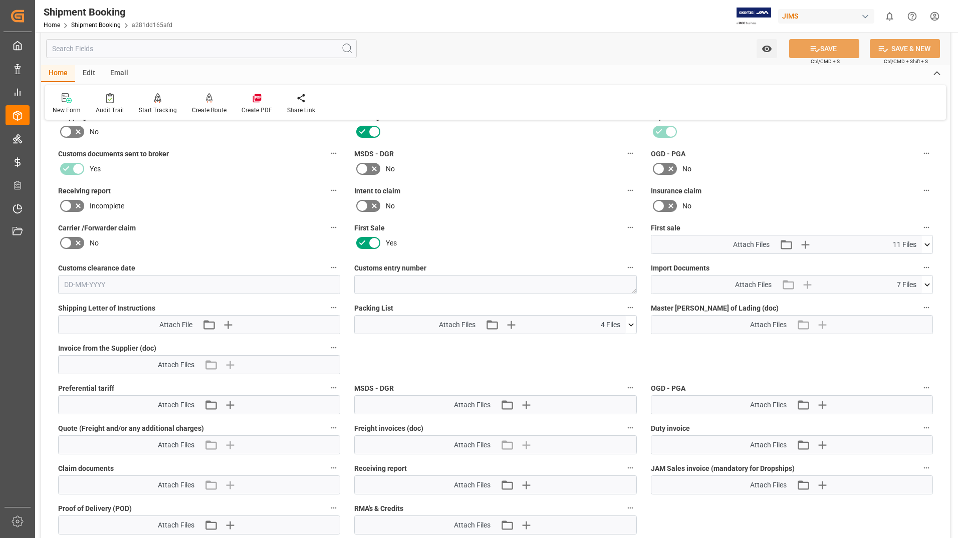
click at [630, 320] on icon at bounding box center [631, 325] width 11 height 11
click at [625, 339] on icon at bounding box center [625, 343] width 11 height 11
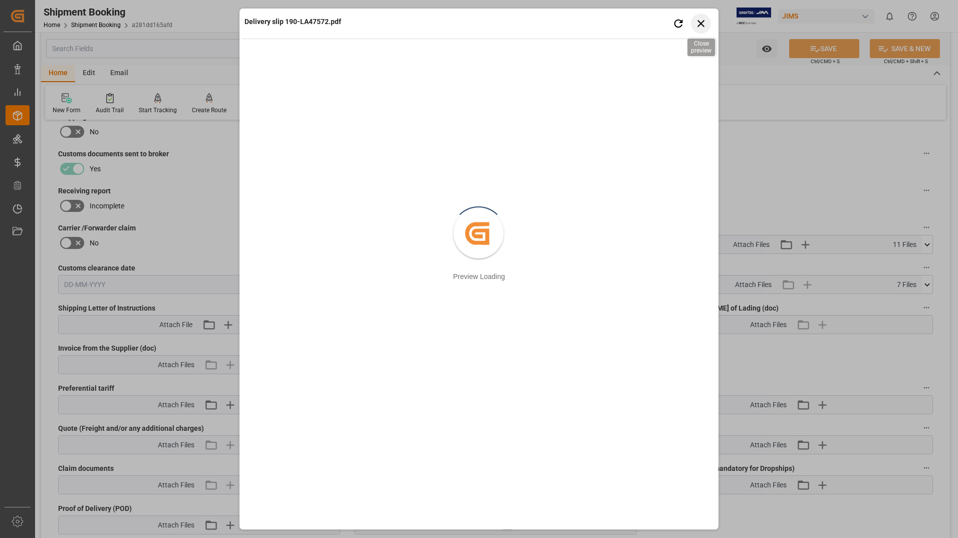
click at [697, 25] on icon "button" at bounding box center [701, 23] width 13 height 13
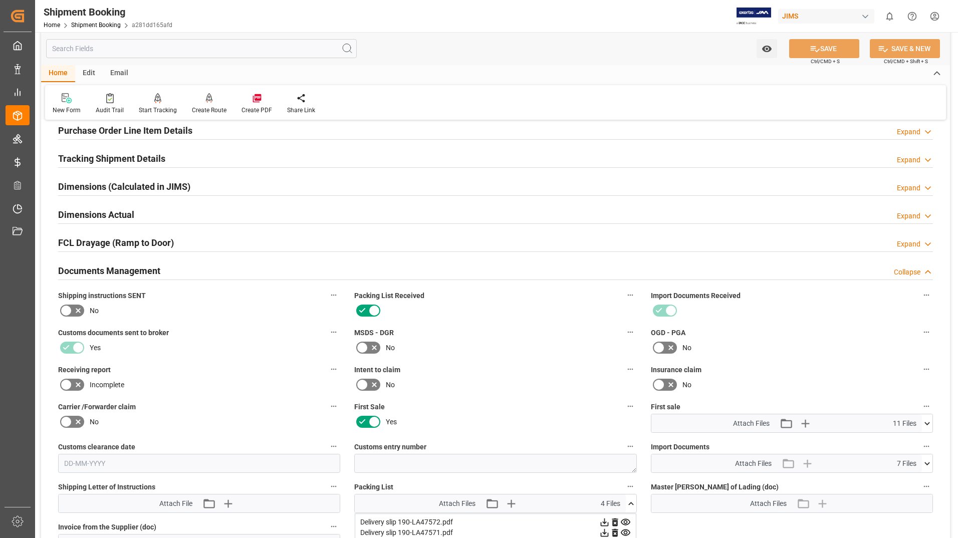
scroll to position [0, 0]
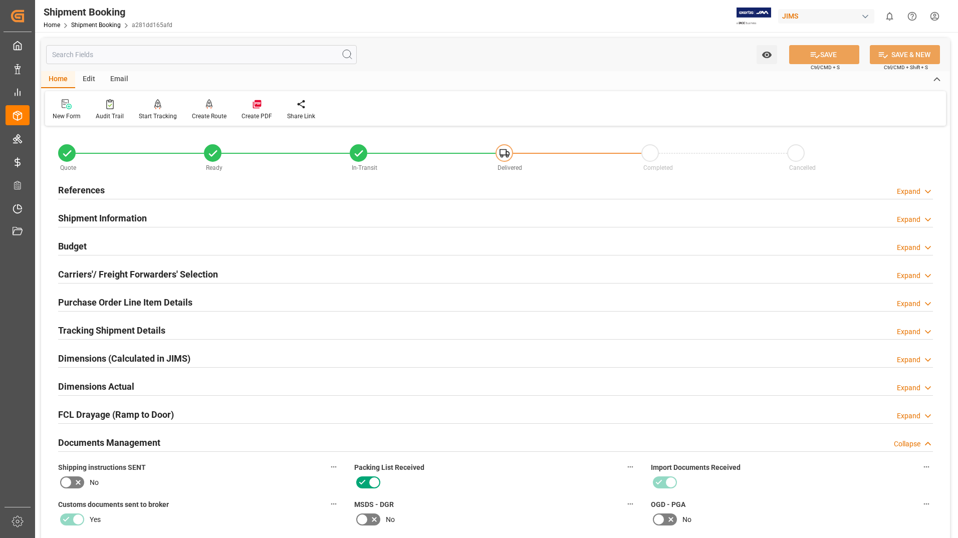
click at [176, 299] on h2 "Purchase Order Line Item Details" at bounding box center [125, 303] width 134 height 14
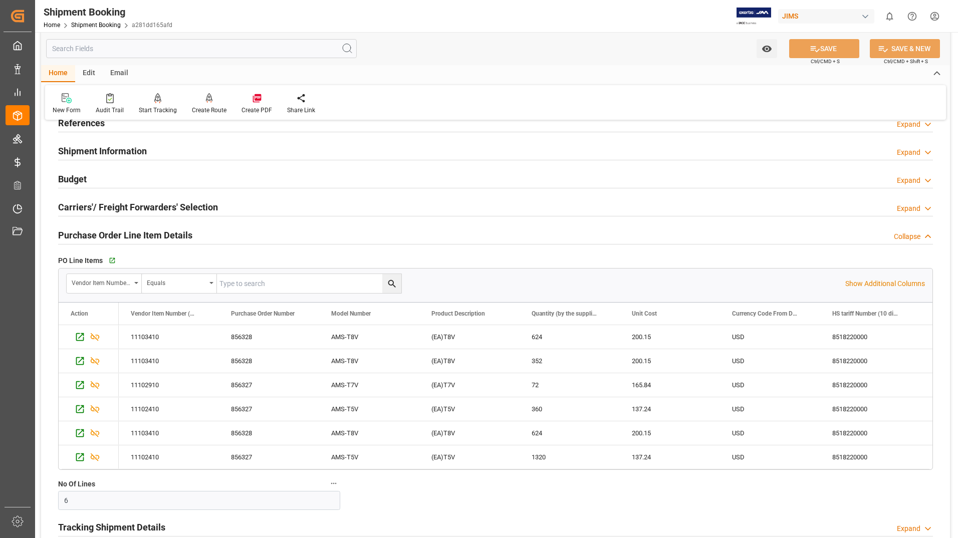
scroll to position [200, 0]
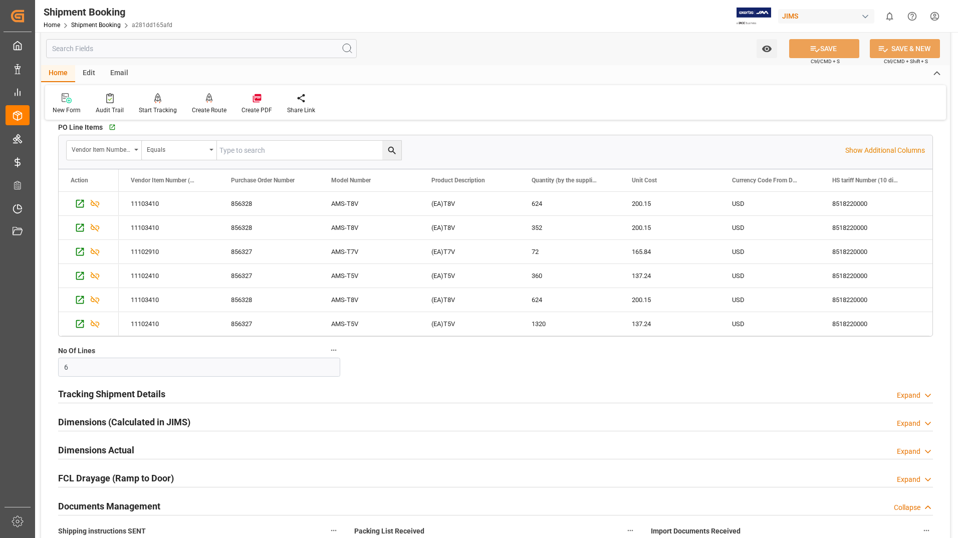
click at [152, 395] on h2 "Tracking Shipment Details" at bounding box center [111, 394] width 107 height 14
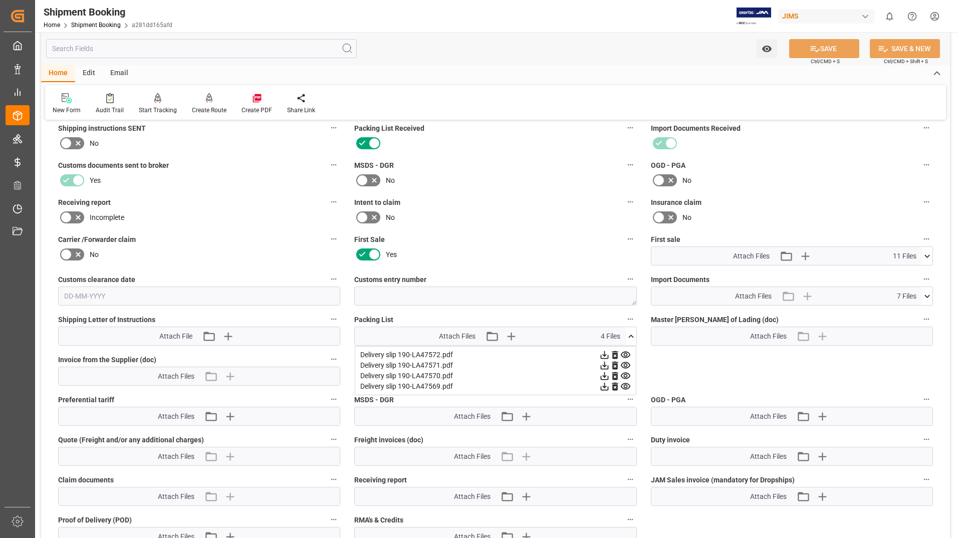
scroll to position [930, 0]
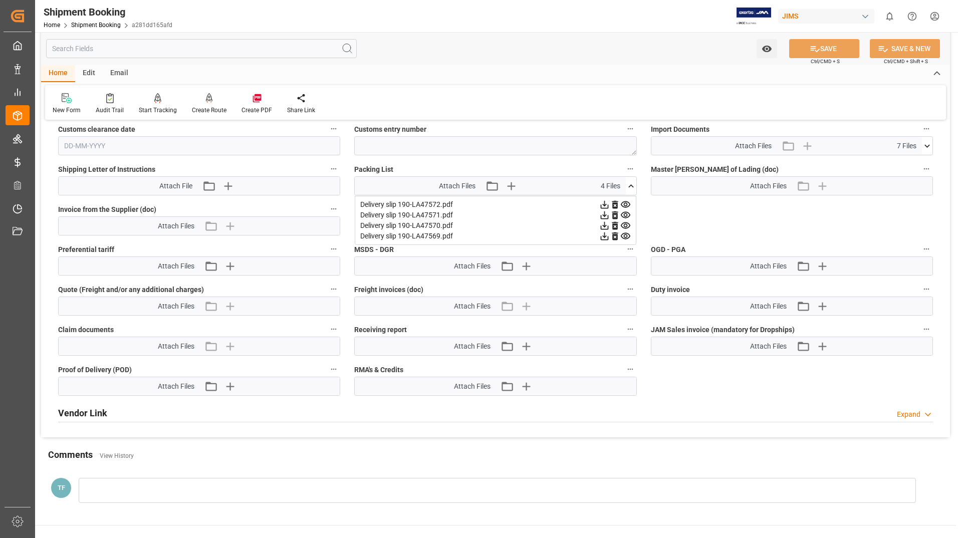
click at [606, 205] on icon at bounding box center [604, 204] width 11 height 11
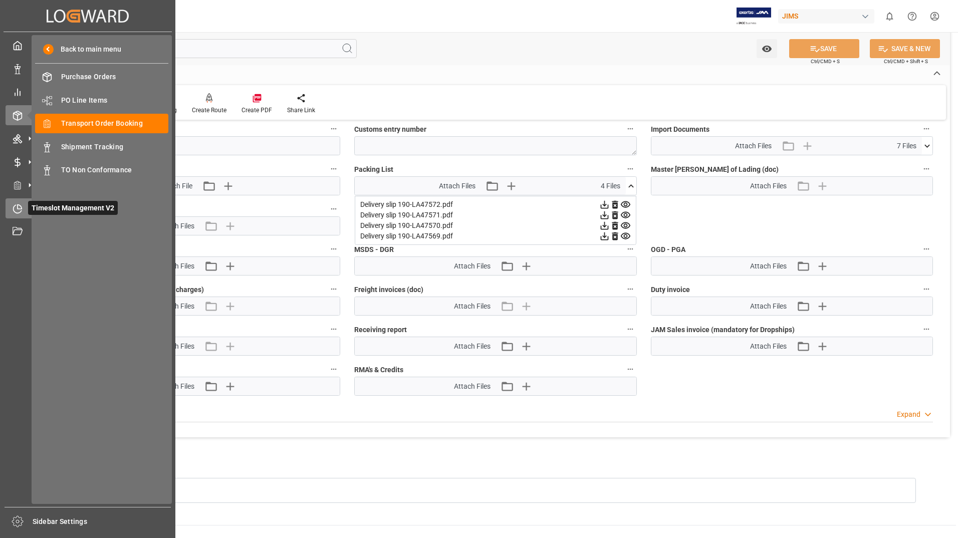
click at [33, 207] on span "Timeslot Management V2" at bounding box center [73, 208] width 90 height 14
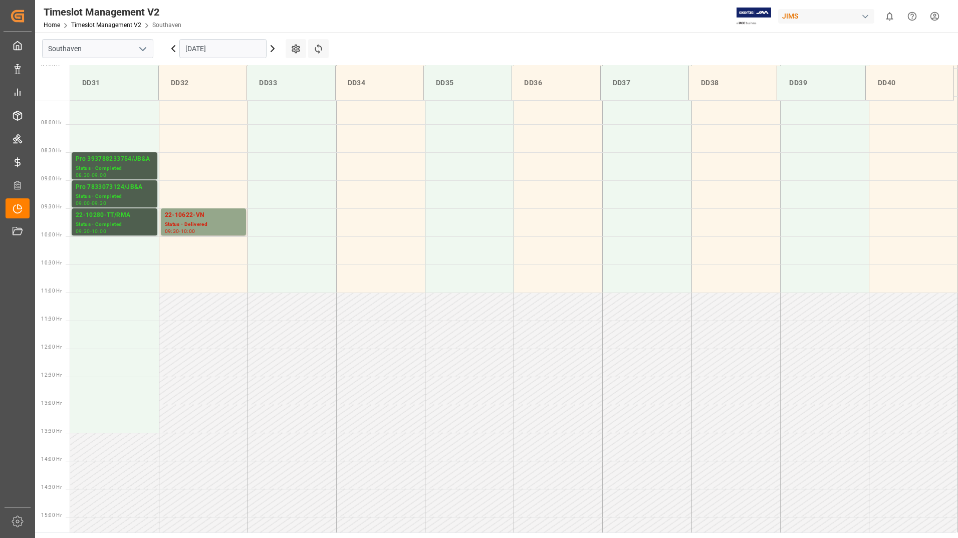
scroll to position [422, 0]
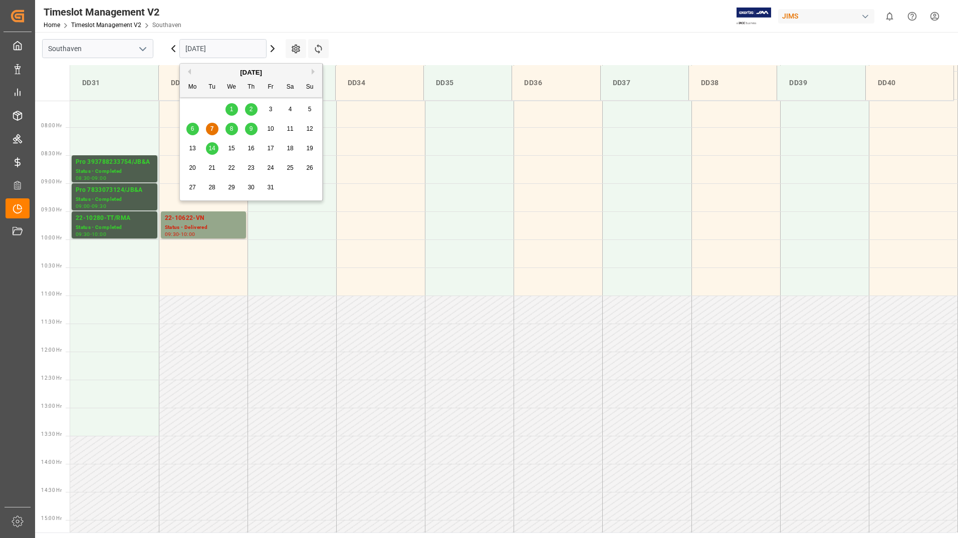
click at [220, 45] on input "[DATE]" at bounding box center [222, 48] width 87 height 19
click at [232, 129] on span "8" at bounding box center [232, 128] width 4 height 7
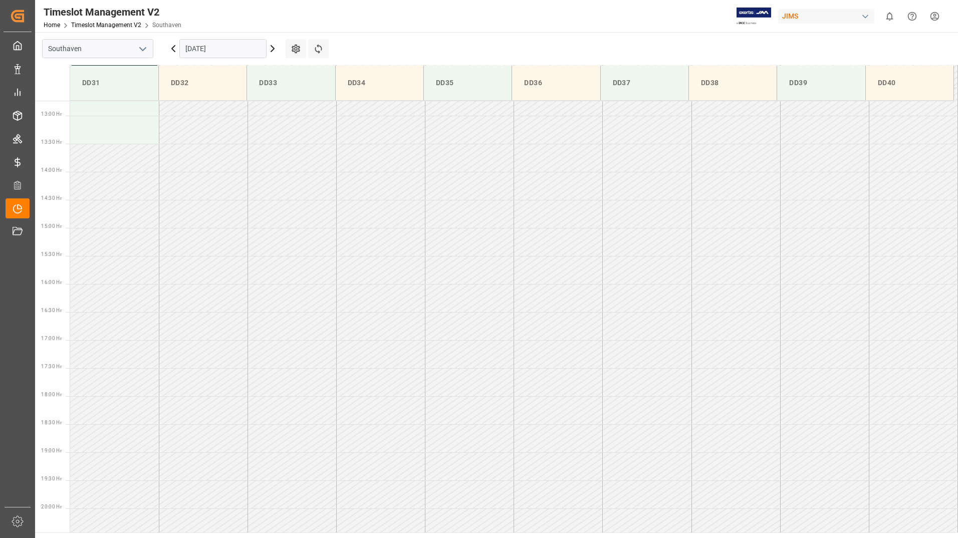
scroll to position [347, 0]
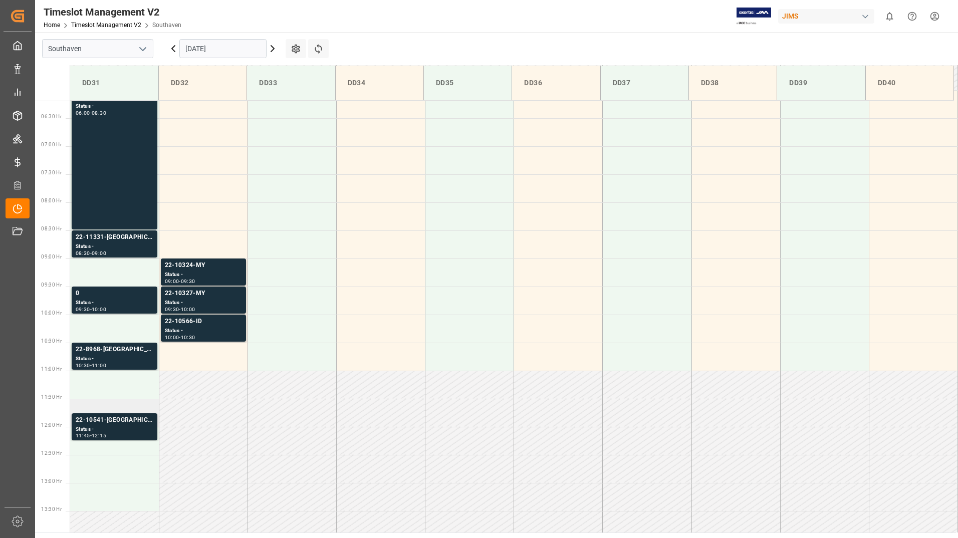
click at [122, 428] on div "Status -" at bounding box center [115, 429] width 78 height 9
click at [129, 360] on div "Status -" at bounding box center [115, 359] width 78 height 9
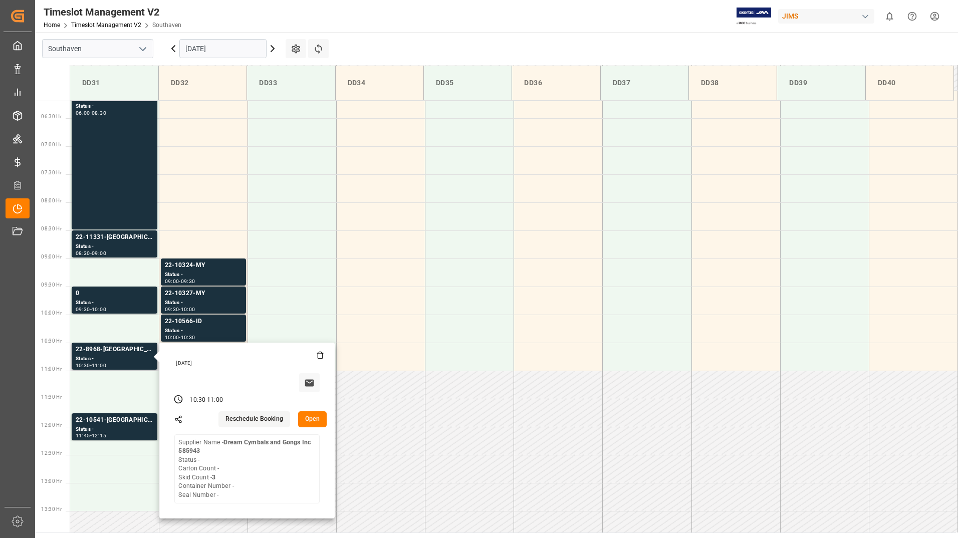
click at [309, 418] on button "Open" at bounding box center [312, 419] width 29 height 16
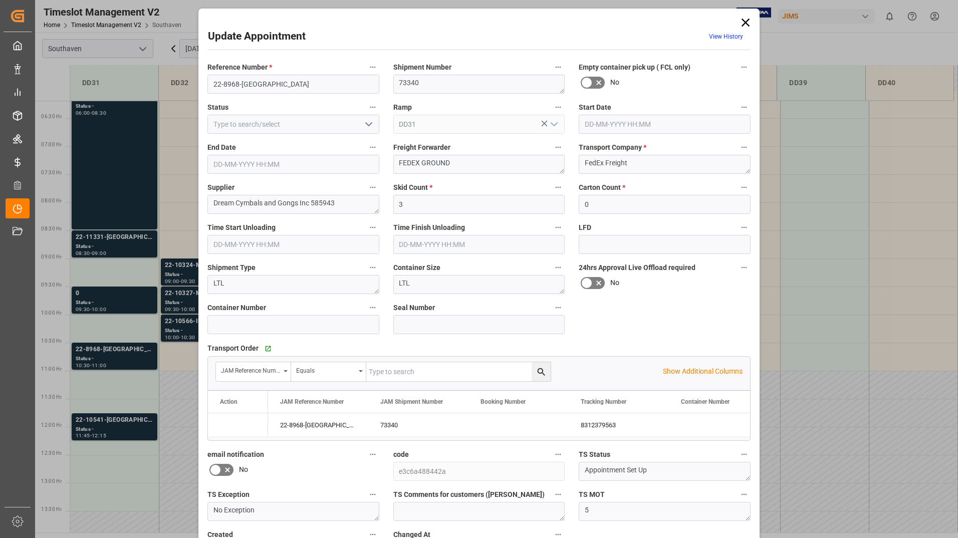
type input "[DATE] 10:30"
type input "[DATE] 11:00"
type input "[DATE] 19:24"
click at [739, 21] on icon at bounding box center [746, 23] width 14 height 14
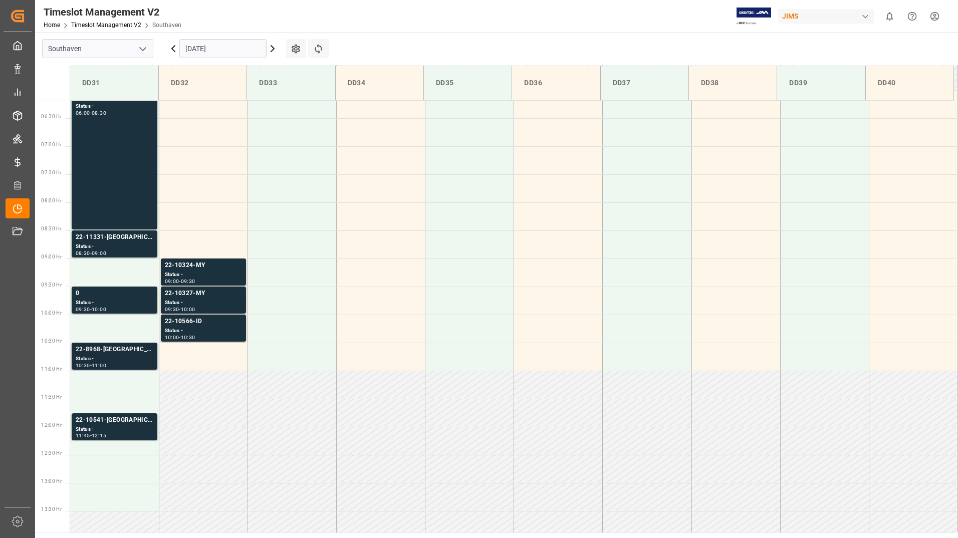
click at [119, 357] on div "Status -" at bounding box center [115, 359] width 78 height 9
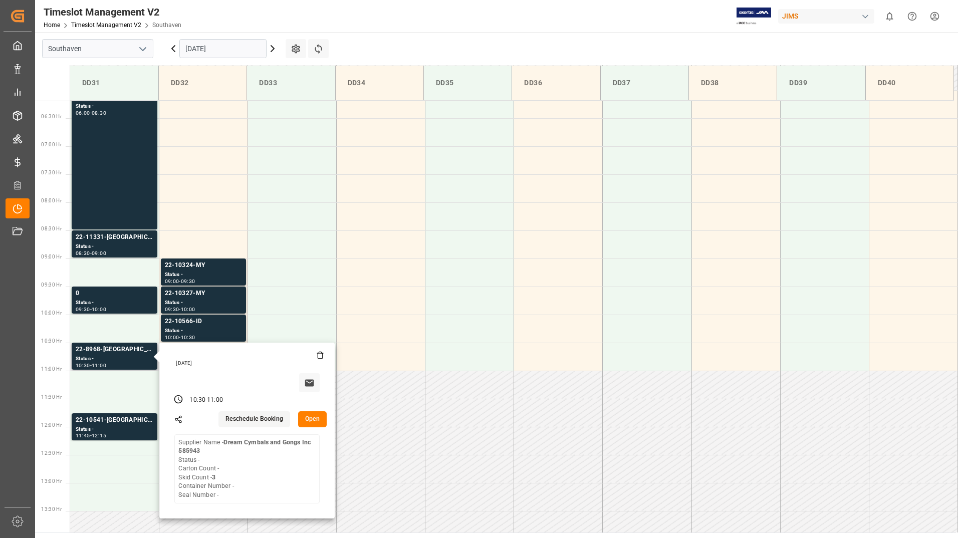
click at [309, 422] on button "Open" at bounding box center [312, 419] width 29 height 16
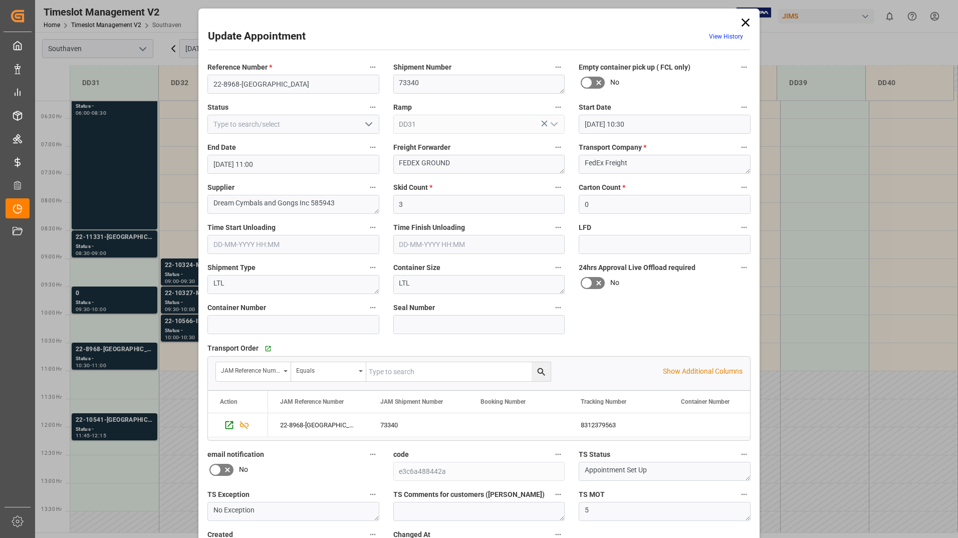
click at [120, 241] on div "Update Appointment View History Reference Number * 22-8968-US Shipment Number 7…" at bounding box center [479, 269] width 958 height 538
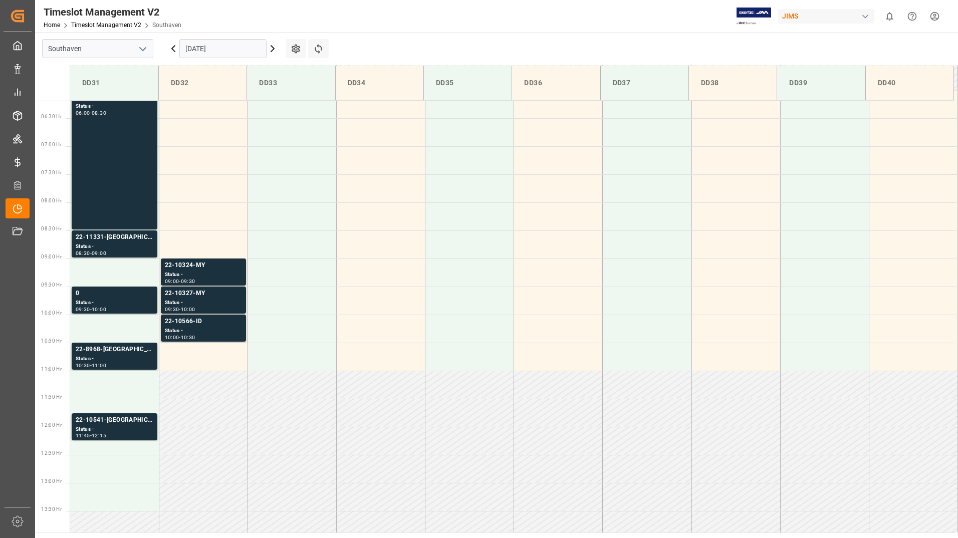
click at [120, 241] on div "22-11331-[GEOGRAPHIC_DATA]" at bounding box center [115, 238] width 78 height 10
click at [105, 303] on div "Status -" at bounding box center [115, 303] width 78 height 9
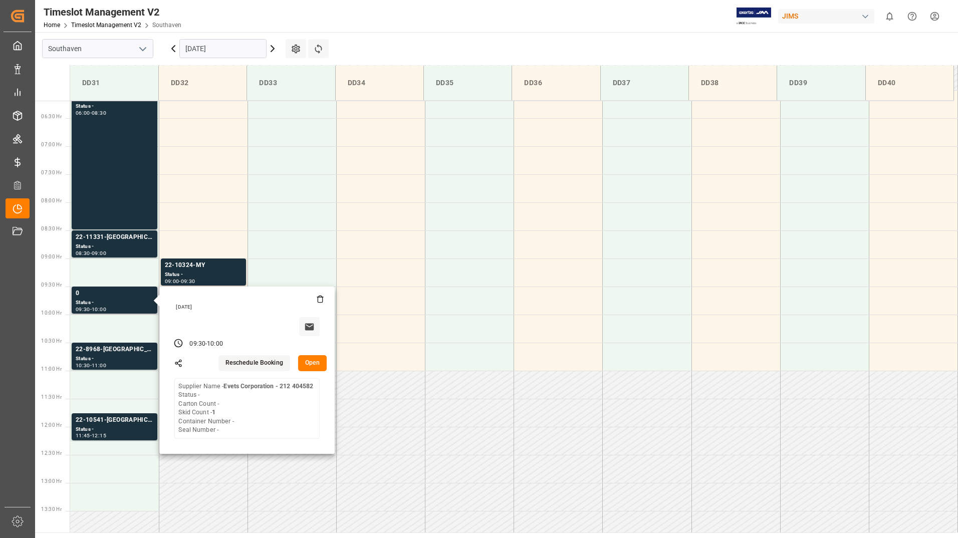
click at [311, 361] on button "Open" at bounding box center [312, 363] width 29 height 16
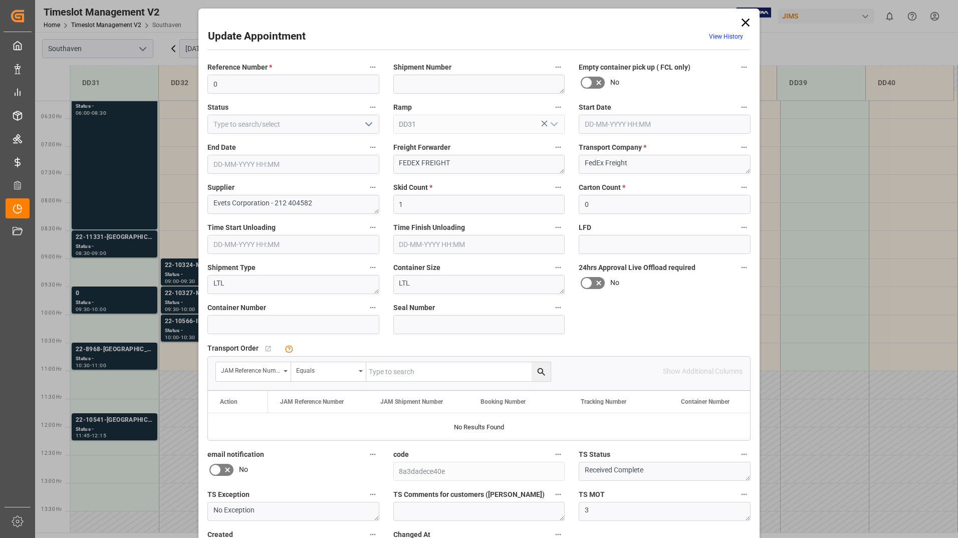
type input "[DATE] 09:30"
type input "[DATE] 10:00"
type input "[DATE] 18:05"
click at [742, 20] on icon at bounding box center [746, 23] width 8 height 8
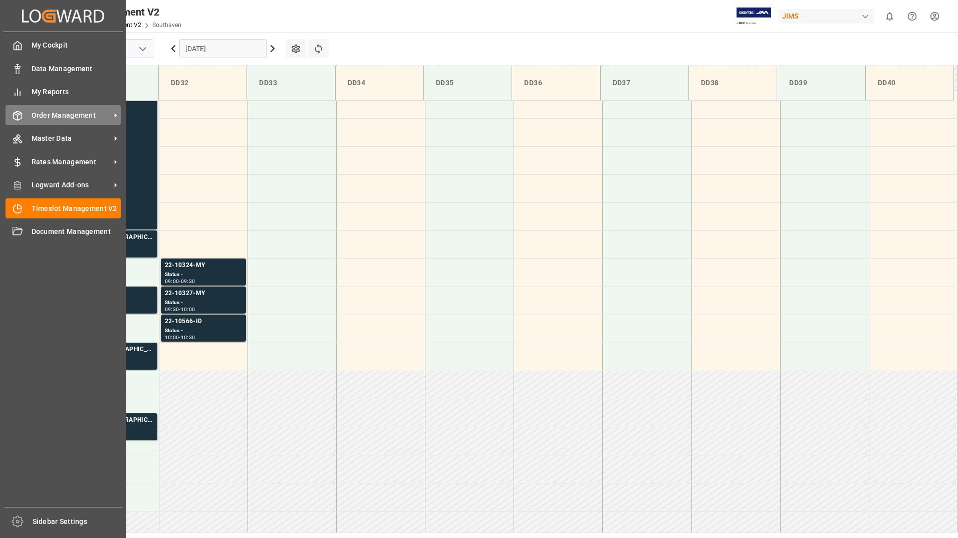
click at [52, 113] on span "Order Management" at bounding box center [71, 115] width 79 height 11
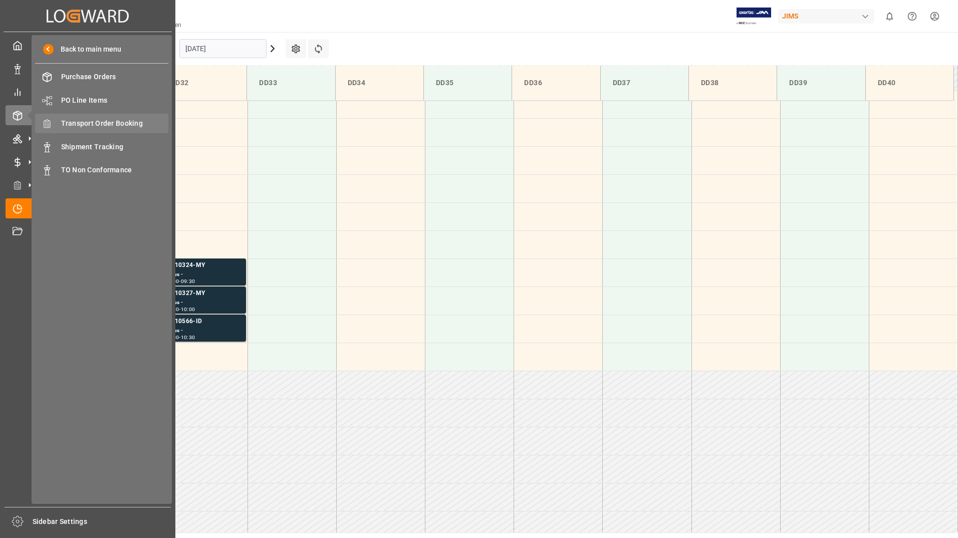
click at [112, 122] on span "Transport Order Booking" at bounding box center [115, 123] width 108 height 11
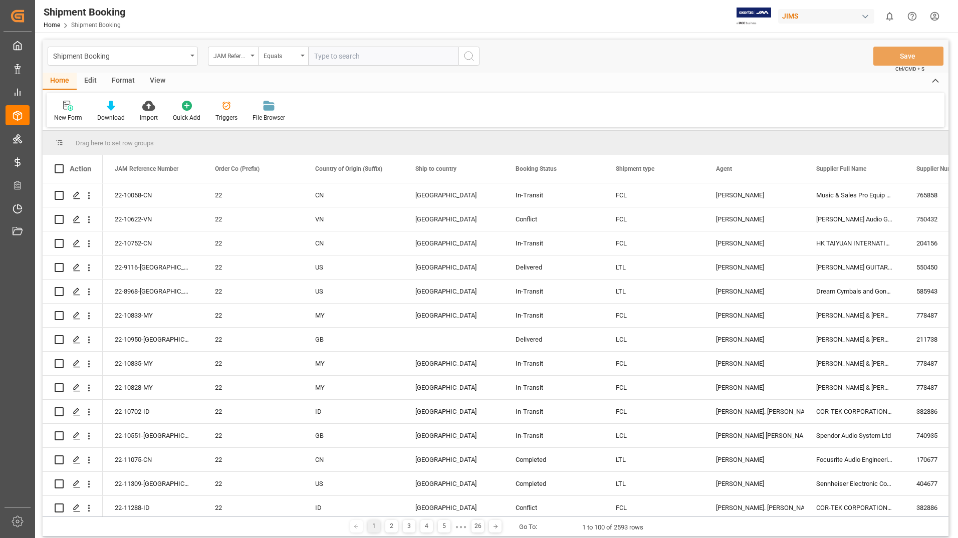
click at [339, 56] on input "text" at bounding box center [383, 56] width 150 height 19
type input "22-8968-[GEOGRAPHIC_DATA]"
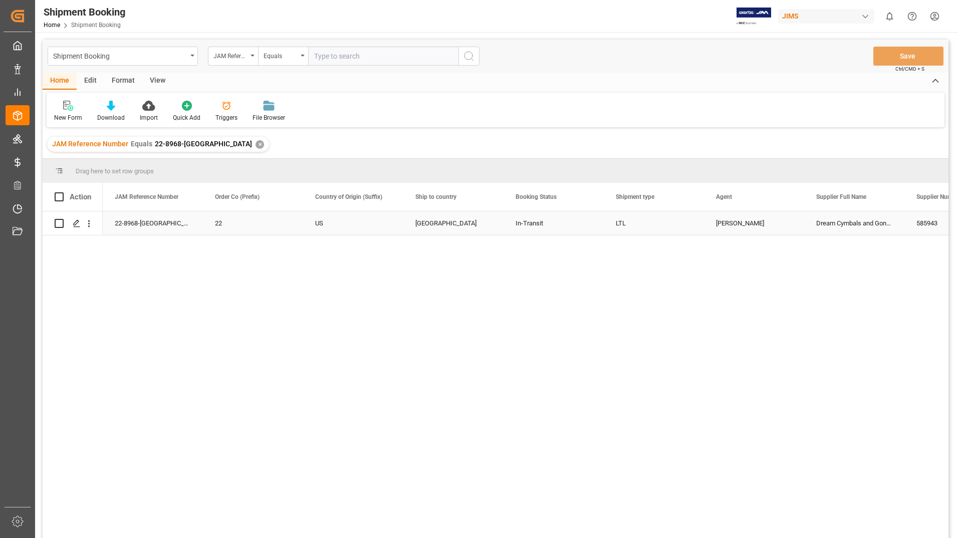
click at [56, 226] on input "Press Space to toggle row selection (unchecked)" at bounding box center [59, 223] width 9 height 9
checkbox input "true"
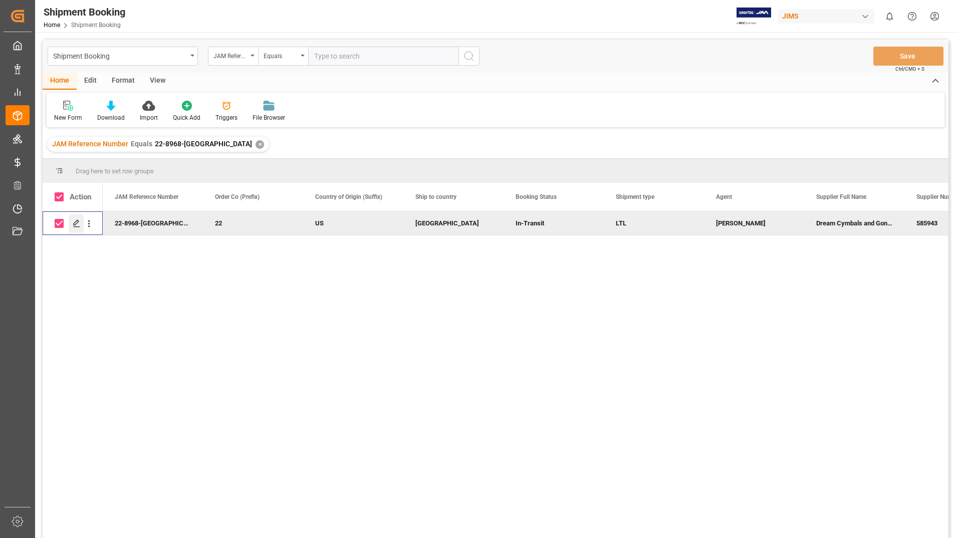
click at [76, 222] on icon "Press SPACE to deselect this row." at bounding box center [77, 223] width 8 height 8
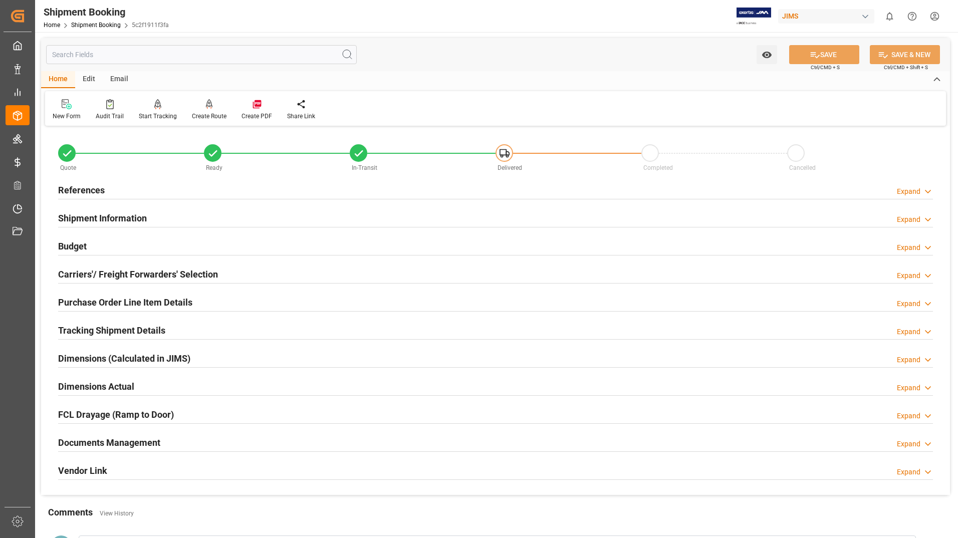
click at [97, 442] on h2 "Documents Management" at bounding box center [109, 443] width 102 height 14
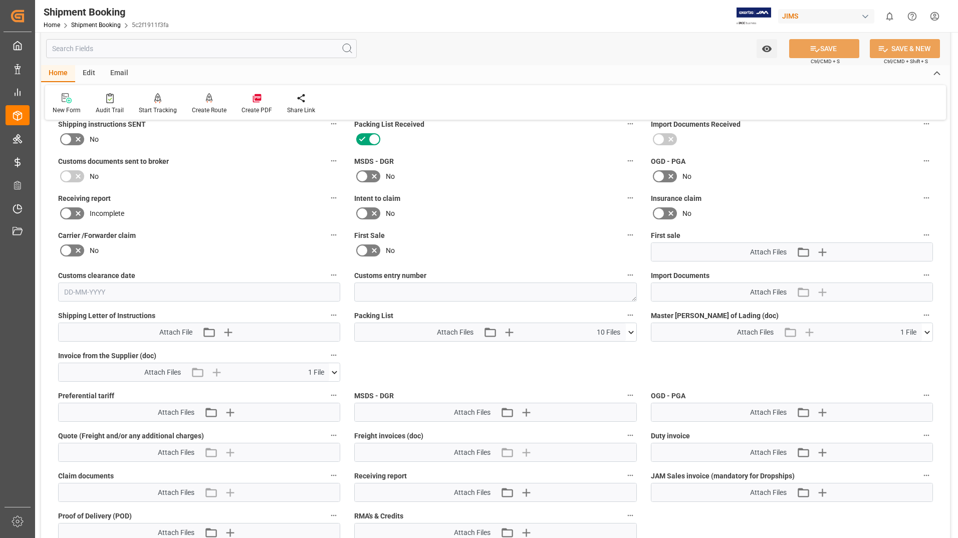
scroll to position [351, 0]
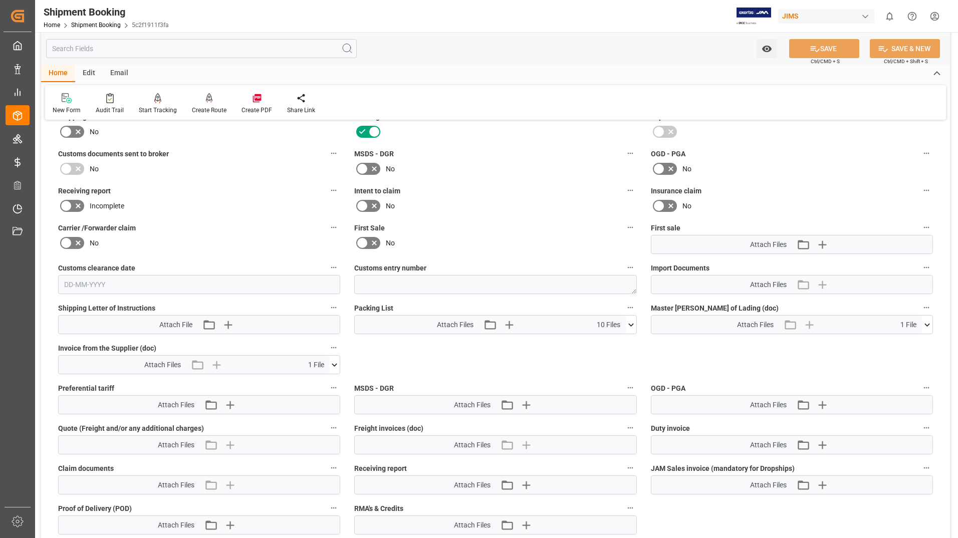
click at [632, 321] on icon at bounding box center [631, 325] width 11 height 11
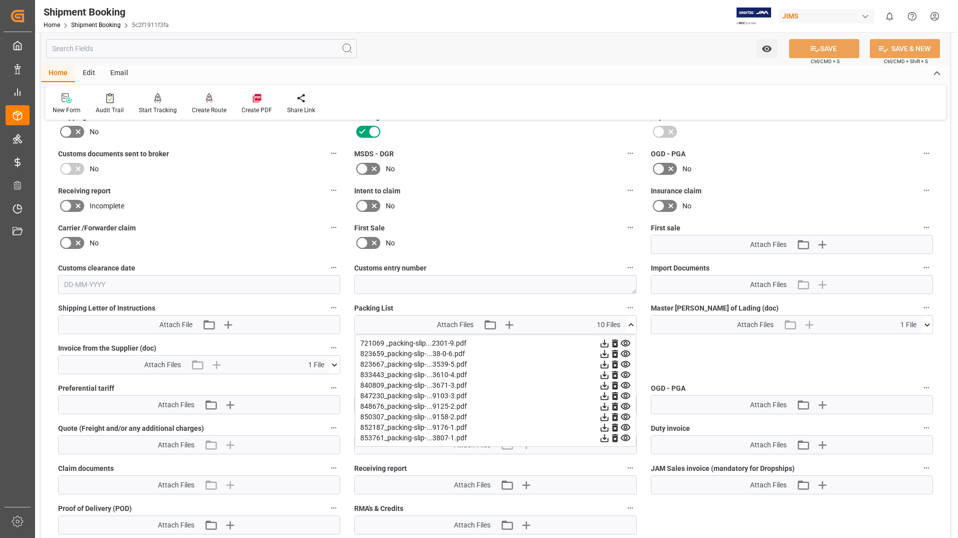
click at [334, 364] on icon at bounding box center [335, 364] width 6 height 3
click at [328, 380] on icon at bounding box center [329, 383] width 10 height 7
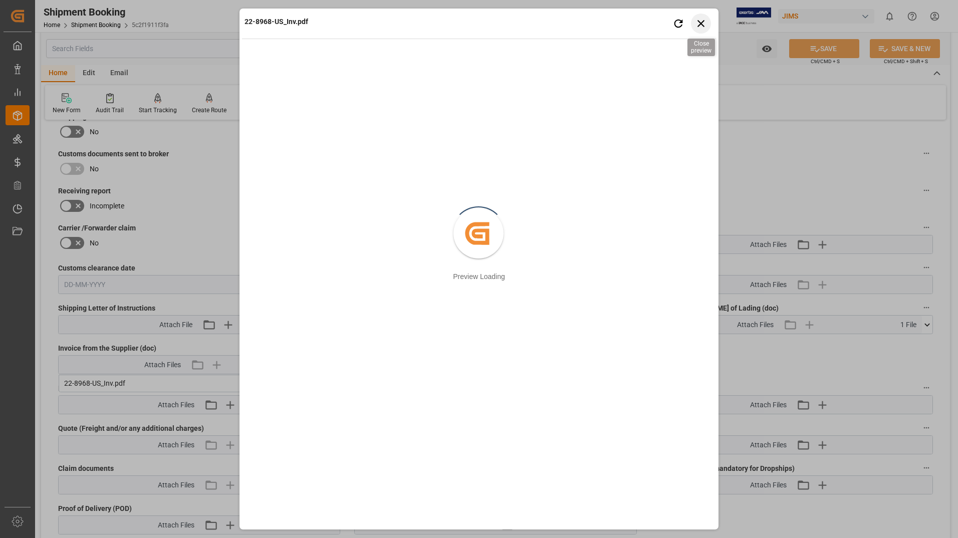
click at [703, 26] on icon "button" at bounding box center [701, 23] width 7 height 7
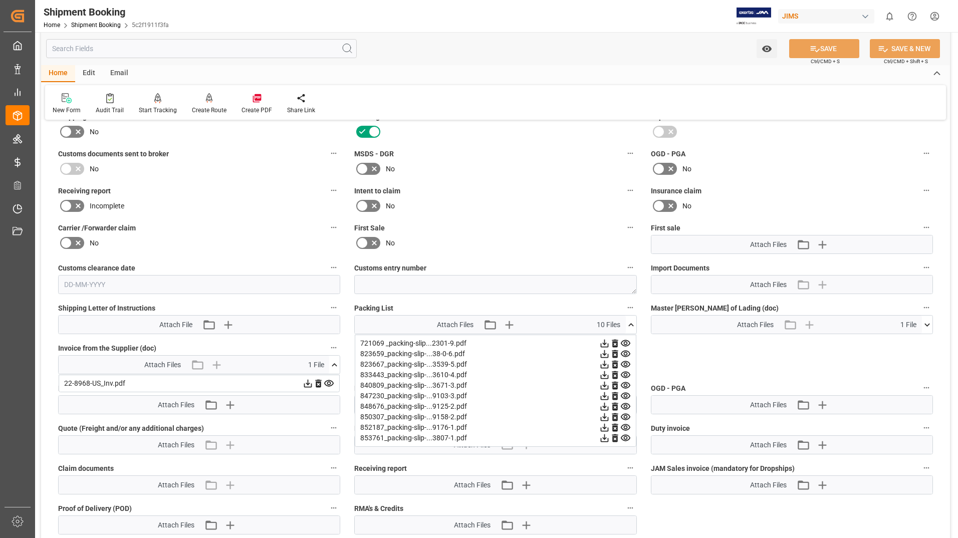
click at [623, 343] on icon at bounding box center [625, 343] width 11 height 11
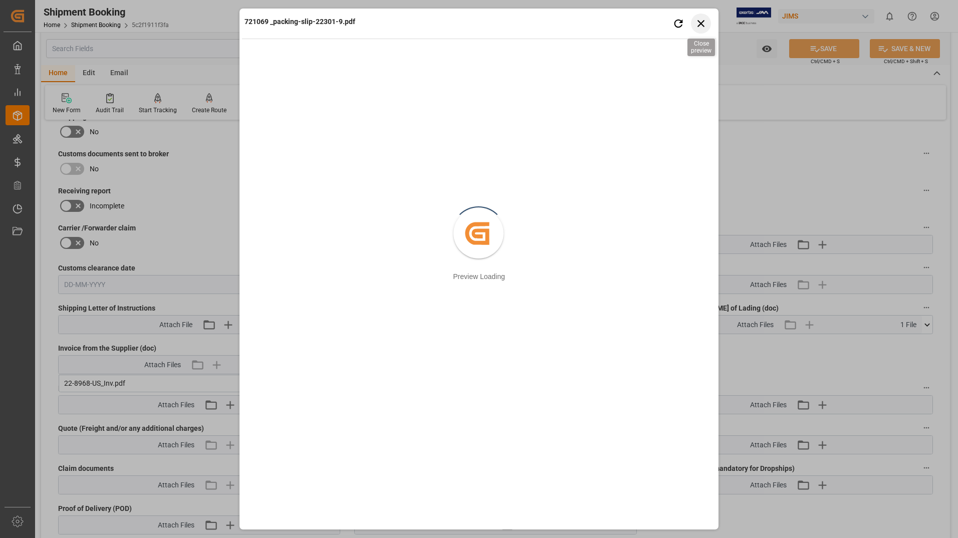
click at [703, 20] on icon "button" at bounding box center [701, 23] width 13 height 13
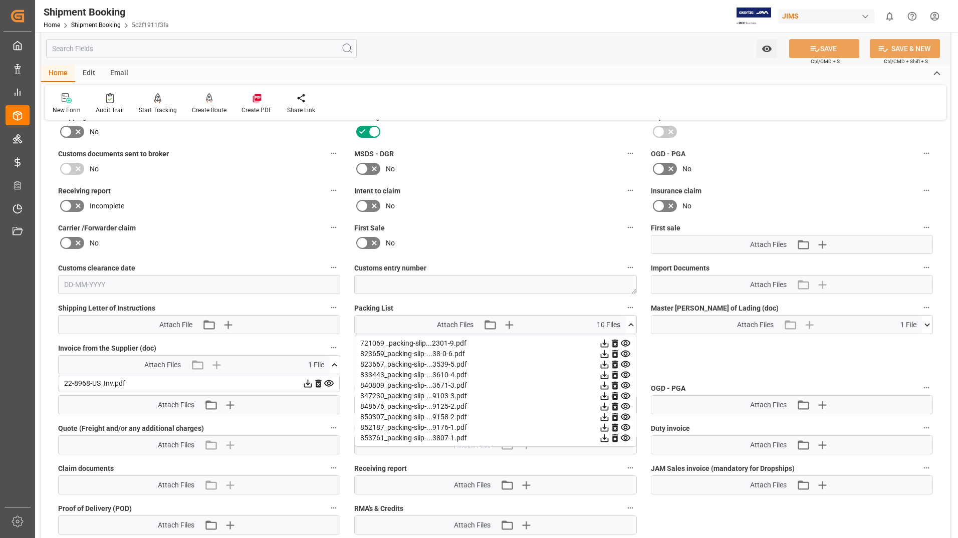
click at [626, 351] on icon at bounding box center [626, 354] width 10 height 7
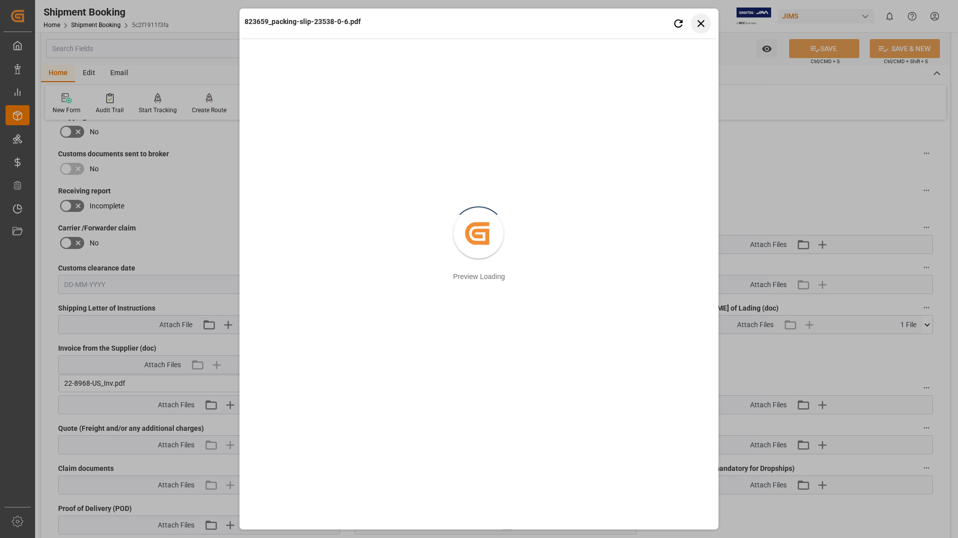
click at [694, 23] on button "Close preview" at bounding box center [701, 24] width 20 height 20
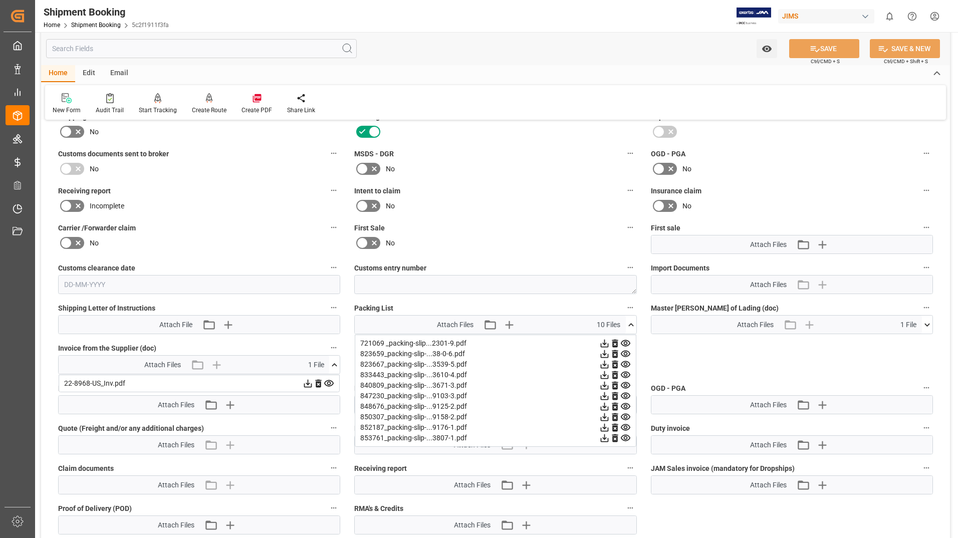
click at [627, 352] on icon at bounding box center [625, 354] width 11 height 11
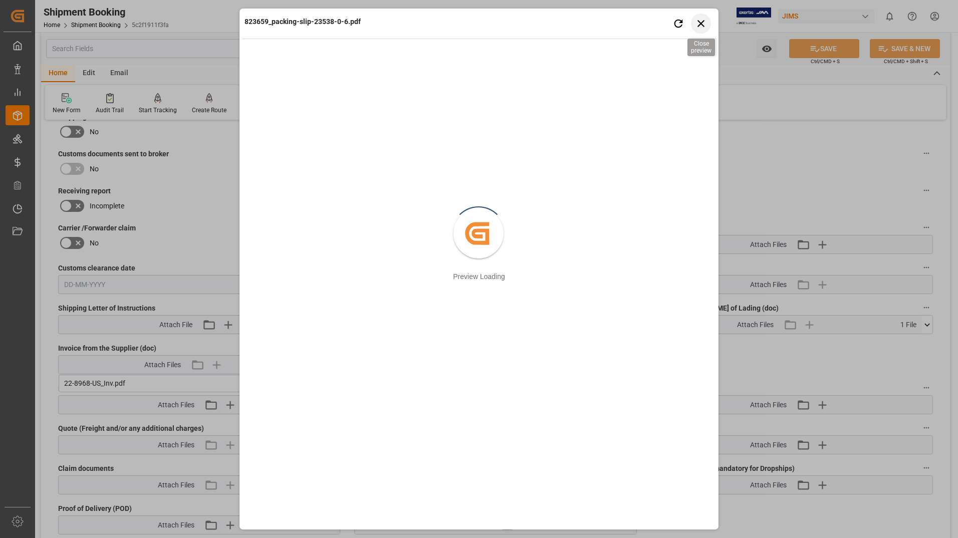
click at [700, 24] on icon "button" at bounding box center [701, 23] width 13 height 13
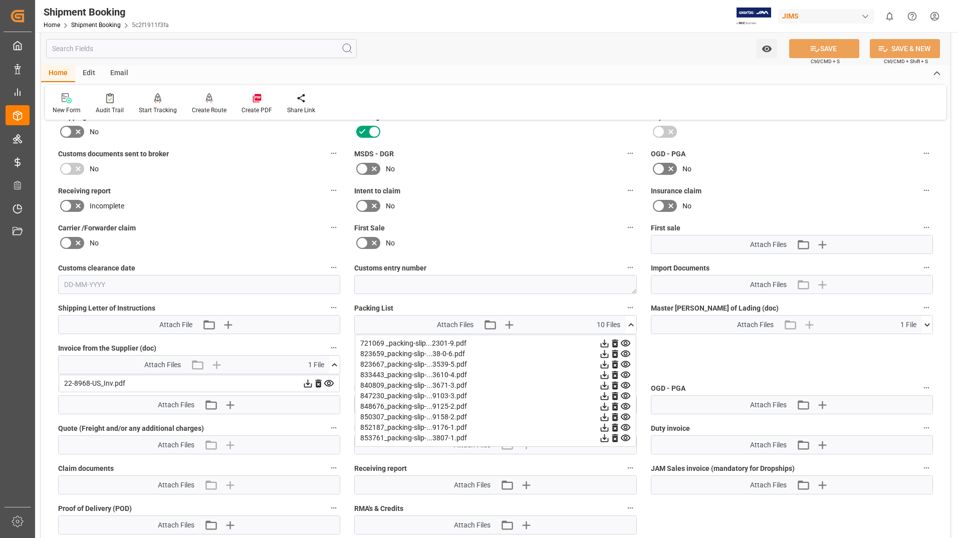
click at [624, 360] on icon at bounding box center [625, 364] width 11 height 11
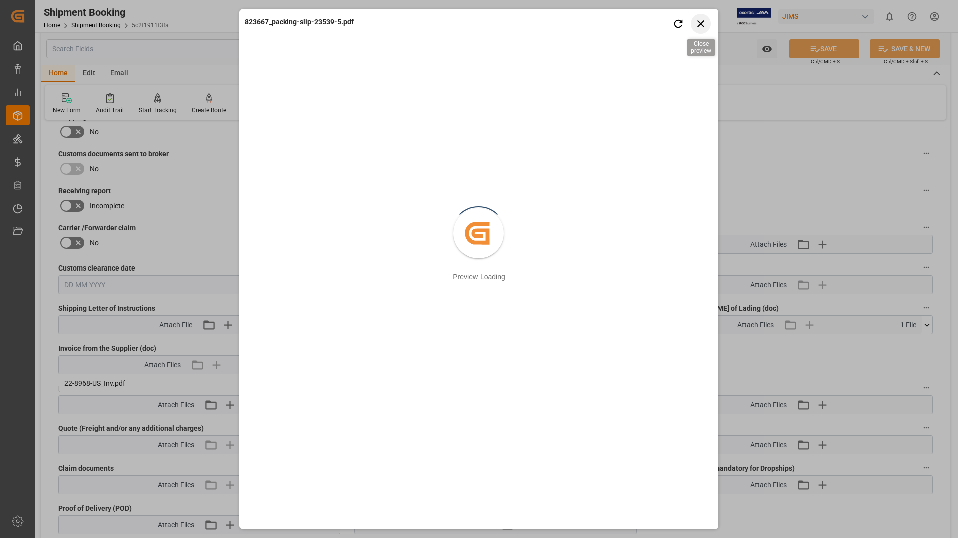
click at [700, 25] on icon "button" at bounding box center [701, 23] width 7 height 7
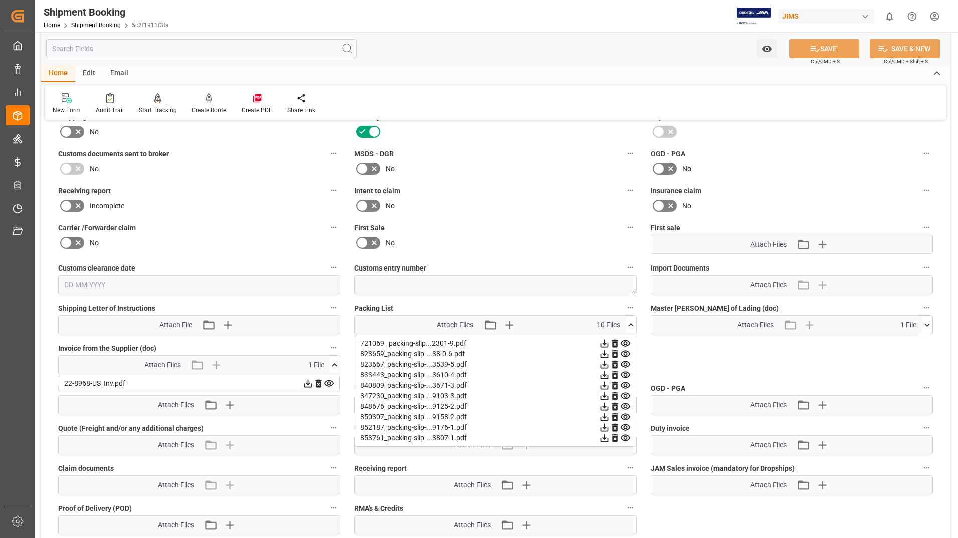
click at [625, 374] on icon at bounding box center [625, 375] width 11 height 11
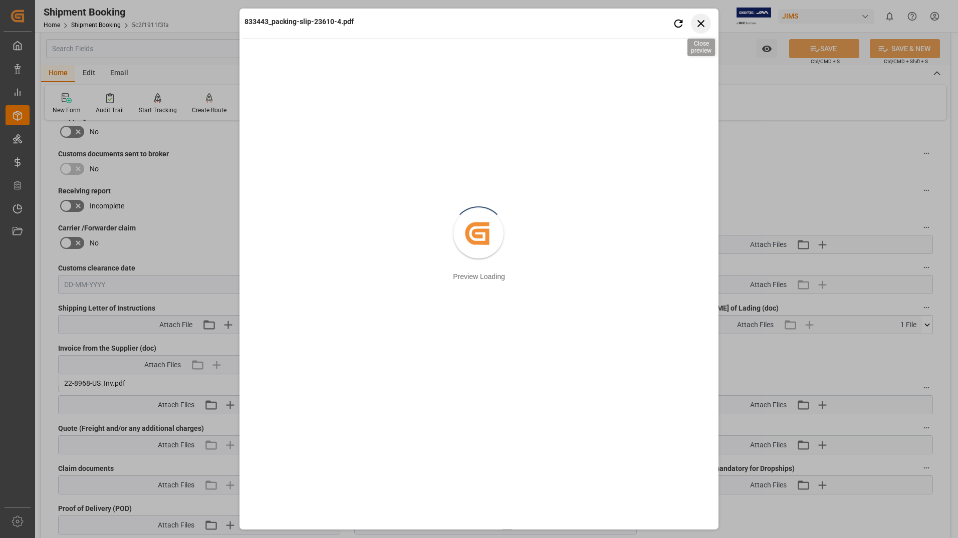
click at [705, 23] on icon "button" at bounding box center [701, 23] width 13 height 13
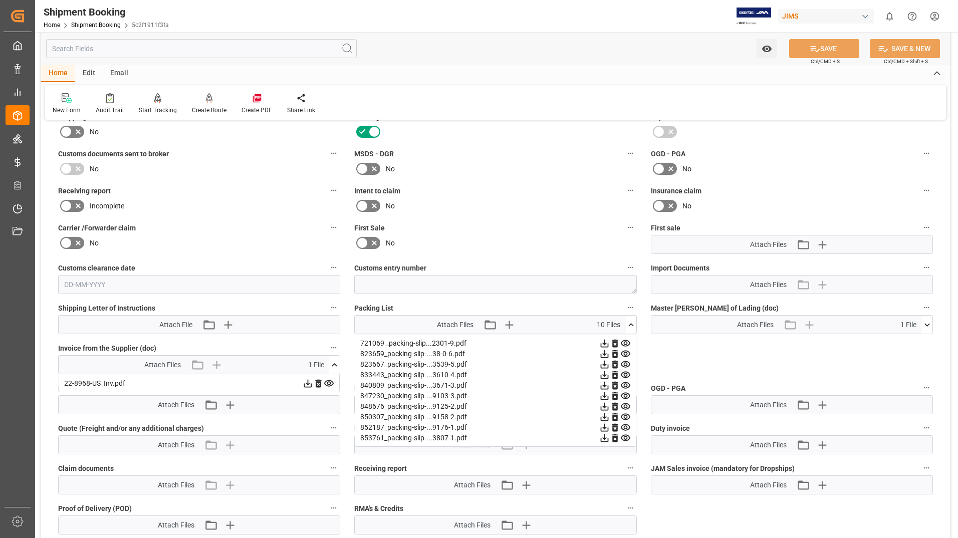
click at [622, 383] on icon at bounding box center [625, 385] width 11 height 11
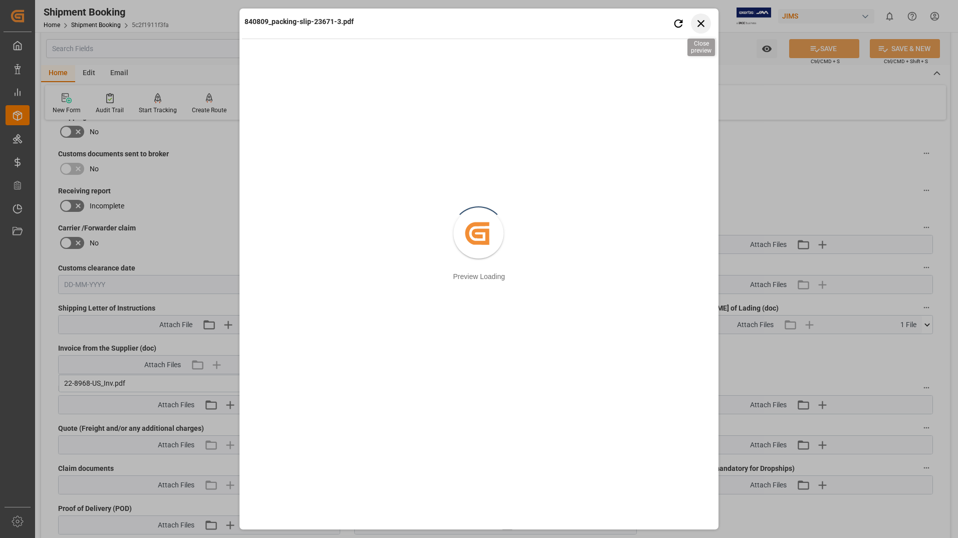
click at [703, 21] on icon "button" at bounding box center [701, 23] width 13 height 13
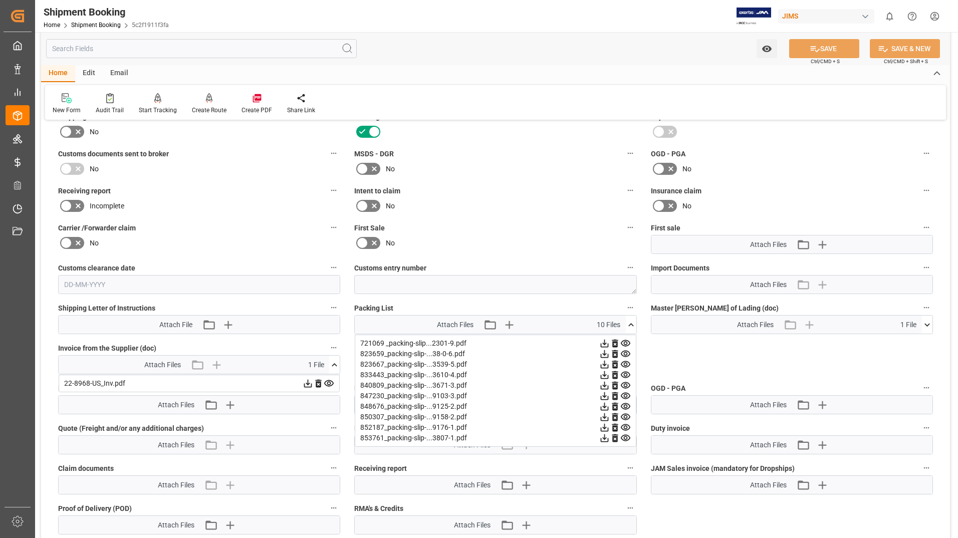
click at [623, 385] on icon at bounding box center [625, 385] width 11 height 11
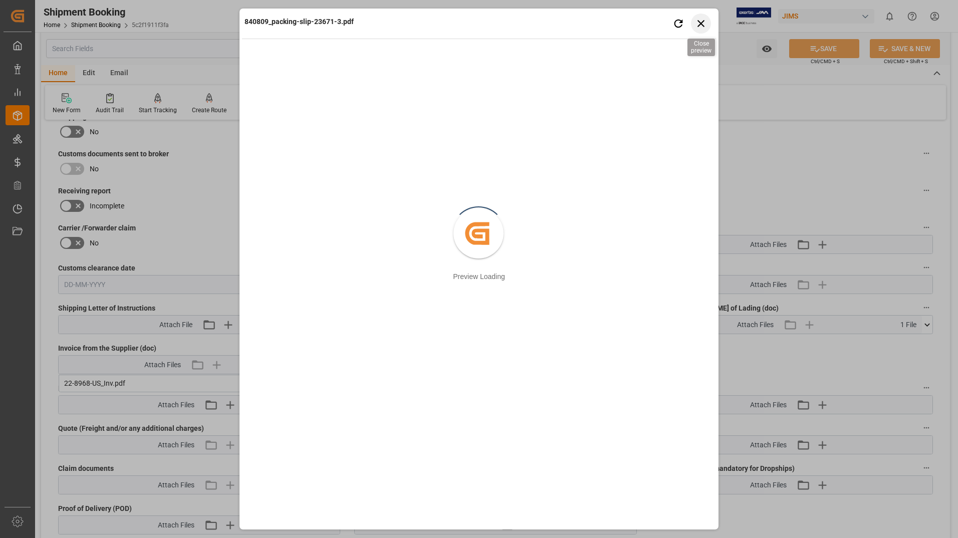
click at [705, 21] on icon "button" at bounding box center [701, 23] width 13 height 13
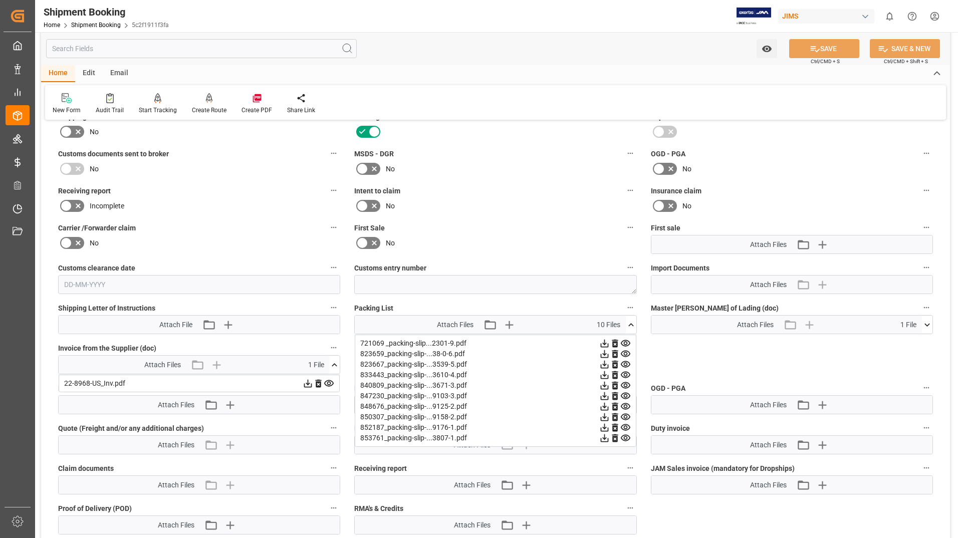
click at [624, 386] on icon at bounding box center [625, 385] width 11 height 11
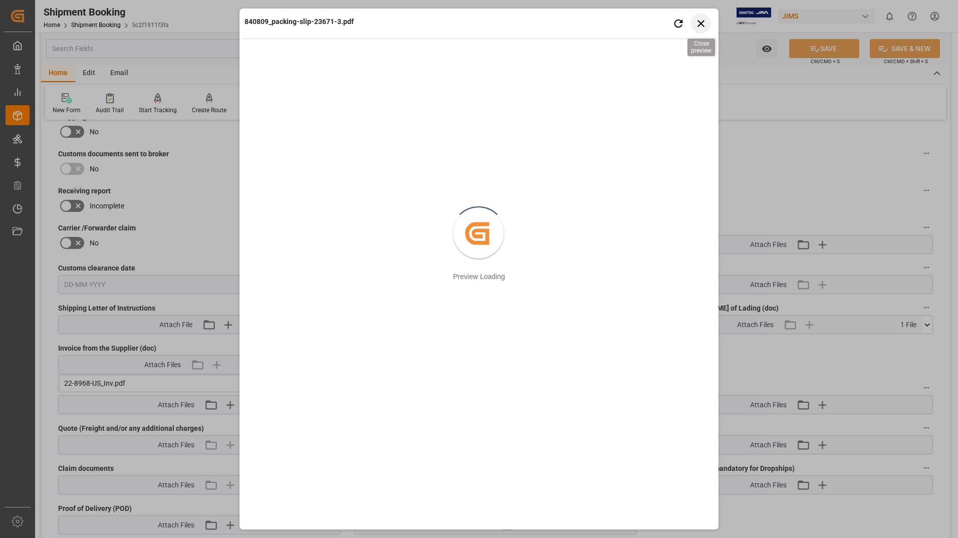
click at [703, 19] on icon "button" at bounding box center [701, 23] width 13 height 13
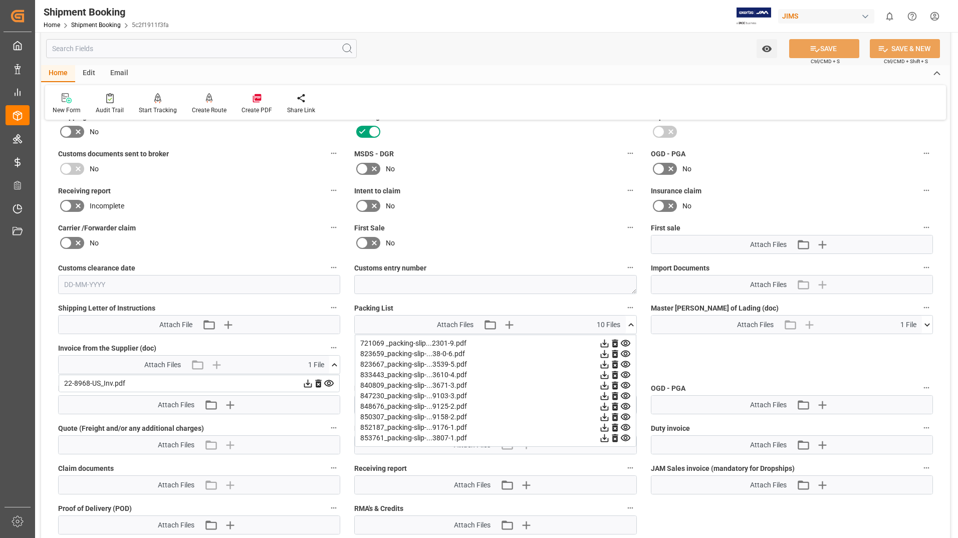
click at [627, 394] on icon at bounding box center [625, 396] width 11 height 11
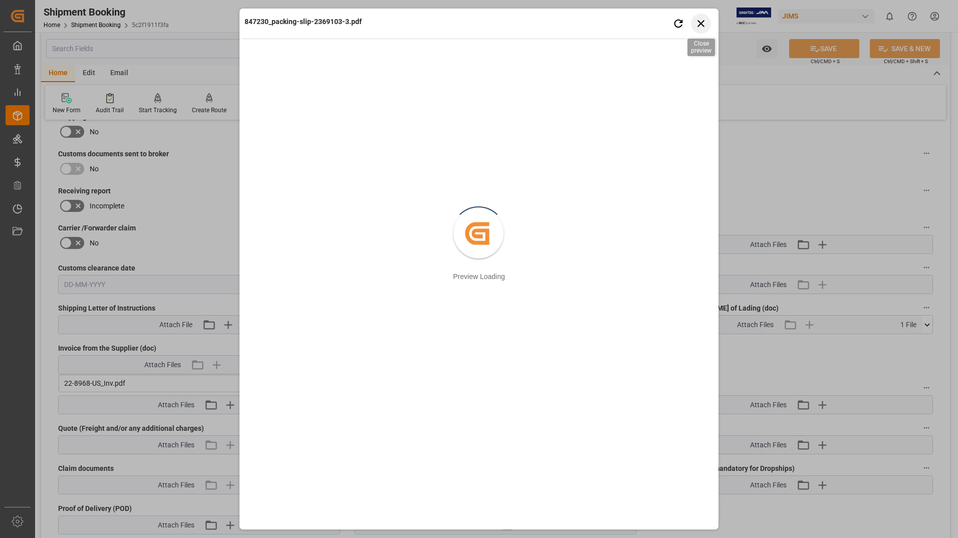
click at [706, 22] on icon "button" at bounding box center [701, 23] width 13 height 13
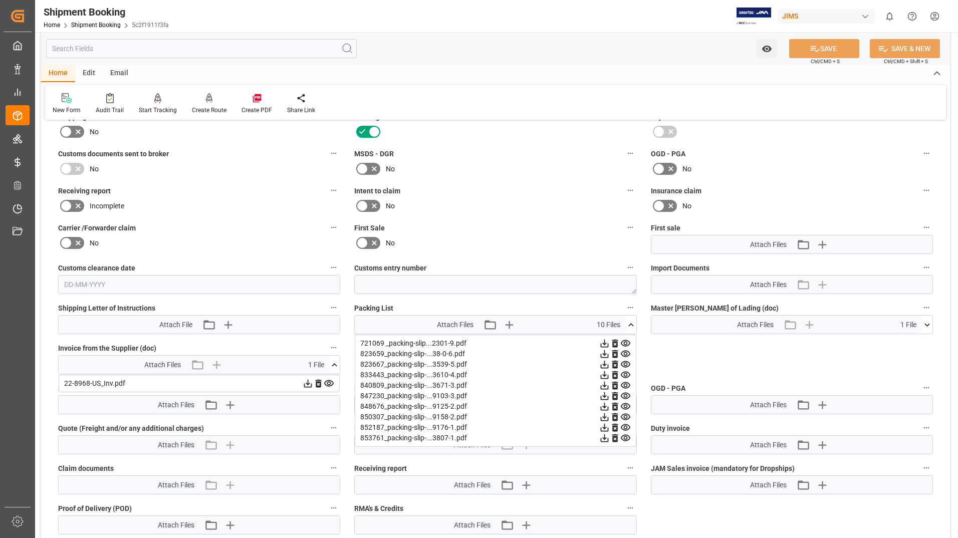
click at [627, 395] on icon at bounding box center [626, 396] width 10 height 7
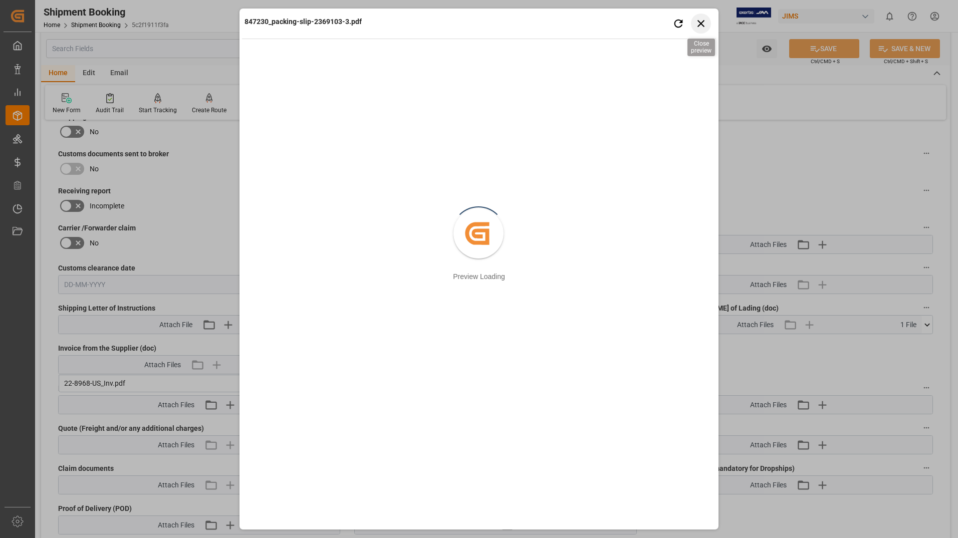
click at [698, 19] on icon "button" at bounding box center [701, 23] width 13 height 13
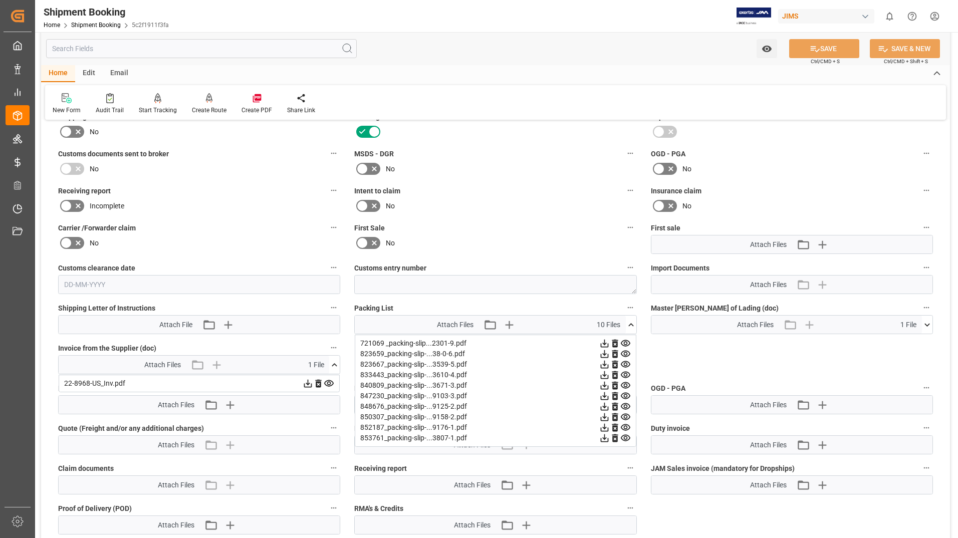
click at [627, 406] on icon at bounding box center [626, 406] width 10 height 7
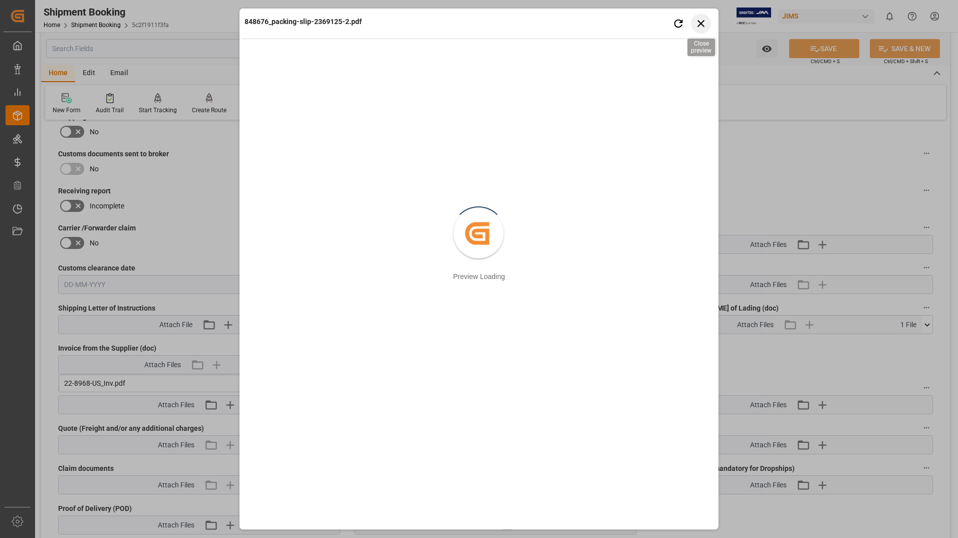
click at [698, 20] on icon "button" at bounding box center [701, 23] width 13 height 13
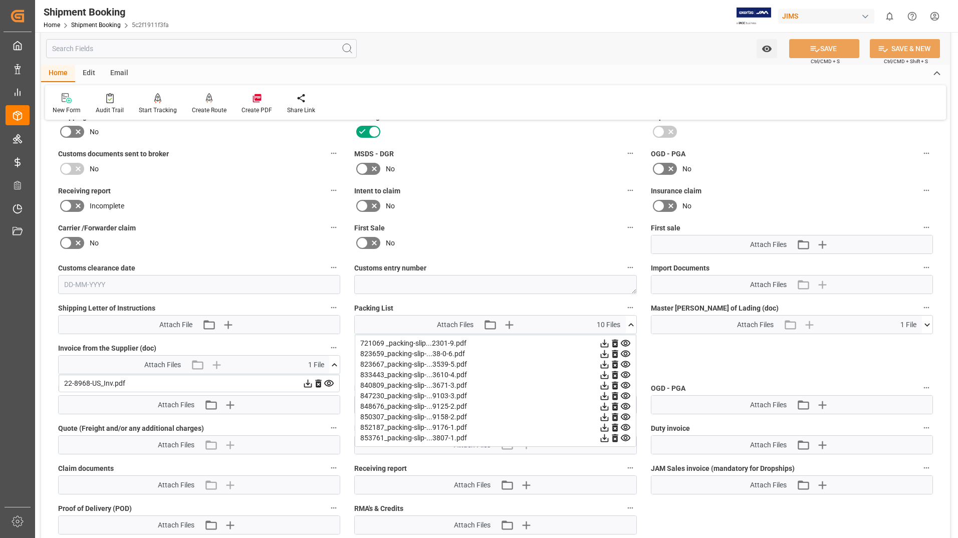
click at [624, 342] on icon at bounding box center [626, 343] width 10 height 7
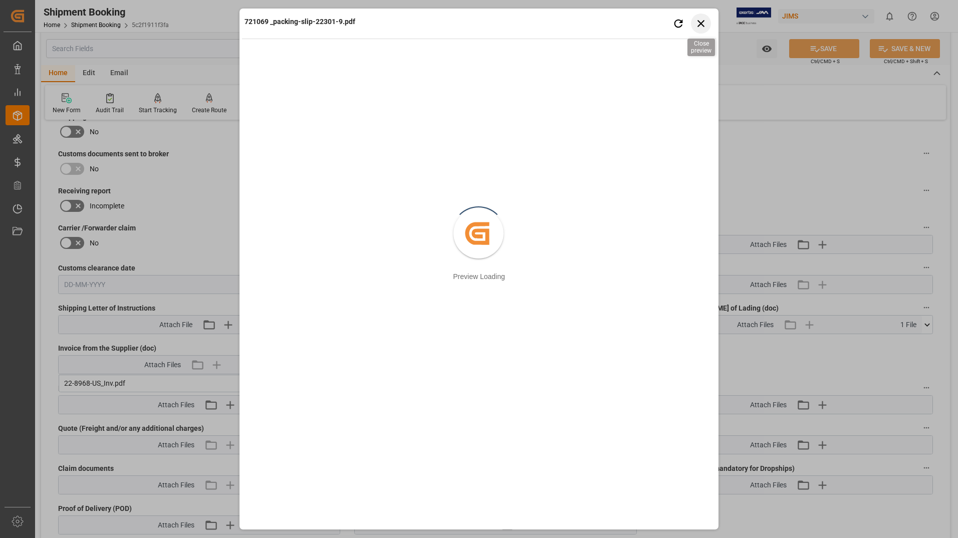
click at [704, 22] on icon "button" at bounding box center [701, 23] width 13 height 13
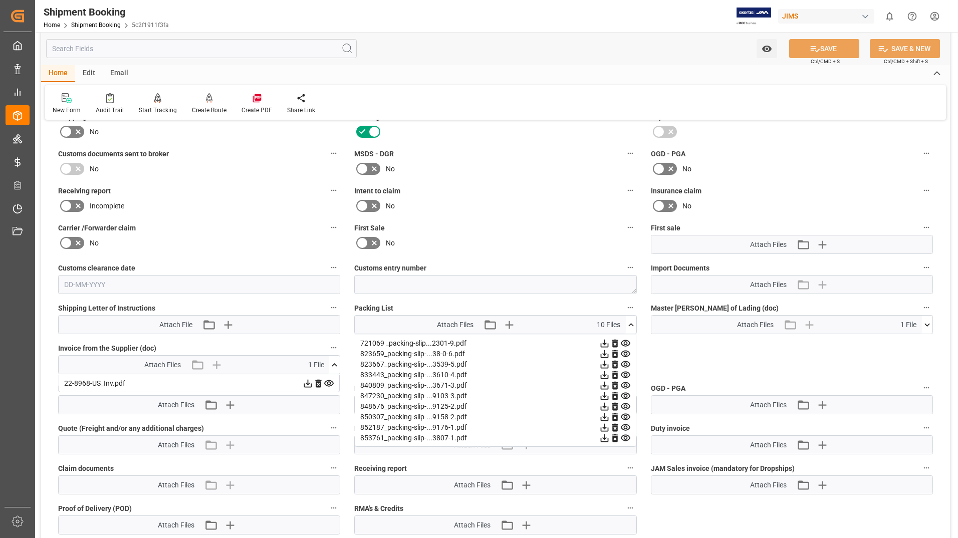
click at [627, 353] on icon at bounding box center [626, 354] width 10 height 7
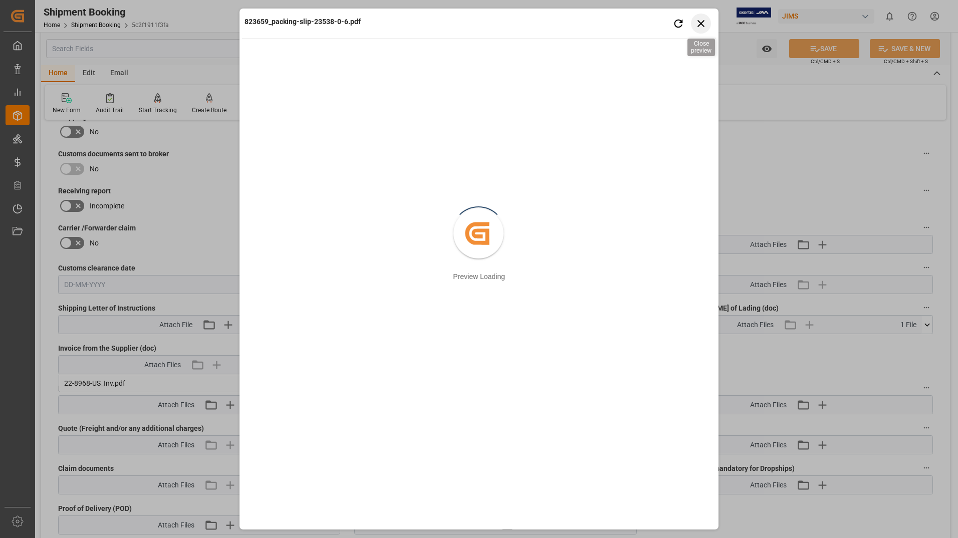
click at [698, 24] on icon "button" at bounding box center [701, 23] width 13 height 13
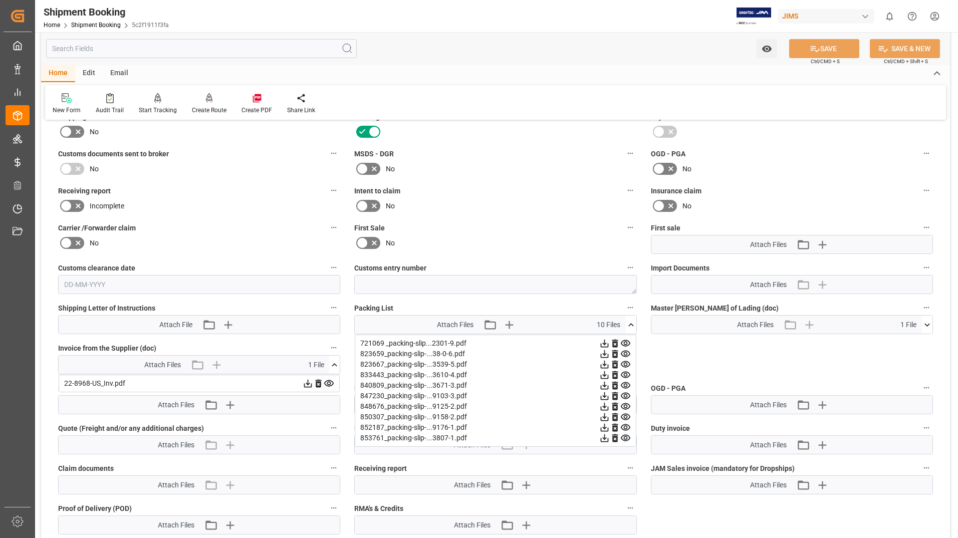
click at [623, 365] on icon at bounding box center [625, 364] width 11 height 11
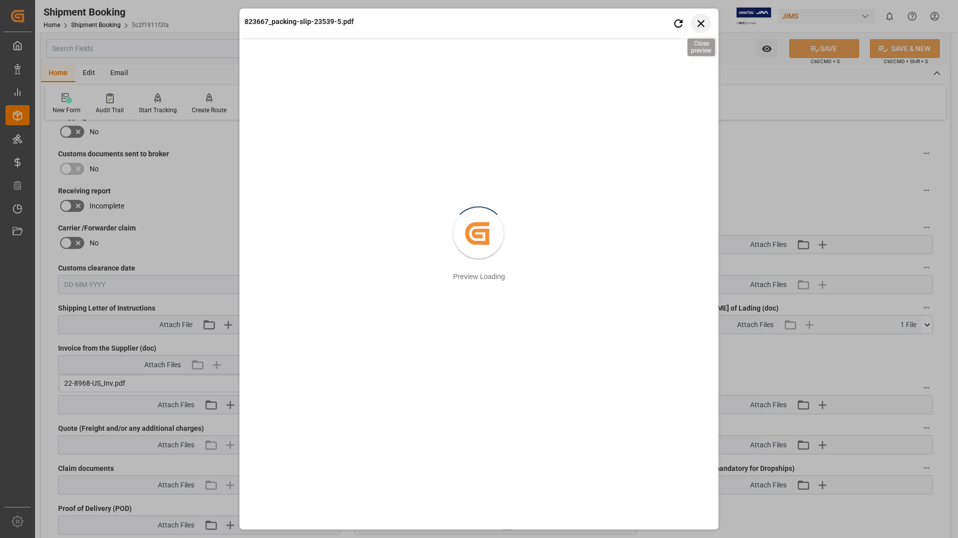
click at [702, 19] on icon "button" at bounding box center [701, 23] width 13 height 13
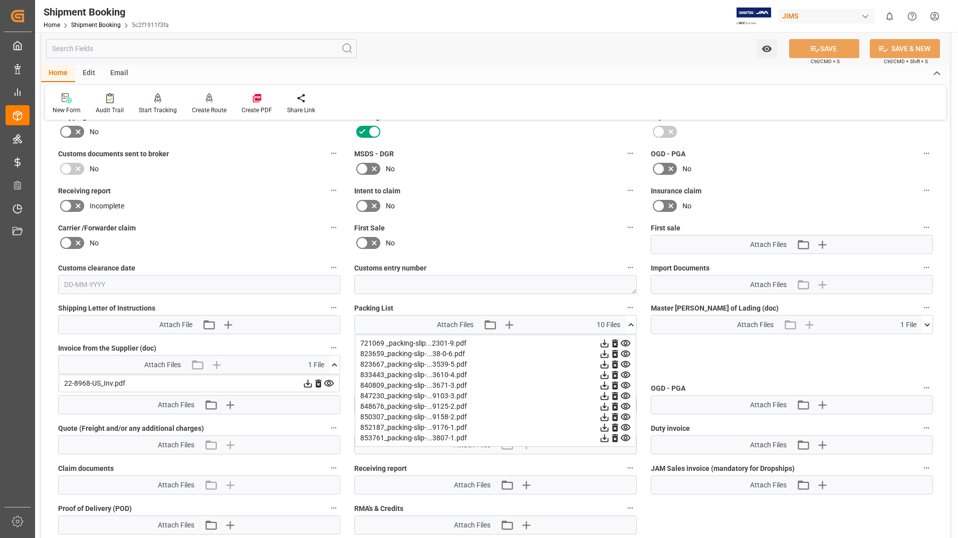
click at [627, 375] on icon at bounding box center [626, 375] width 10 height 7
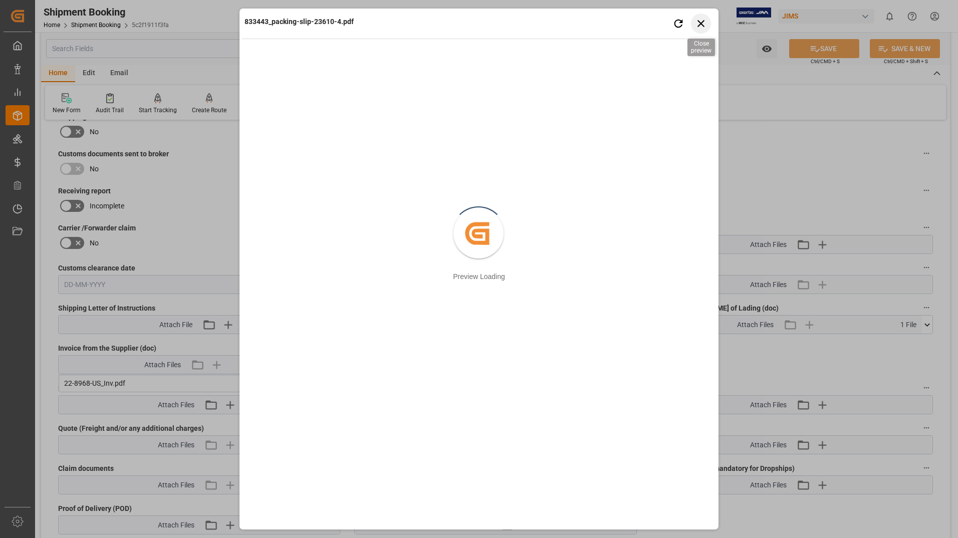
click at [704, 28] on icon "button" at bounding box center [701, 23] width 13 height 13
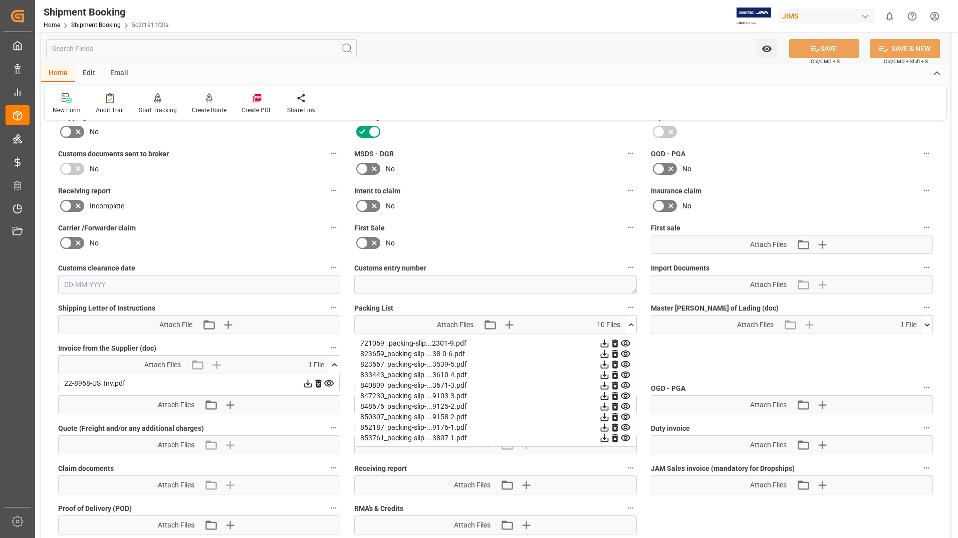
click at [625, 377] on icon at bounding box center [625, 375] width 11 height 11
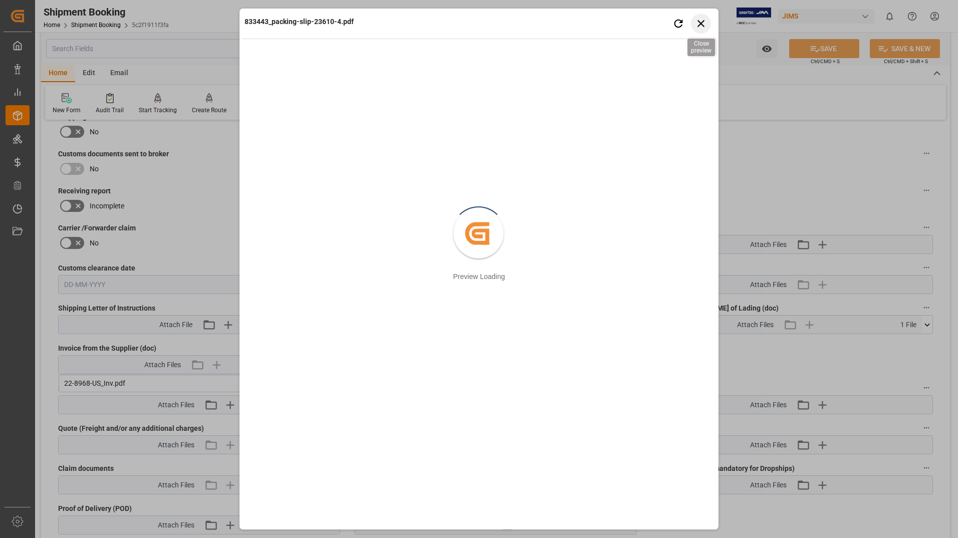
click at [701, 21] on icon "button" at bounding box center [701, 23] width 13 height 13
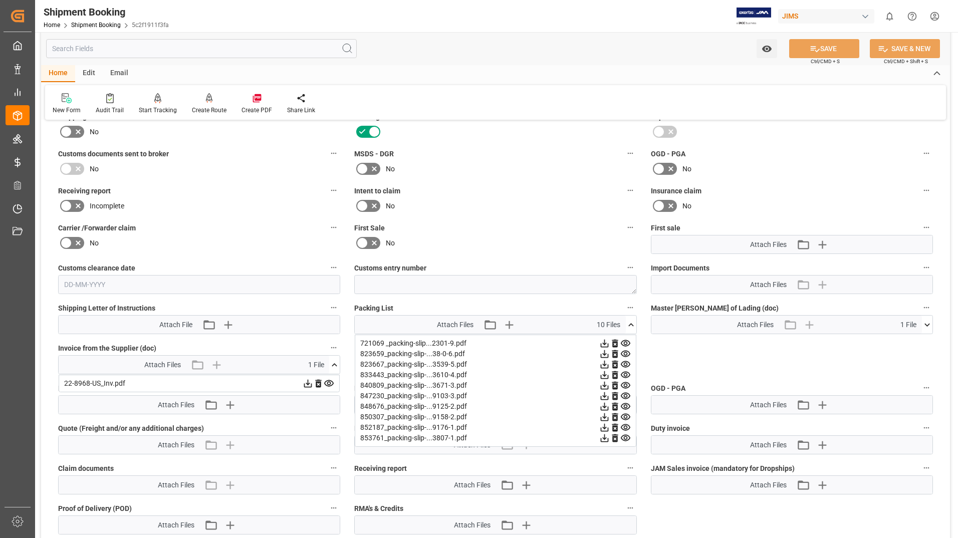
click at [627, 386] on icon at bounding box center [626, 385] width 10 height 7
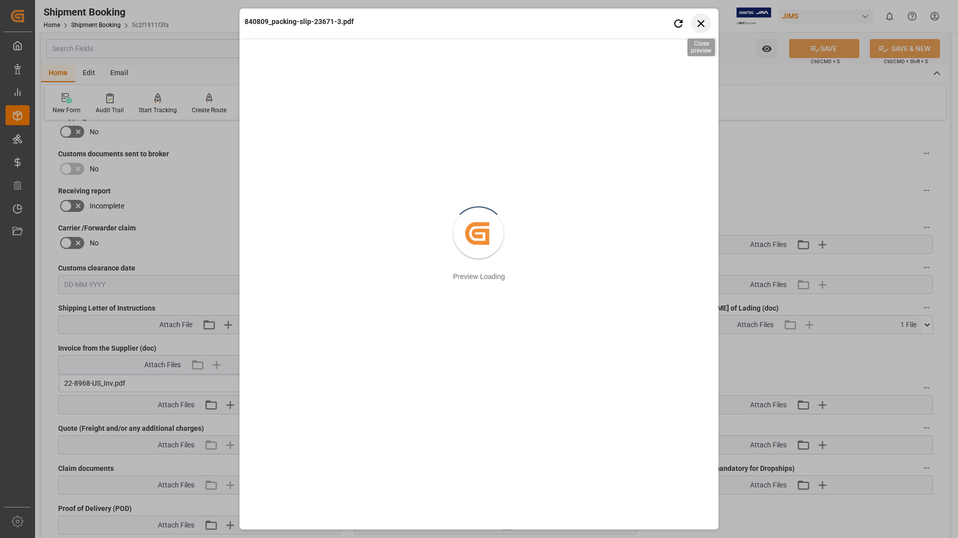
click at [704, 24] on icon "button" at bounding box center [701, 23] width 13 height 13
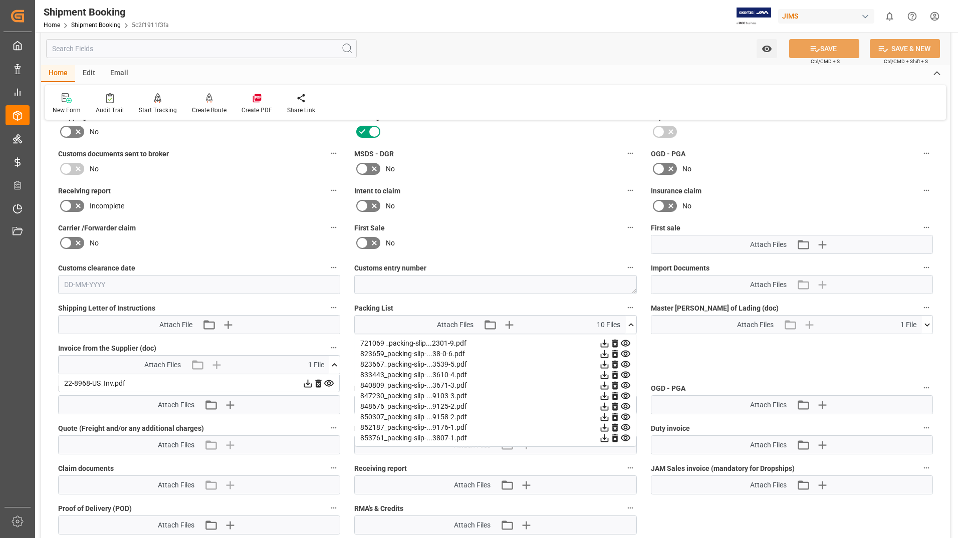
click at [628, 395] on icon at bounding box center [625, 396] width 11 height 11
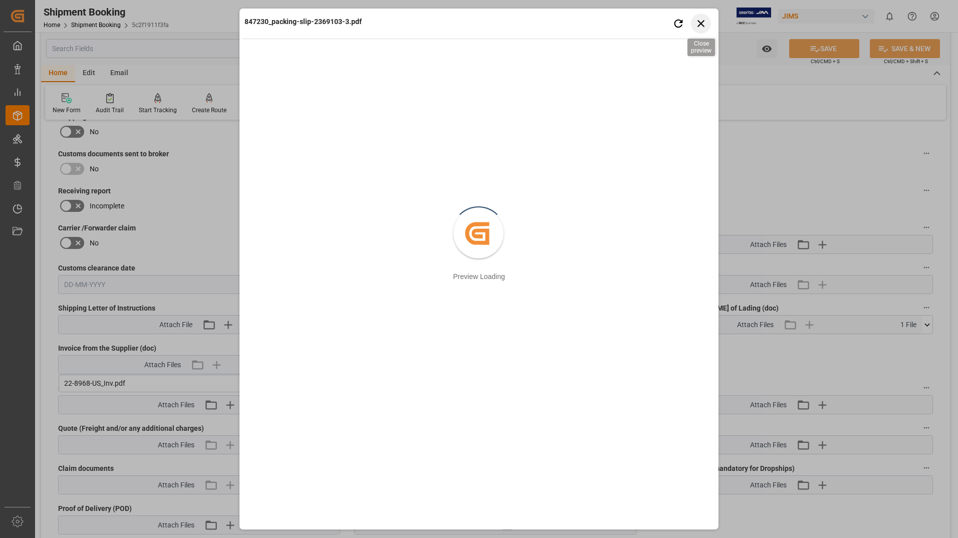
click at [702, 23] on icon "button" at bounding box center [701, 23] width 7 height 7
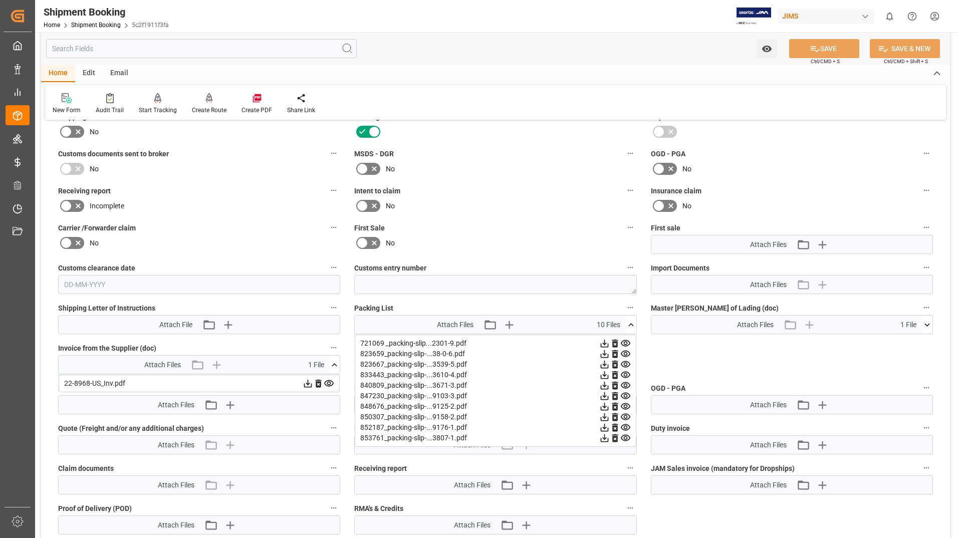
click at [627, 406] on icon at bounding box center [626, 406] width 10 height 7
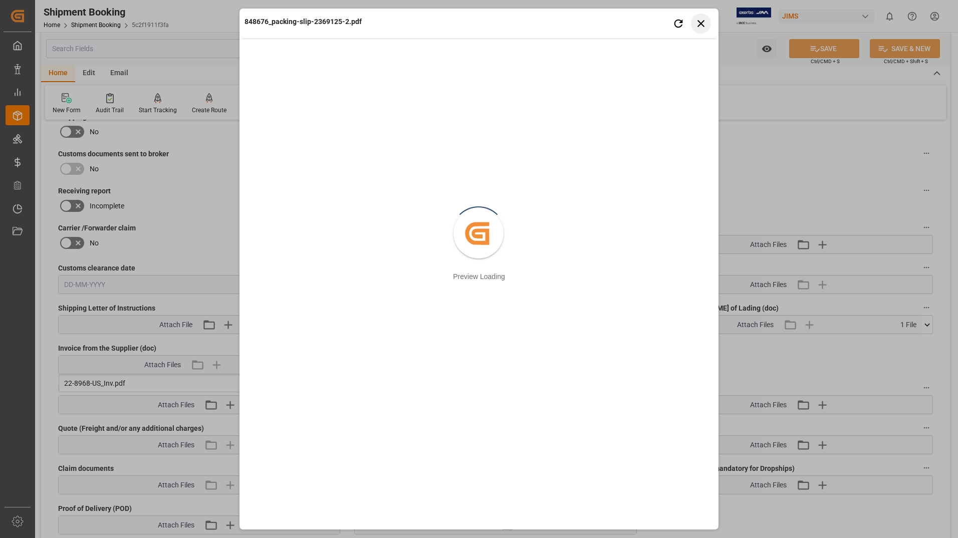
click at [700, 27] on icon "button" at bounding box center [701, 23] width 13 height 13
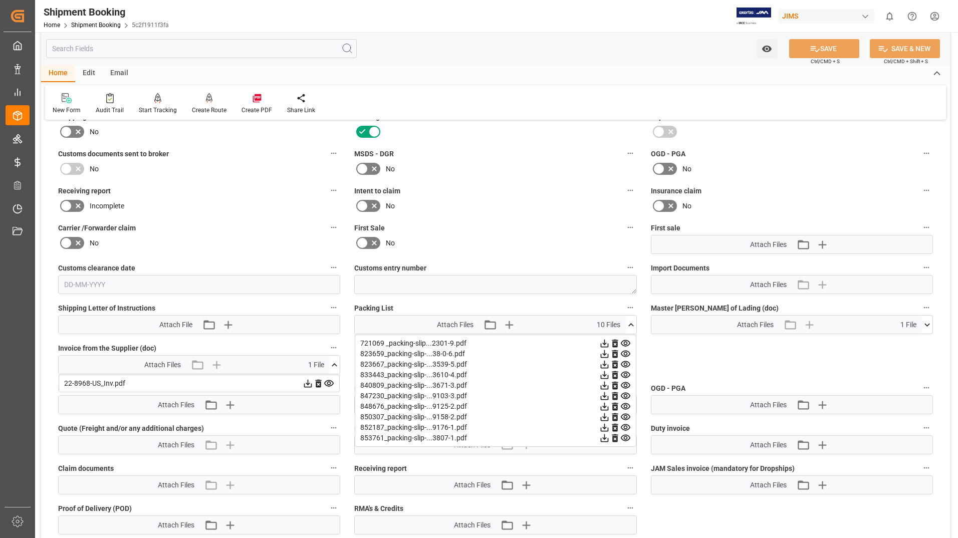
click at [626, 416] on icon at bounding box center [626, 417] width 10 height 7
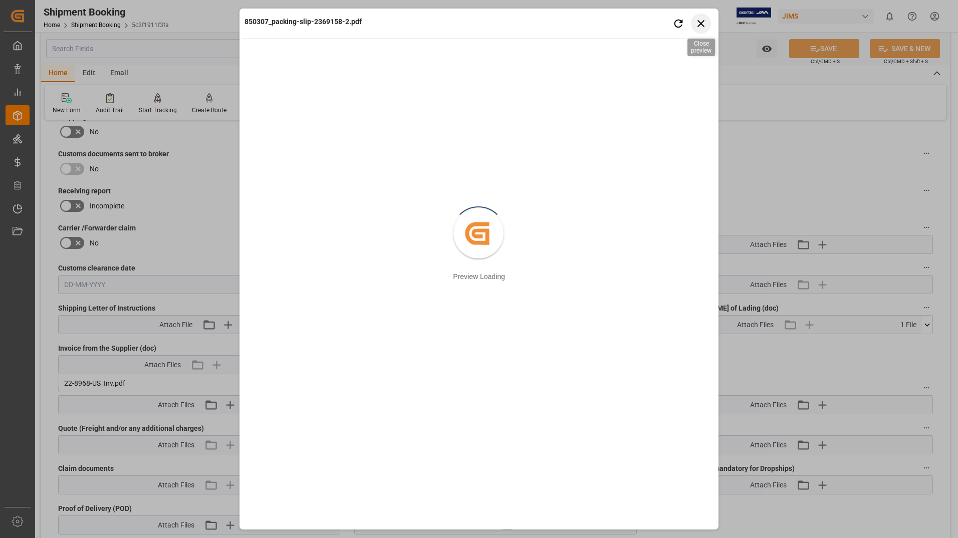
click at [698, 22] on icon "button" at bounding box center [701, 23] width 13 height 13
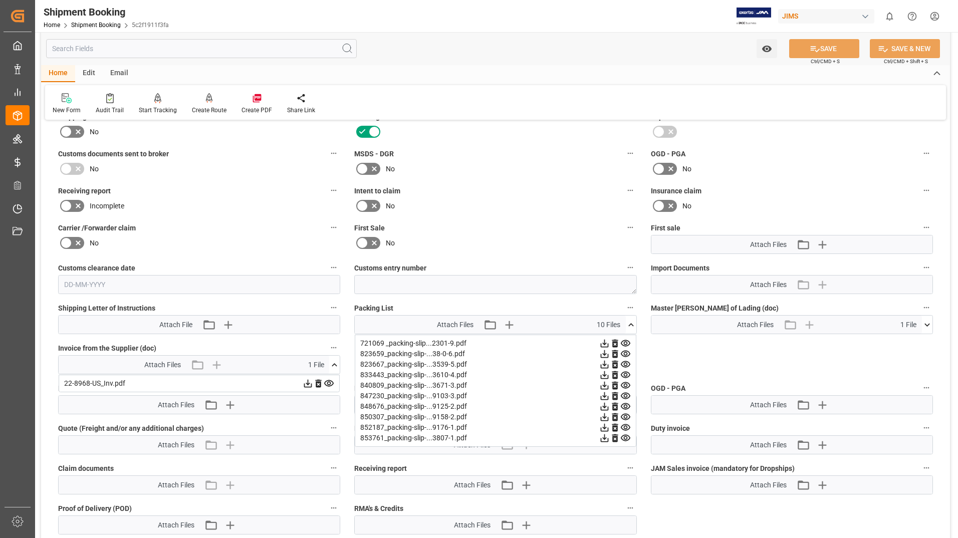
click at [626, 427] on icon at bounding box center [625, 427] width 11 height 11
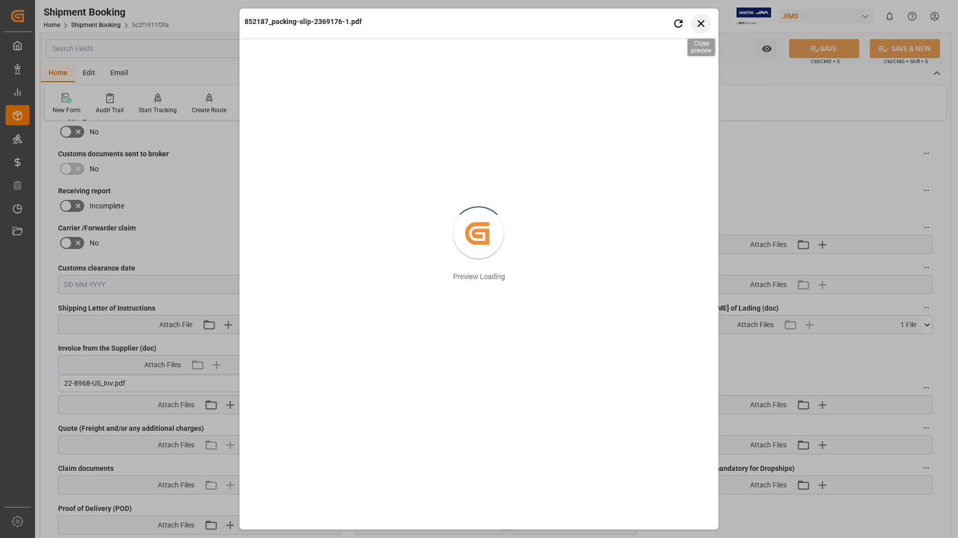
click at [698, 23] on icon "button" at bounding box center [701, 23] width 13 height 13
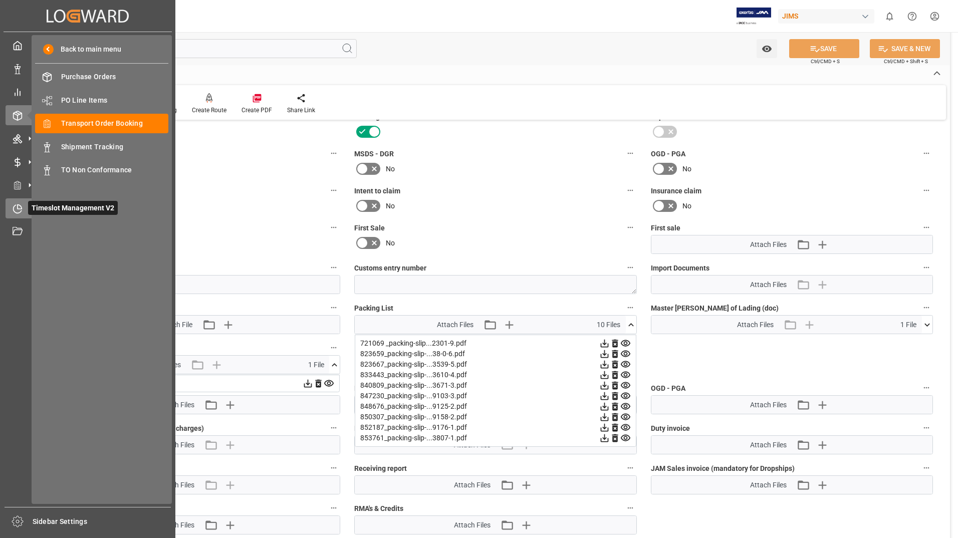
click at [39, 205] on span "Timeslot Management V2" at bounding box center [73, 208] width 90 height 14
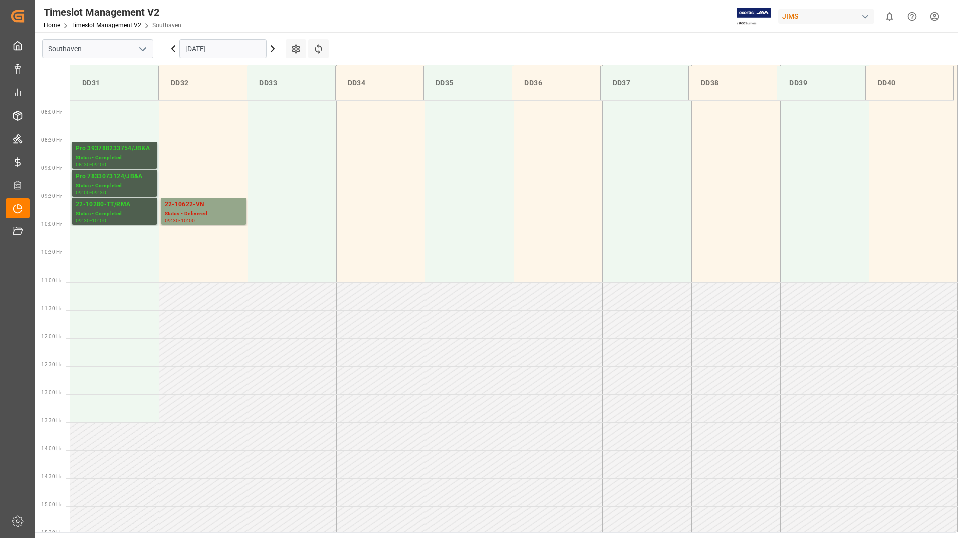
scroll to position [278, 0]
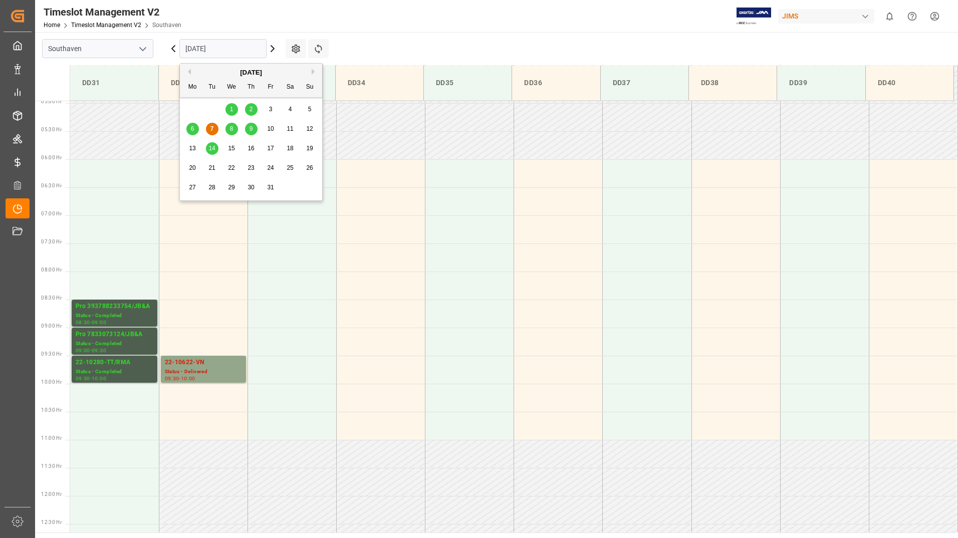
click at [236, 50] on input "[DATE]" at bounding box center [222, 48] width 87 height 19
click at [252, 127] on span "9" at bounding box center [252, 128] width 4 height 7
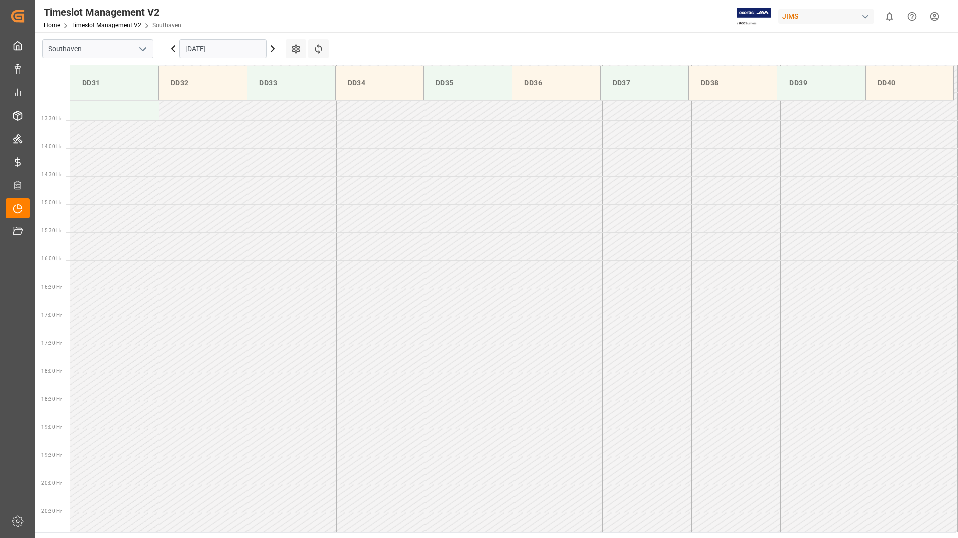
scroll to position [779, 0]
